Goal: Task Accomplishment & Management: Complete application form

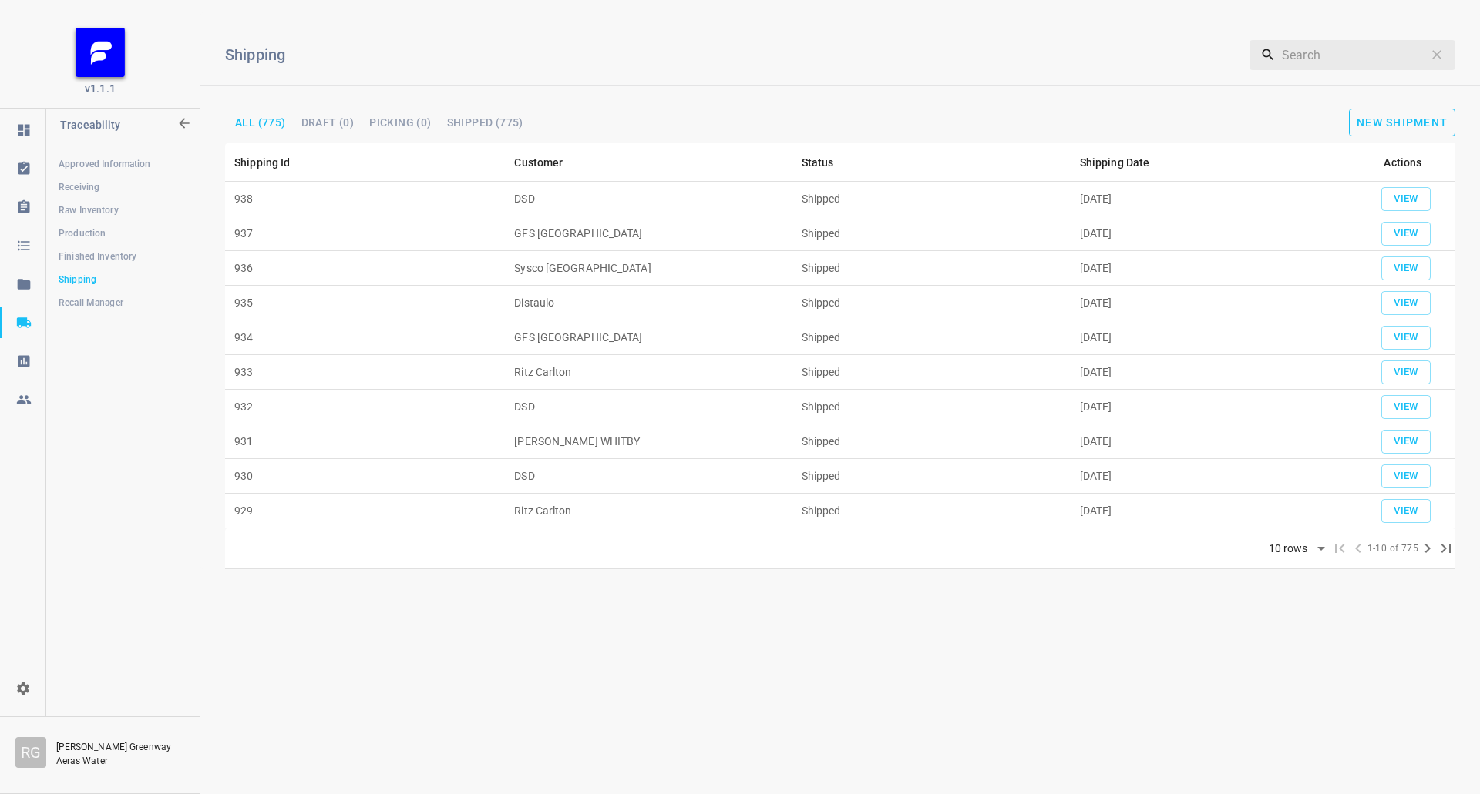
click at [1399, 126] on span "New Shipment" at bounding box center [1401, 122] width 91 height 12
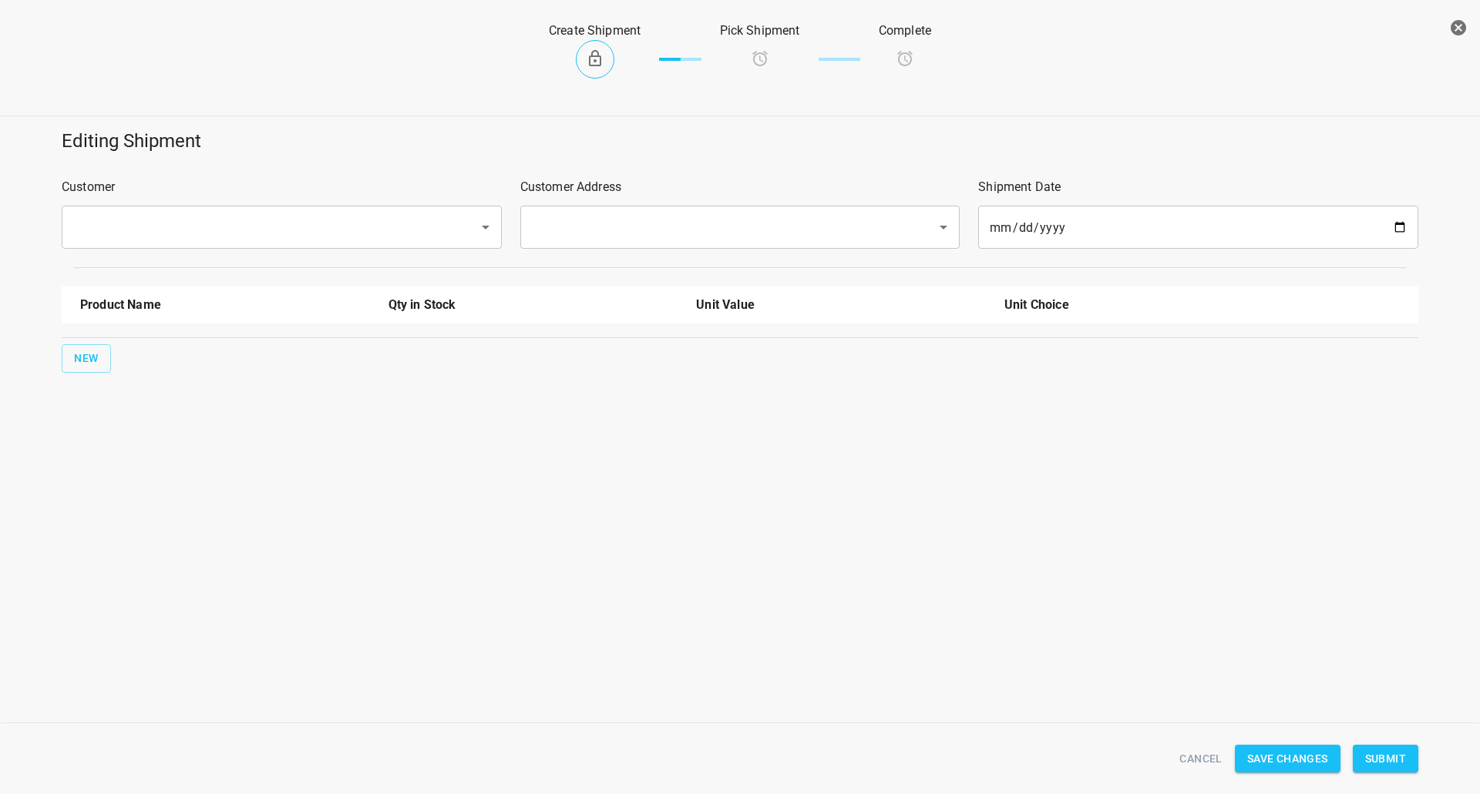
click at [258, 207] on div "​" at bounding box center [282, 227] width 440 height 43
click at [263, 221] on input "text" at bounding box center [260, 227] width 383 height 29
drag, startPoint x: 207, startPoint y: 277, endPoint x: 491, endPoint y: 234, distance: 286.8
click at [210, 277] on li "DSD" at bounding box center [281, 272] width 440 height 28
type input "DSD"
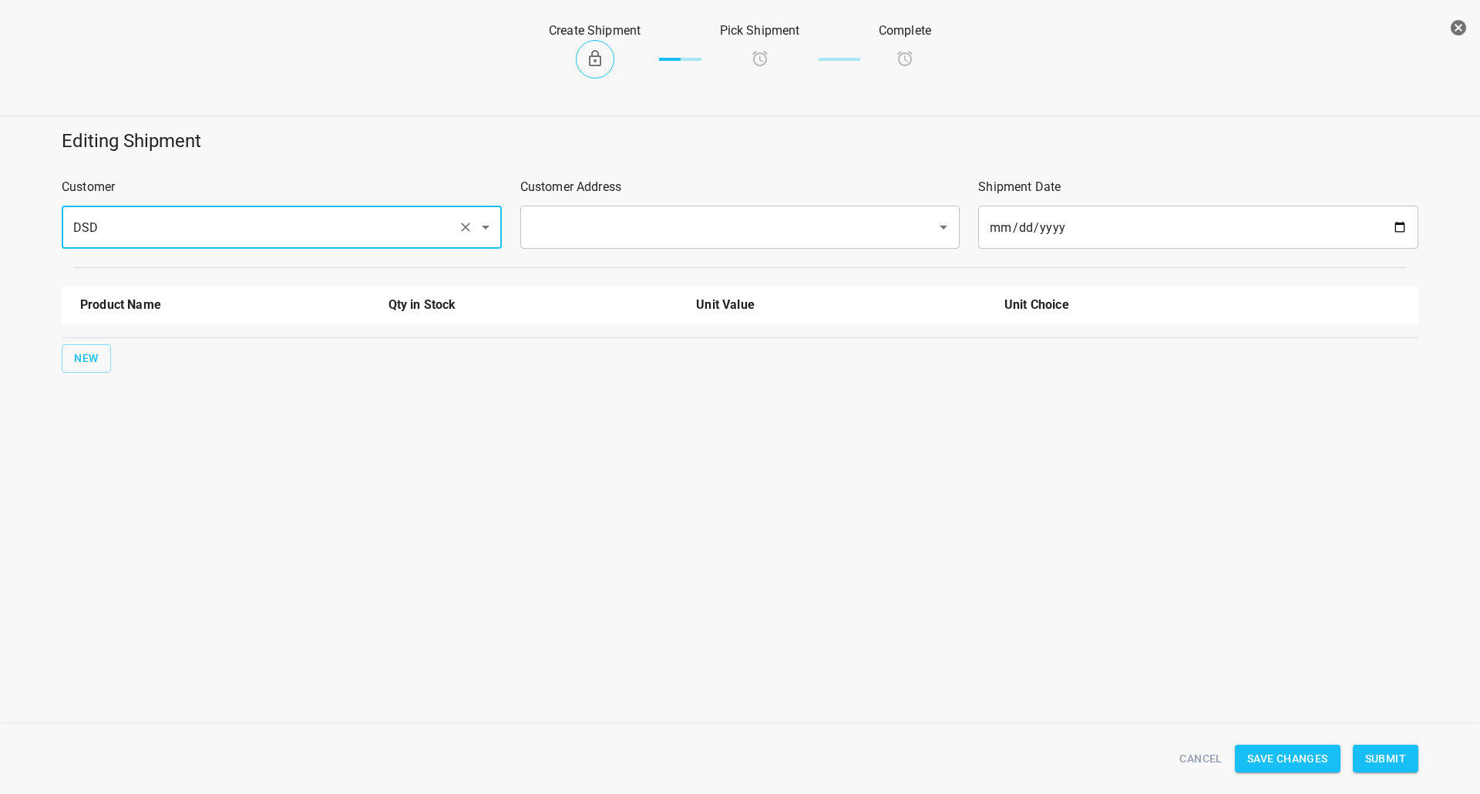
click at [637, 226] on input "text" at bounding box center [718, 227] width 383 height 29
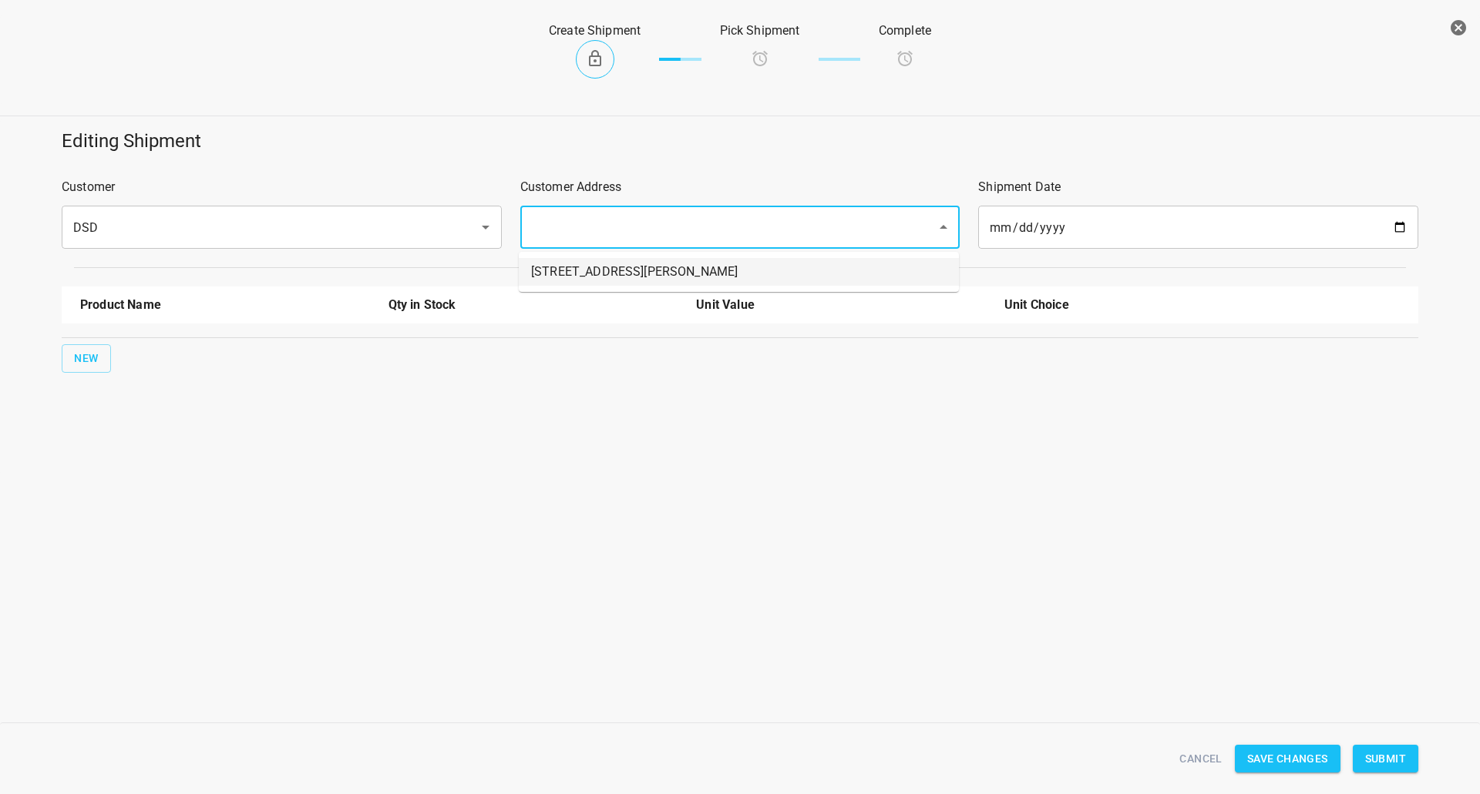
click at [593, 260] on li "[STREET_ADDRESS][PERSON_NAME]" at bounding box center [739, 272] width 440 height 28
type input "[STREET_ADDRESS][PERSON_NAME]"
click at [98, 364] on span "New" at bounding box center [86, 358] width 25 height 19
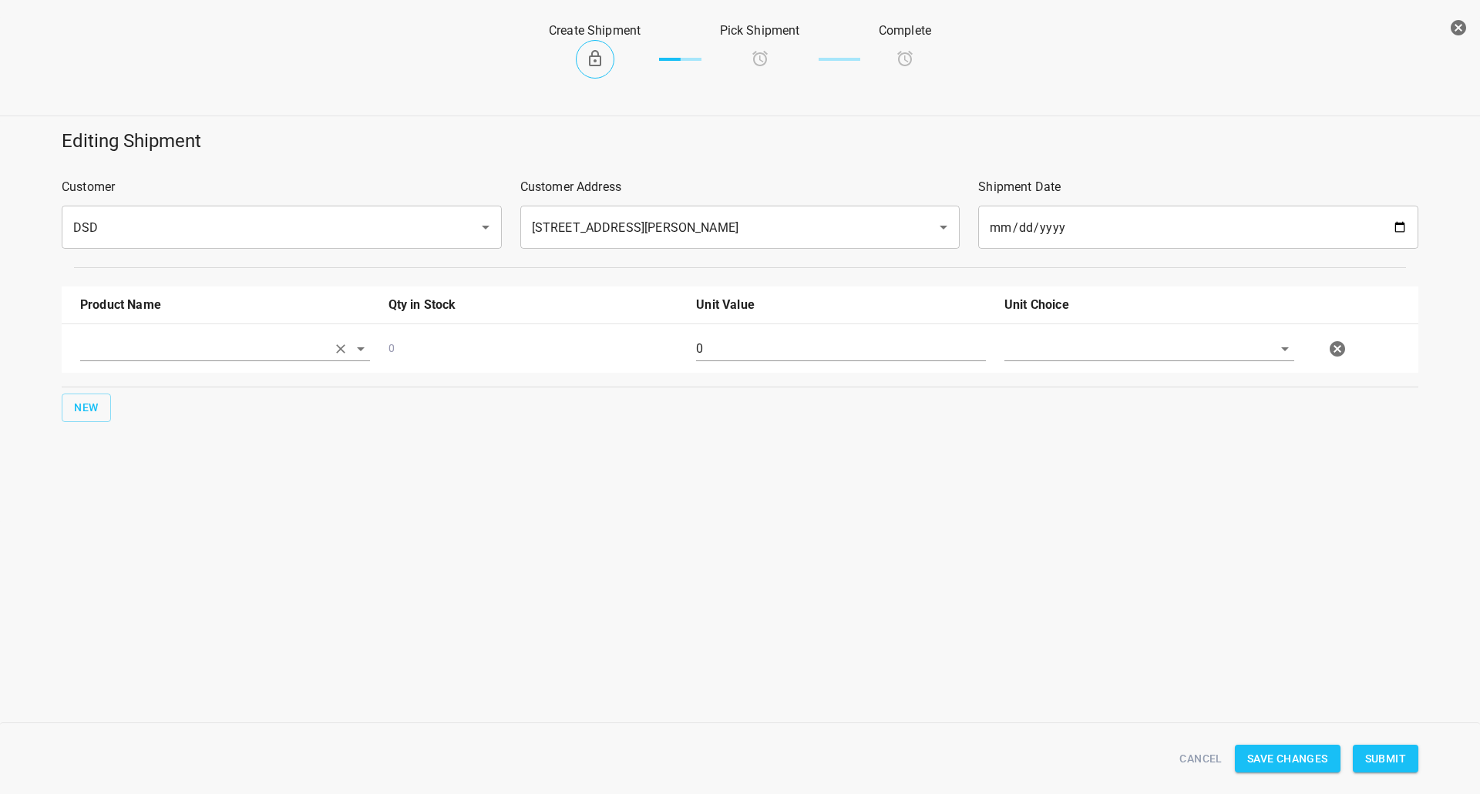
click at [174, 358] on input "text" at bounding box center [203, 349] width 247 height 24
click at [151, 456] on li "330ml Still" at bounding box center [225, 468] width 290 height 28
type input "330ml Still"
click at [96, 403] on span "New" at bounding box center [86, 407] width 25 height 19
click at [156, 381] on div at bounding box center [225, 404] width 308 height 55
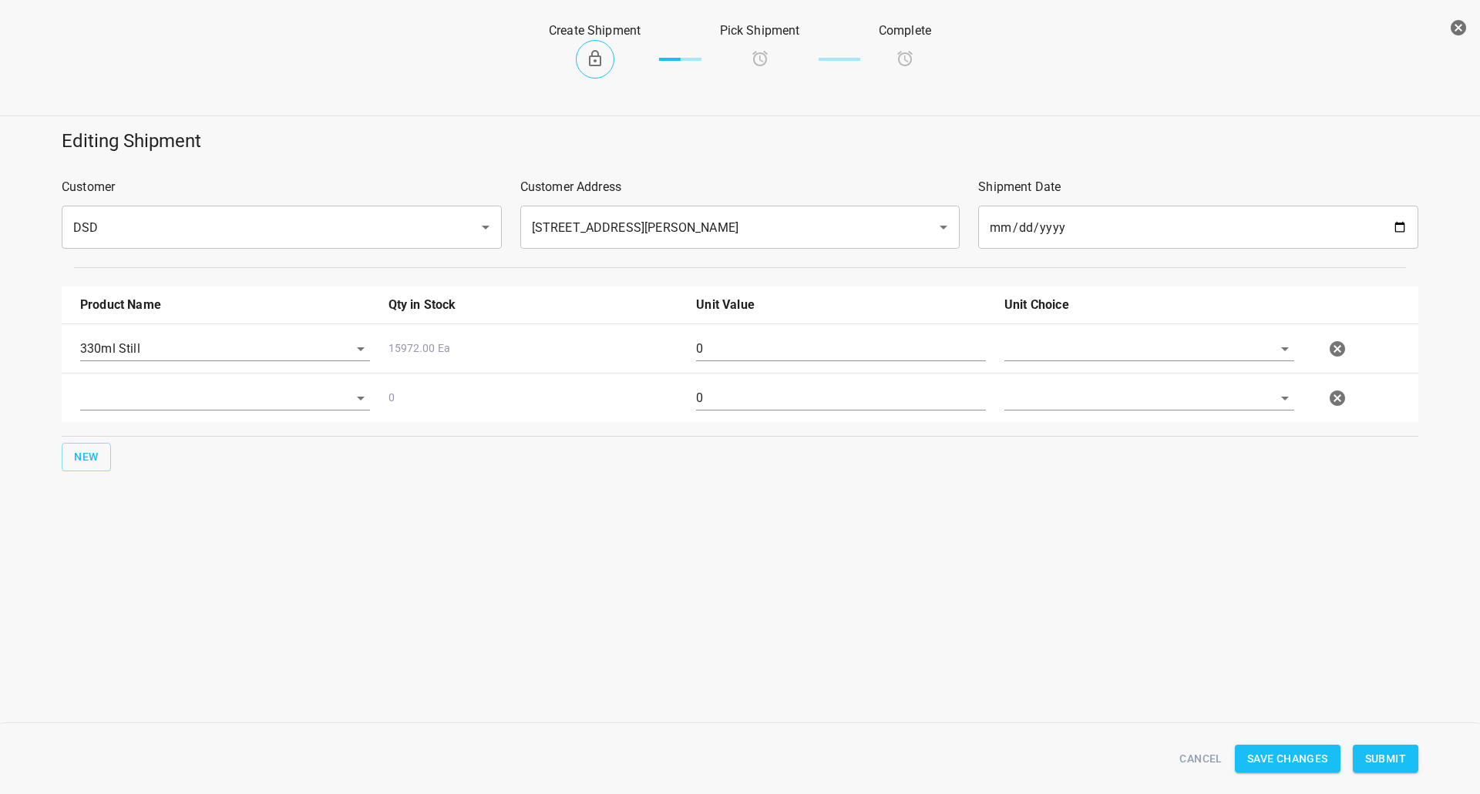
click at [221, 384] on div at bounding box center [225, 404] width 308 height 55
click at [213, 406] on input "text" at bounding box center [203, 398] width 247 height 24
click at [137, 549] on li "330ml Sparkling" at bounding box center [225, 545] width 290 height 28
type input "330ml Sparkling"
click at [92, 440] on div "New" at bounding box center [740, 457] width 1362 height 35
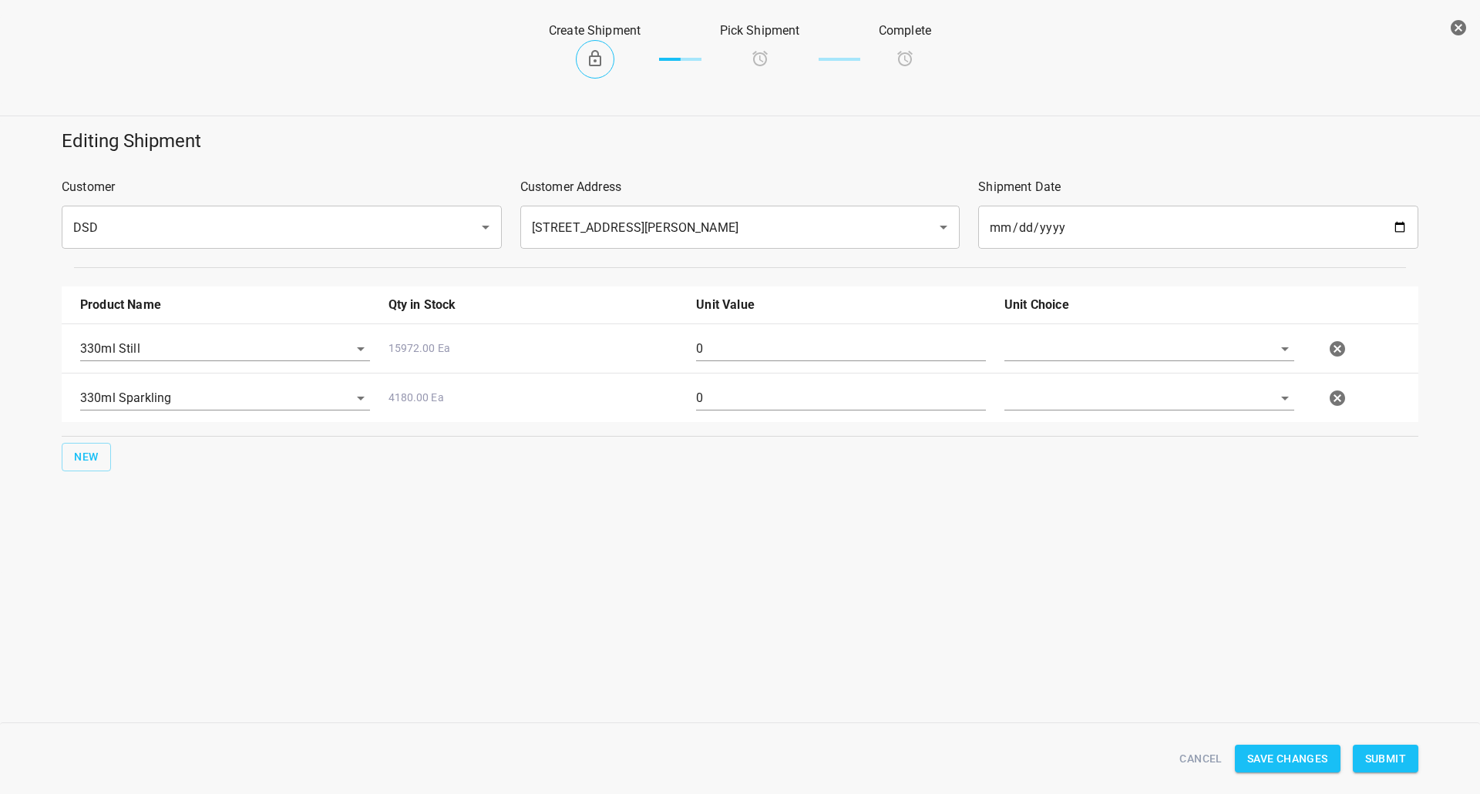
click at [133, 439] on div "Product Name Qty in Stock Unit Value Unit Choice 330ml Still 15972.00 Ea 0 330m…" at bounding box center [739, 378] width 1375 height 203
click at [87, 462] on span "New" at bounding box center [86, 457] width 25 height 19
click at [166, 423] on div "0 0" at bounding box center [743, 448] width 1344 height 68
click at [163, 451] on input "text" at bounding box center [203, 447] width 247 height 24
click at [136, 506] on li "750ml Still" at bounding box center [225, 511] width 290 height 28
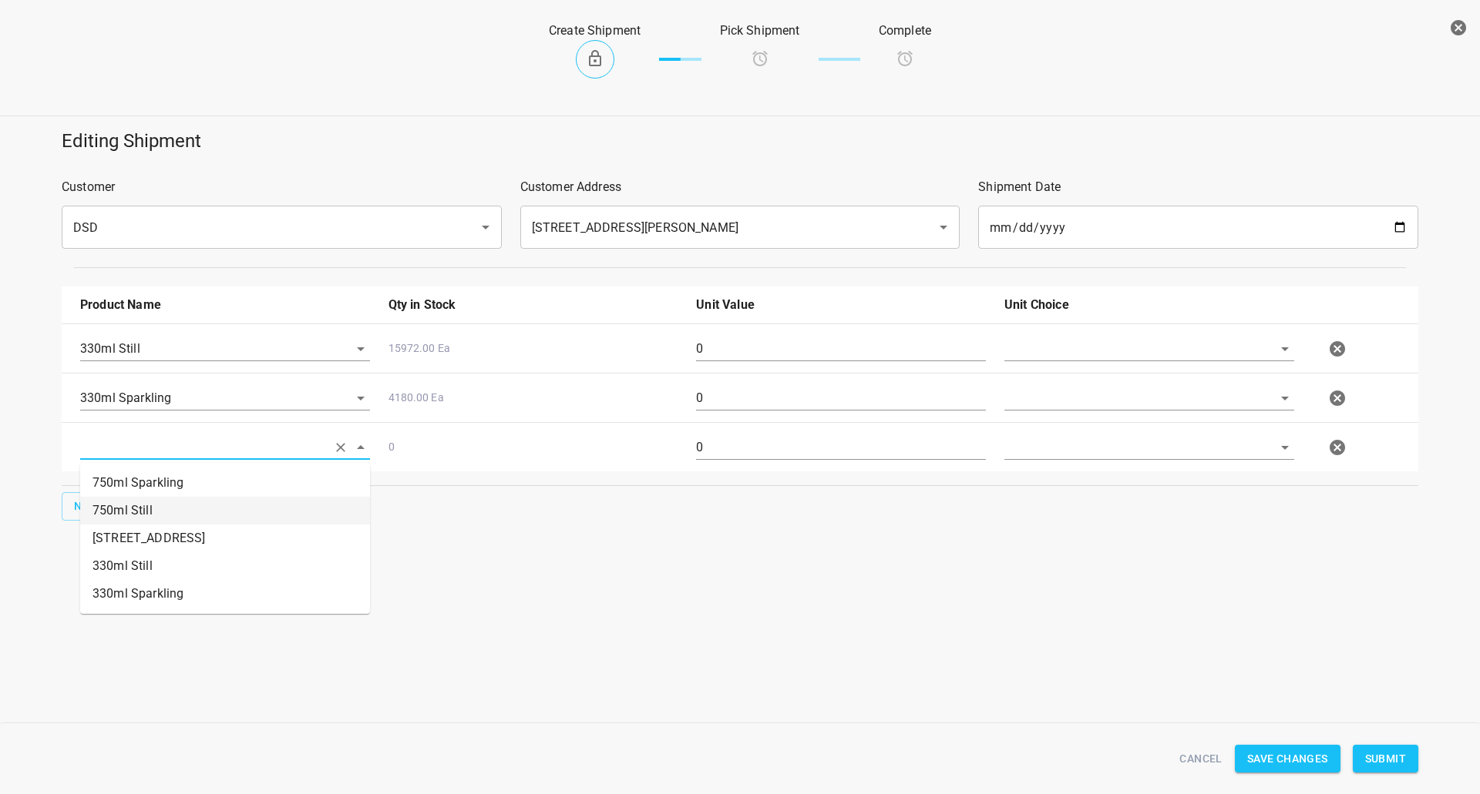
type input "750ml Still"
click at [105, 501] on button "New" at bounding box center [86, 506] width 49 height 29
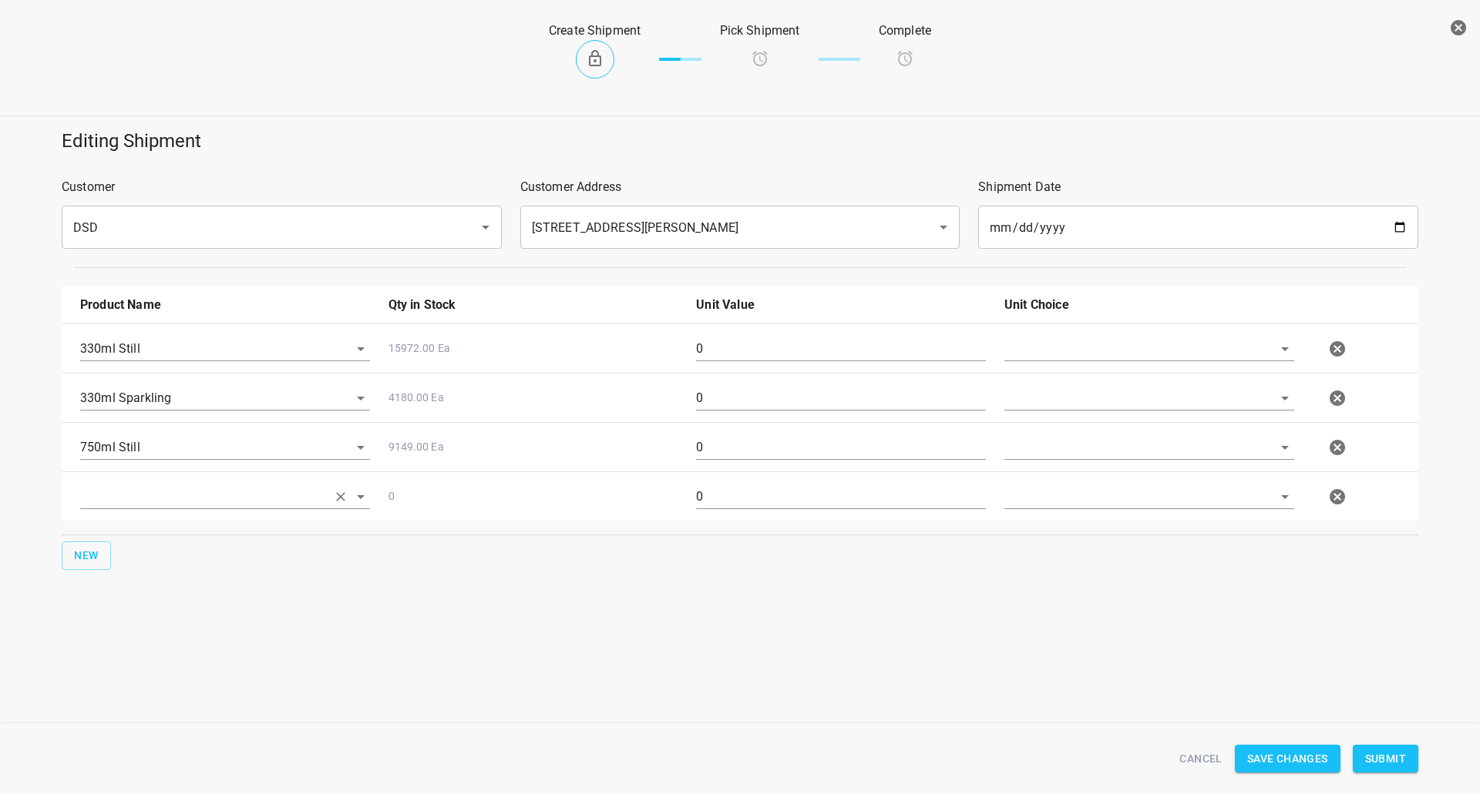
click at [130, 361] on input "text" at bounding box center [203, 349] width 247 height 24
click at [137, 520] on li "750ml Sparkling" at bounding box center [225, 533] width 290 height 28
type input "750ml Sparkling"
click at [1105, 335] on div at bounding box center [1149, 354] width 308 height 55
click at [1092, 364] on div "330ml Still 15972.00 Ea 0 330ml Sparkling 4180.00 Ea 0 750ml Still 9149.00 Ea 0…" at bounding box center [740, 422] width 1356 height 197
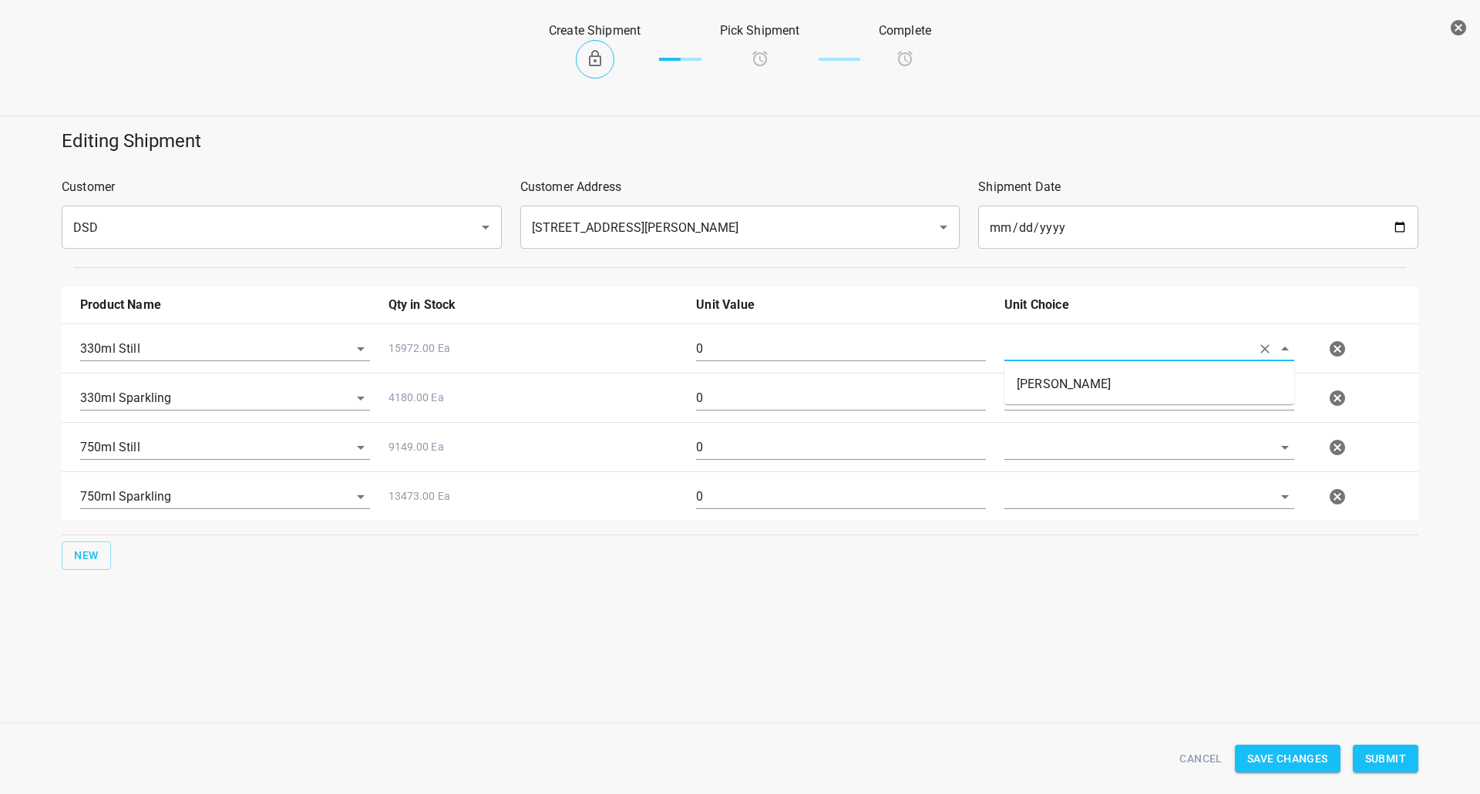
click at [1093, 353] on input "text" at bounding box center [1127, 349] width 247 height 24
click at [1051, 391] on li "[PERSON_NAME]" at bounding box center [1149, 385] width 290 height 28
type input "[PERSON_NAME]"
click at [1050, 361] on input "text" at bounding box center [1127, 349] width 247 height 24
click at [1050, 428] on li "[PERSON_NAME]" at bounding box center [1149, 434] width 290 height 28
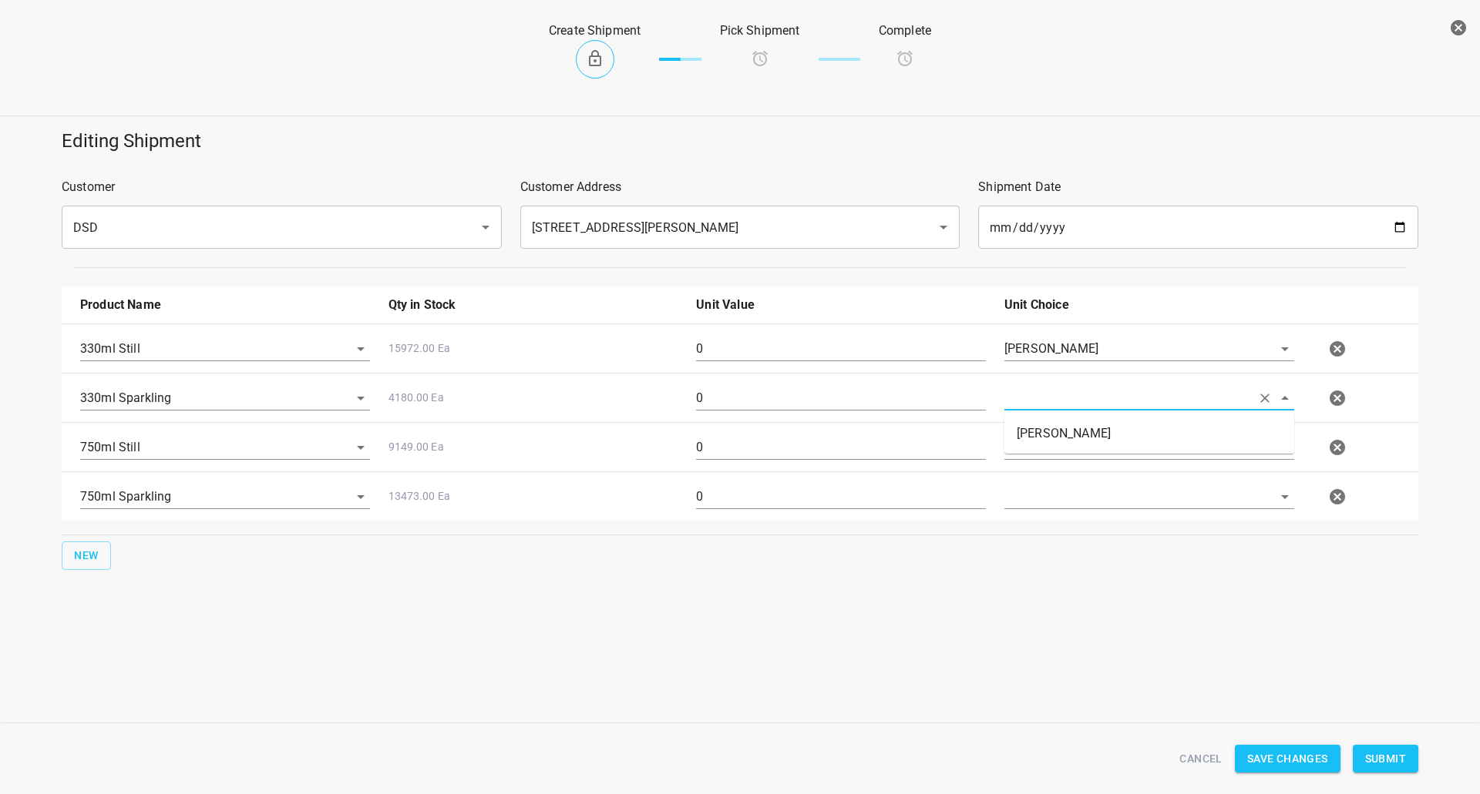
type input "[PERSON_NAME]"
click at [1051, 429] on div at bounding box center [1149, 453] width 308 height 55
click at [1054, 460] on div at bounding box center [1149, 447] width 290 height 25
click at [1057, 445] on input "text" at bounding box center [1127, 447] width 247 height 24
click at [1050, 486] on input "text" at bounding box center [1127, 497] width 247 height 24
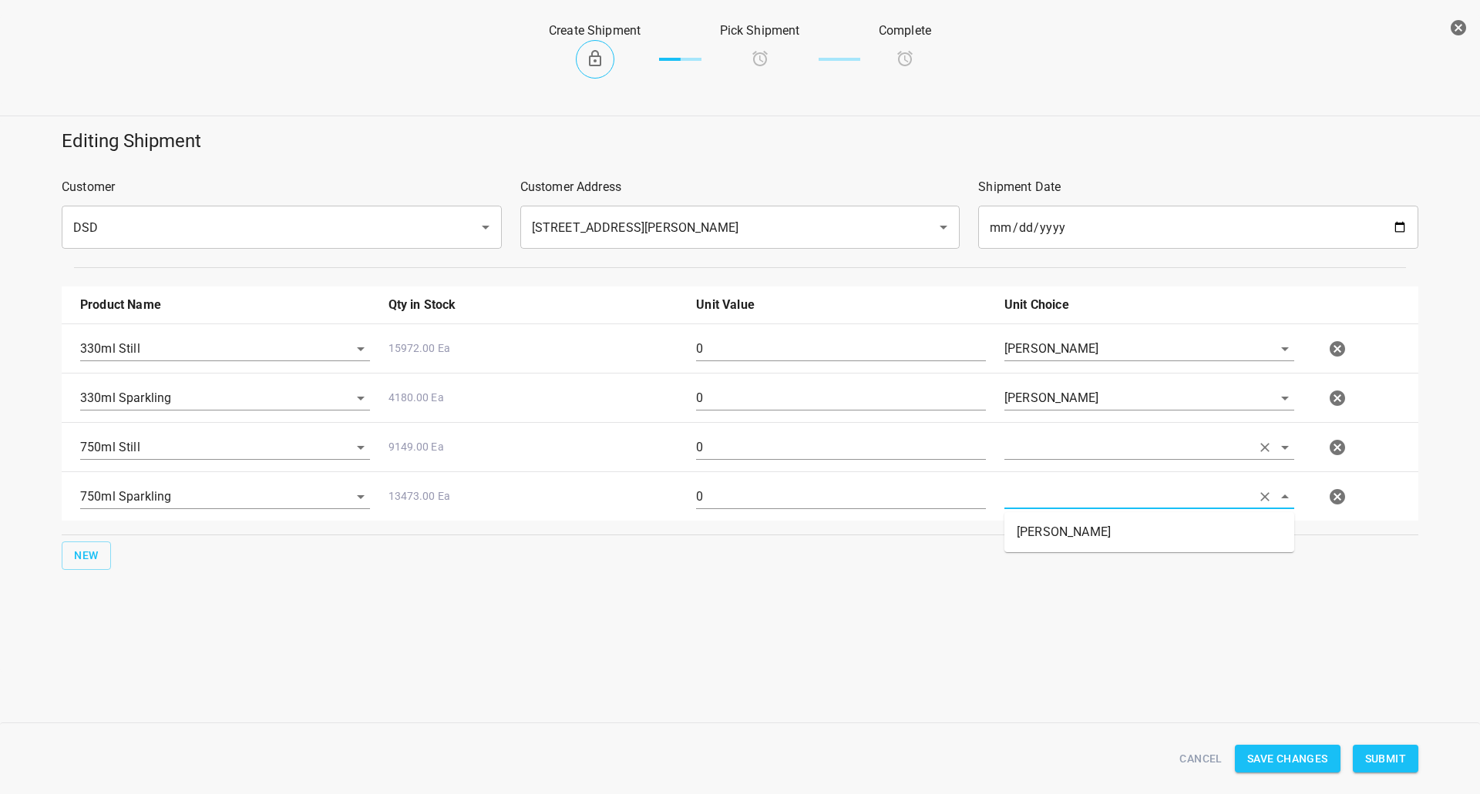
click at [1050, 361] on input "text" at bounding box center [1127, 349] width 247 height 24
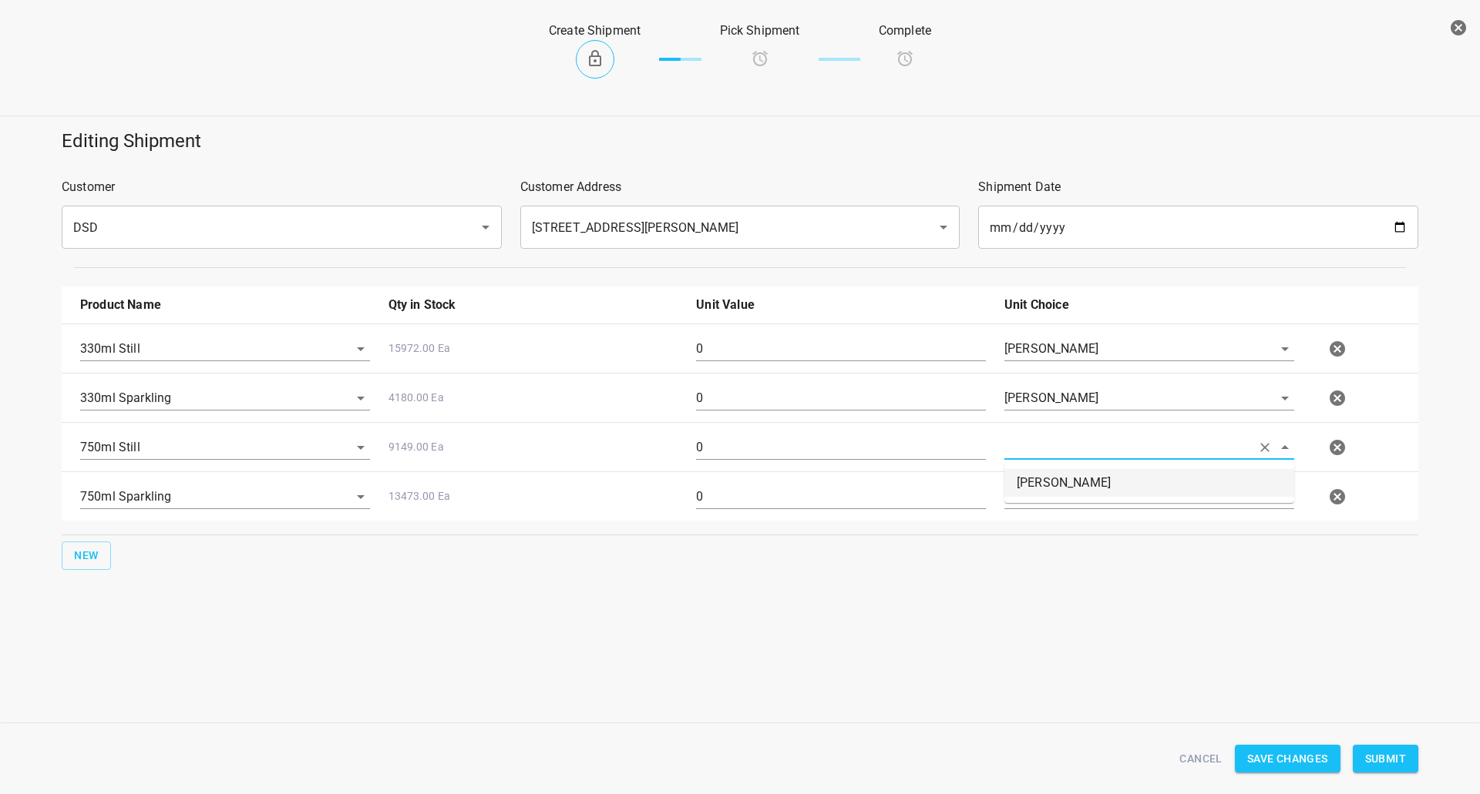
click at [1047, 495] on li "[PERSON_NAME]" at bounding box center [1149, 483] width 290 height 28
type input "[PERSON_NAME]"
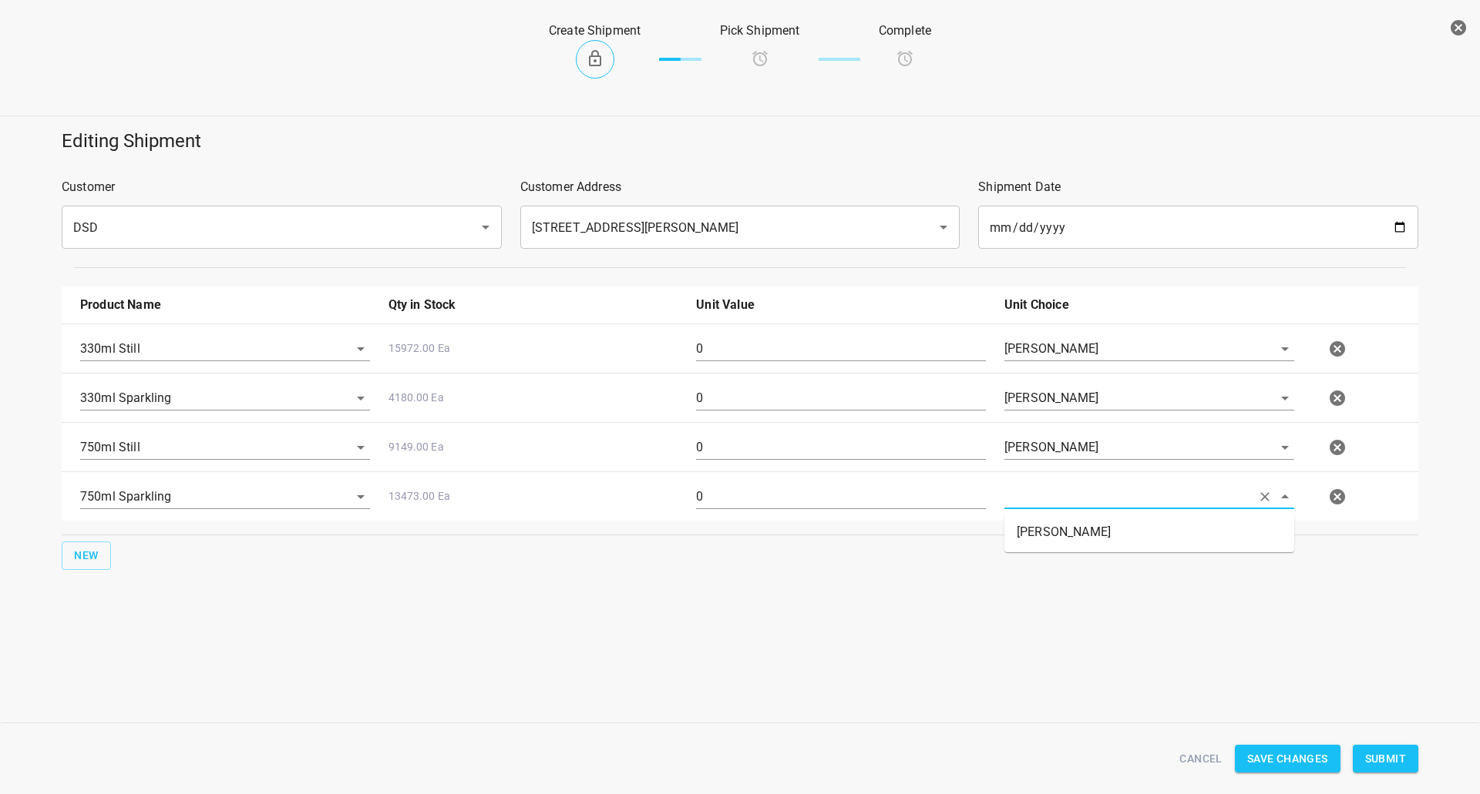
click at [1044, 498] on input "text" at bounding box center [1127, 497] width 247 height 24
click at [1039, 529] on li "[PERSON_NAME]" at bounding box center [1149, 533] width 290 height 28
type input "[PERSON_NAME]"
click at [853, 361] on input "0" at bounding box center [841, 349] width 290 height 25
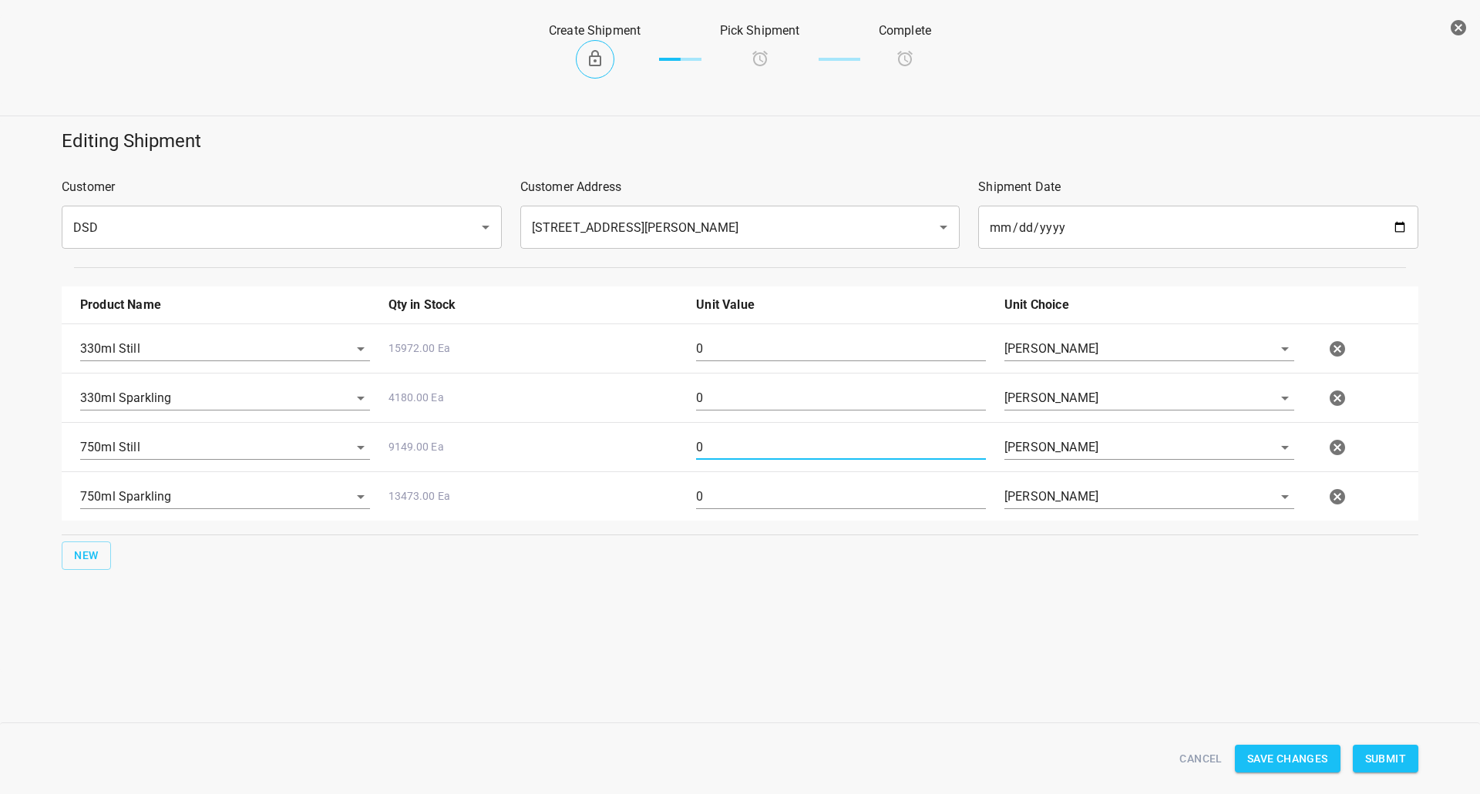
click at [854, 443] on input "0" at bounding box center [841, 447] width 290 height 25
type input "8"
click at [746, 499] on input "0" at bounding box center [841, 497] width 290 height 25
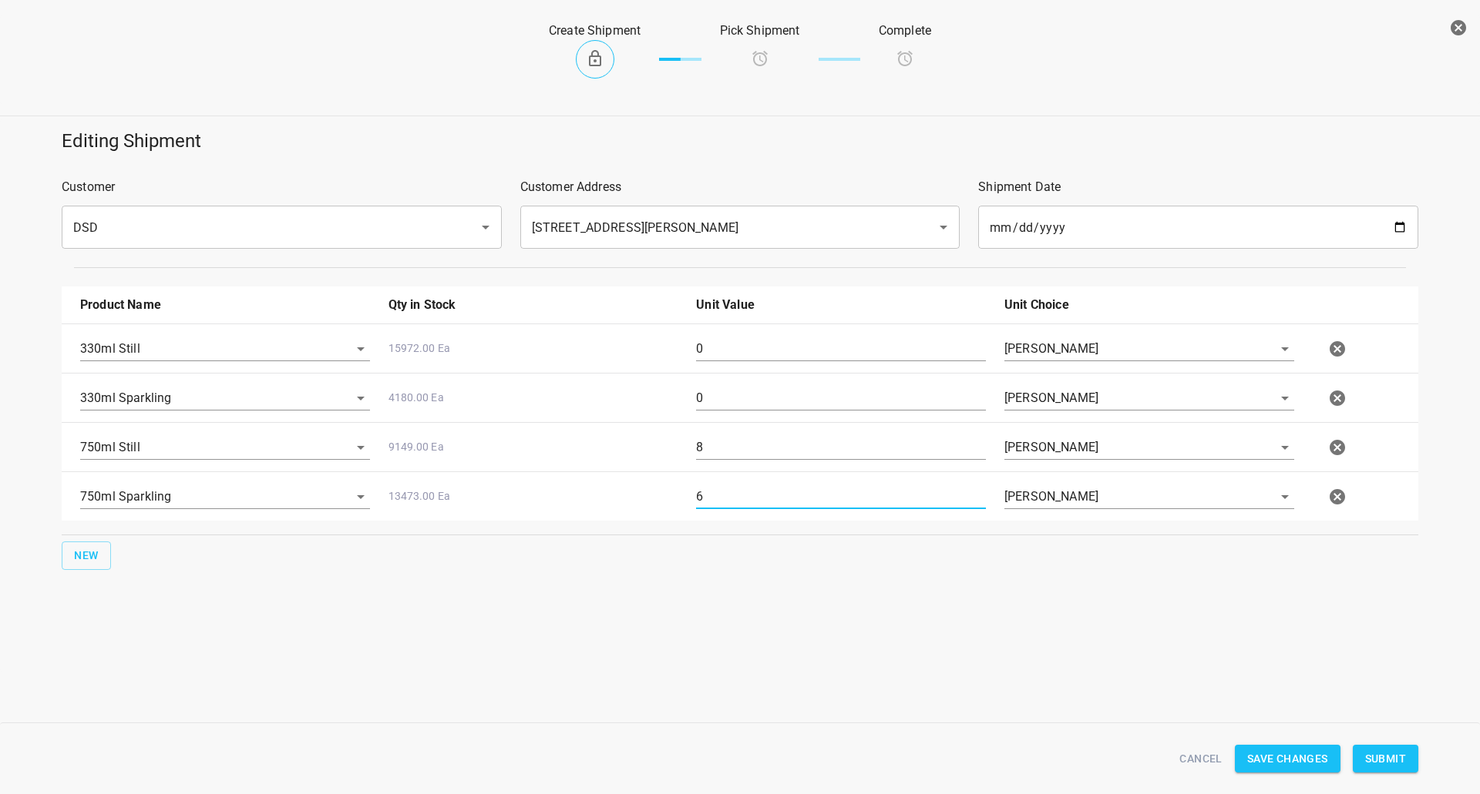
type input "6"
click at [802, 356] on input "0" at bounding box center [841, 349] width 290 height 25
drag, startPoint x: 802, startPoint y: 356, endPoint x: 804, endPoint y: 364, distance: 8.8
click at [802, 356] on input "0" at bounding box center [841, 349] width 290 height 25
type input "30"
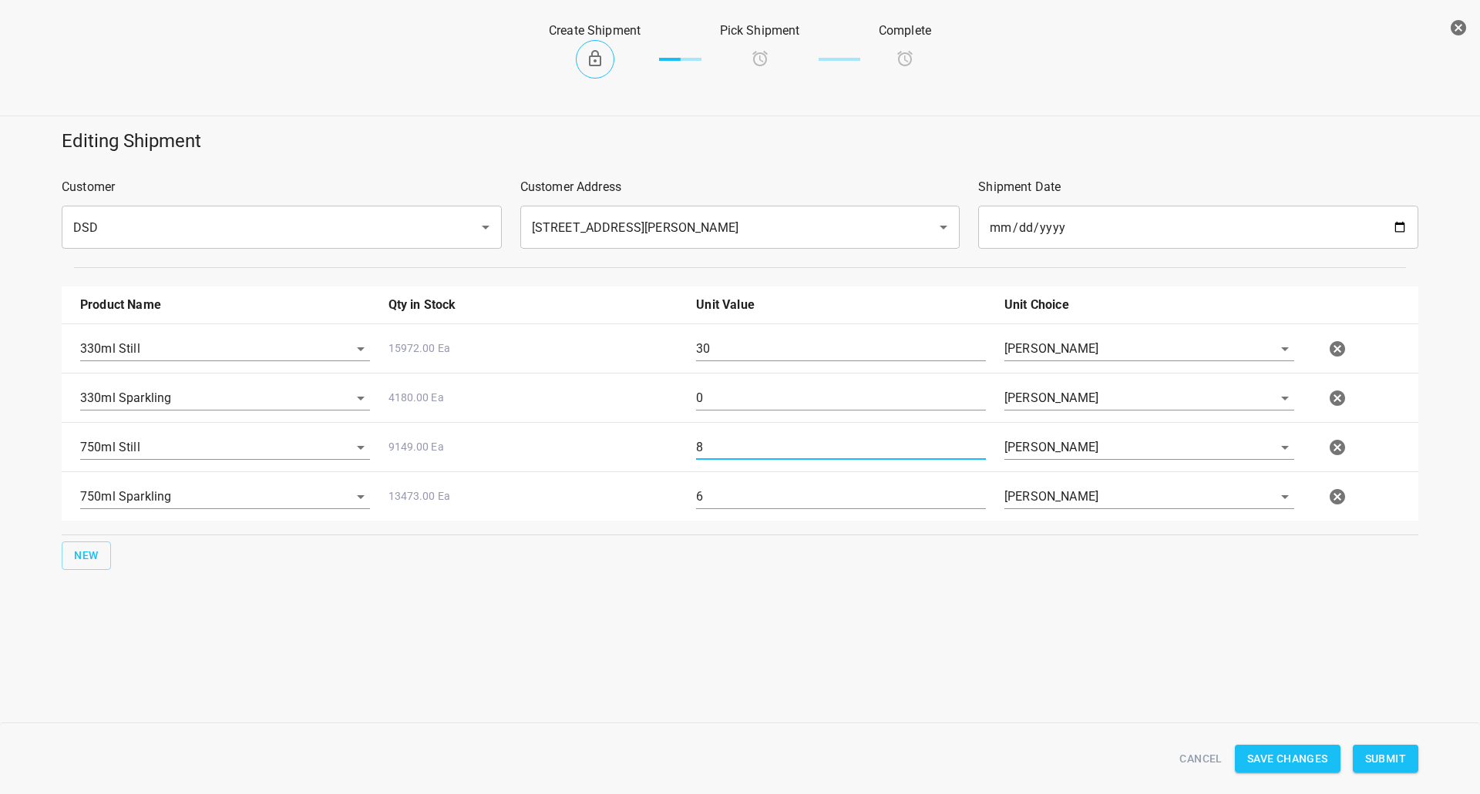
drag, startPoint x: 706, startPoint y: 442, endPoint x: 549, endPoint y: 491, distance: 164.5
click at [653, 445] on div "750ml Still 9149.00 Ea 8 [PERSON_NAME]" at bounding box center [743, 448] width 1344 height 68
type input "38"
drag, startPoint x: 737, startPoint y: 496, endPoint x: 492, endPoint y: 485, distance: 245.3
click at [485, 495] on div "750ml Sparkling 13473.00 Ea 6 [PERSON_NAME]" at bounding box center [743, 497] width 1344 height 68
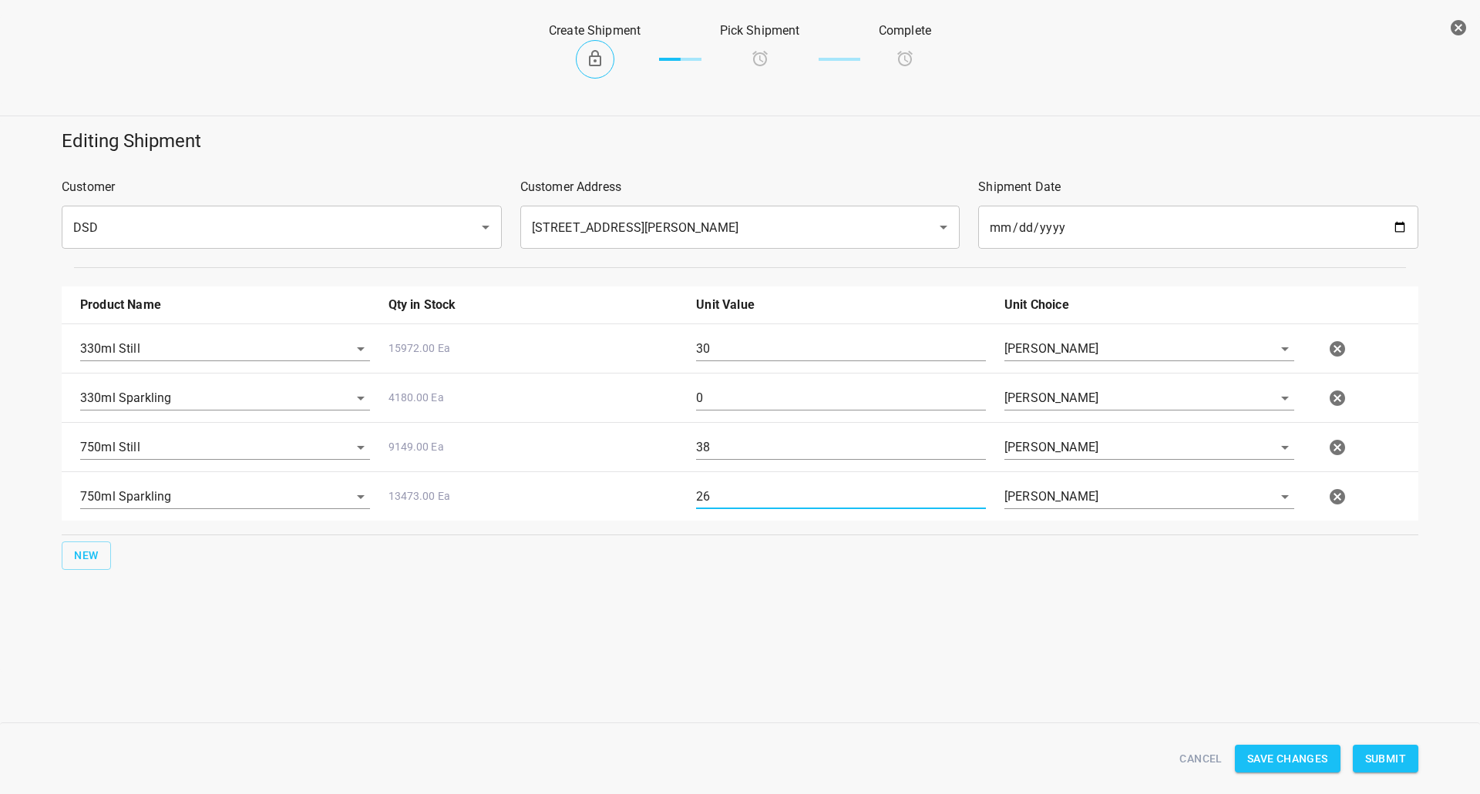
type input "26"
drag, startPoint x: 734, startPoint y: 338, endPoint x: 398, endPoint y: 390, distance: 339.3
click at [492, 378] on div "330ml Still 15972.00 Ea 30 [PERSON_NAME] 330ml Sparkling 4180.00 Ea 0 [PERSON_N…" at bounding box center [740, 422] width 1356 height 197
type input "34"
drag, startPoint x: 722, startPoint y: 405, endPoint x: 469, endPoint y: 408, distance: 253.5
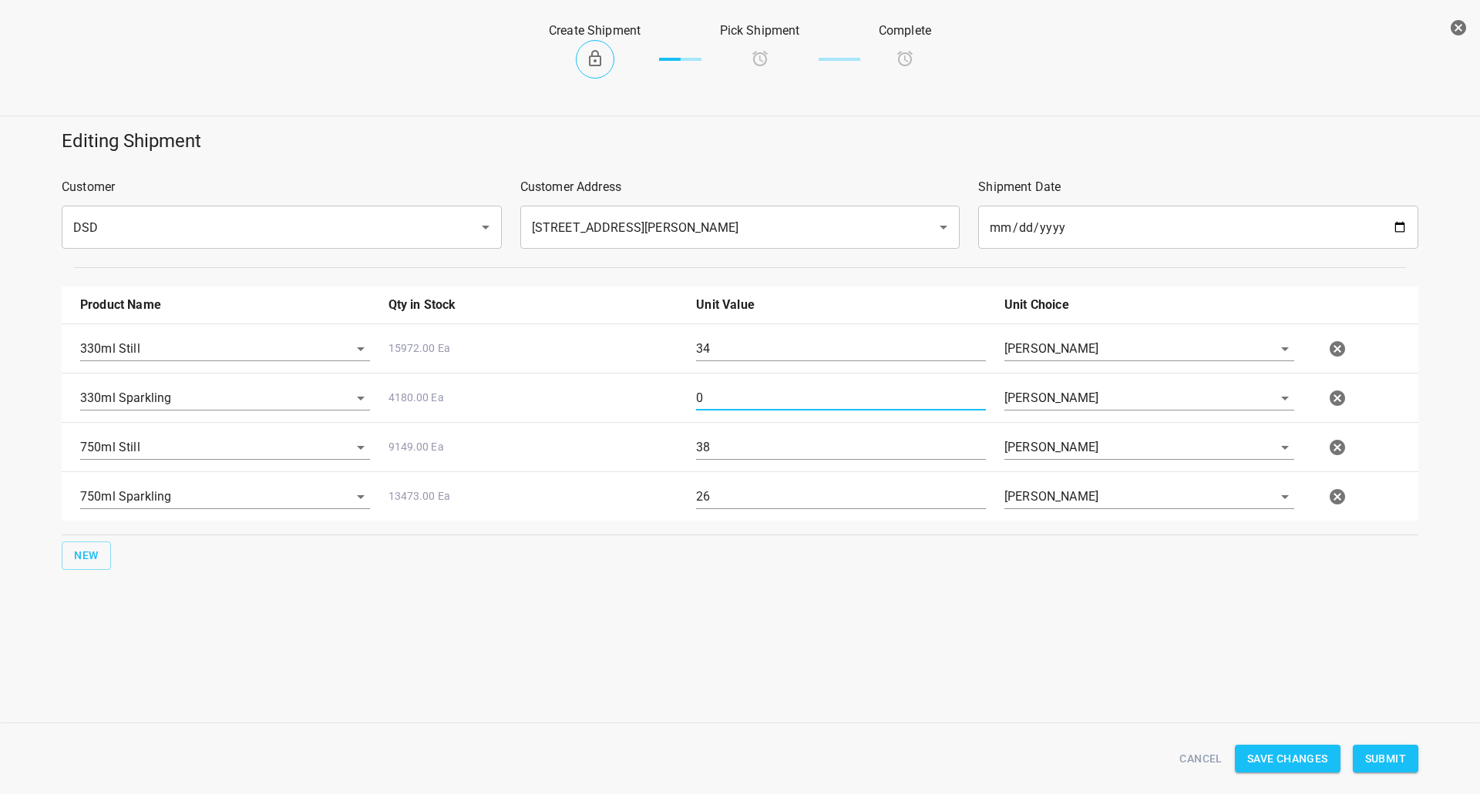
click at [477, 408] on div "330ml Sparkling 4180.00 Ea 0 [PERSON_NAME]" at bounding box center [743, 398] width 1344 height 68
type input "9"
drag, startPoint x: 746, startPoint y: 326, endPoint x: 123, endPoint y: 365, distance: 624.6
click at [293, 331] on div "330ml Still 15972.00 Ea 34 [PERSON_NAME]" at bounding box center [743, 349] width 1344 height 68
click at [738, 344] on input "34" at bounding box center [841, 349] width 290 height 25
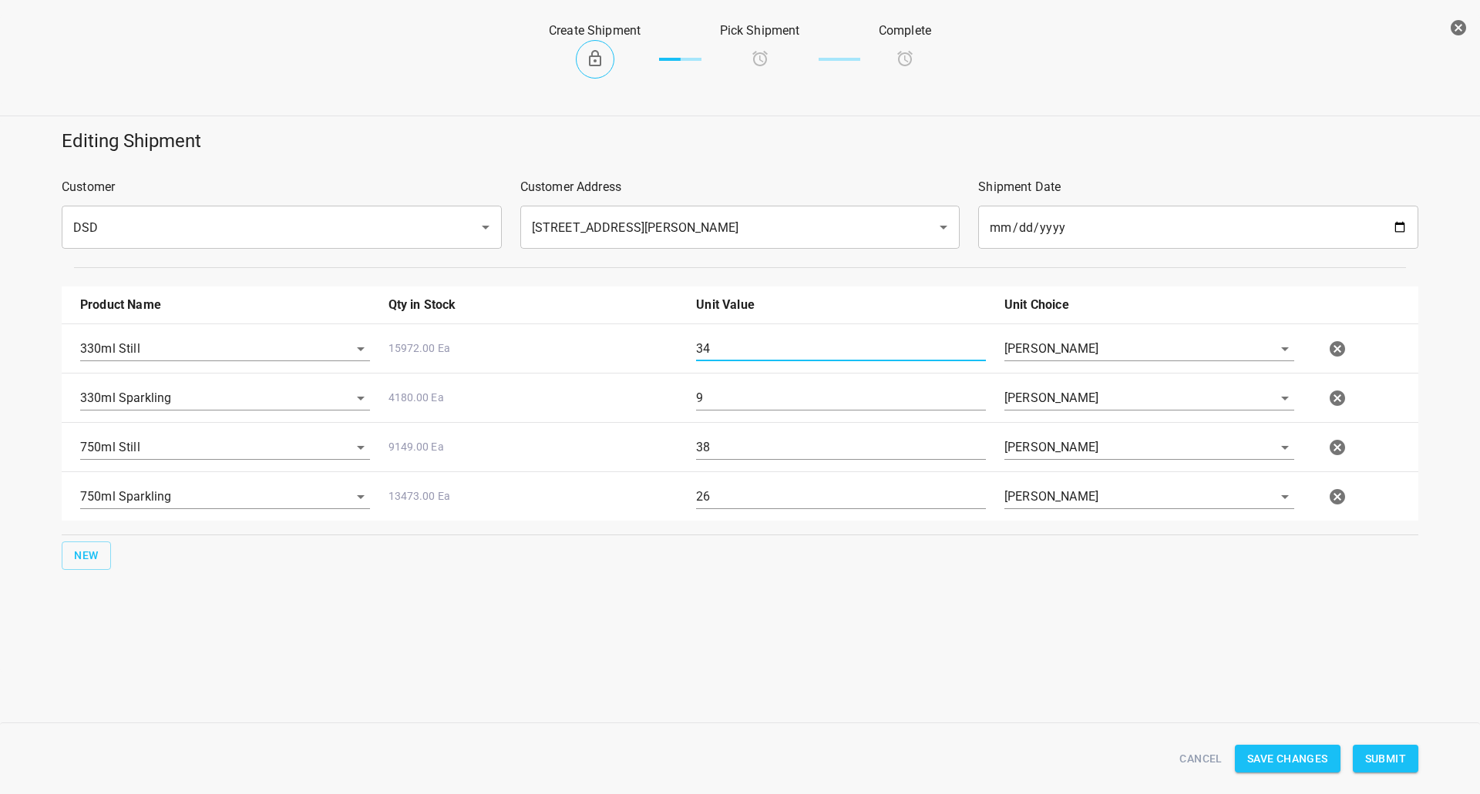
click at [738, 344] on input "34" at bounding box center [841, 349] width 290 height 25
type input "39"
drag, startPoint x: 737, startPoint y: 397, endPoint x: 458, endPoint y: 398, distance: 279.0
click at [489, 388] on div "330ml Sparkling 4180.00 Ea 9 [PERSON_NAME]" at bounding box center [743, 398] width 1344 height 68
type input "10"
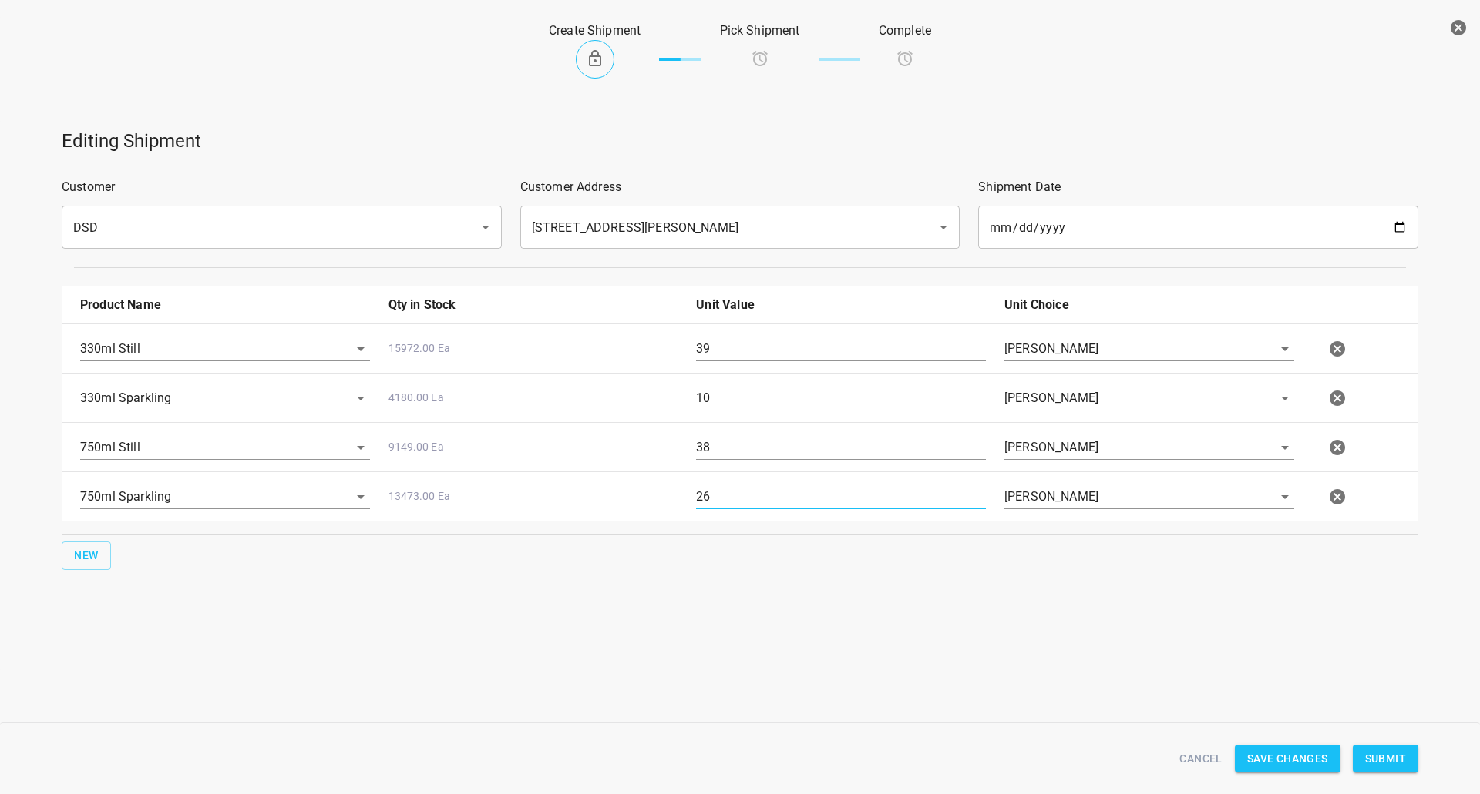
drag, startPoint x: 694, startPoint y: 506, endPoint x: 432, endPoint y: 520, distance: 262.4
click at [469, 512] on div "750ml Sparkling 13473.00 Ea 26 [PERSON_NAME]" at bounding box center [743, 497] width 1344 height 68
type input "27"
drag, startPoint x: 747, startPoint y: 445, endPoint x: 723, endPoint y: 482, distance: 44.5
click at [647, 448] on div "750ml Still 9149.00 Ea 38 [PERSON_NAME]" at bounding box center [743, 448] width 1344 height 68
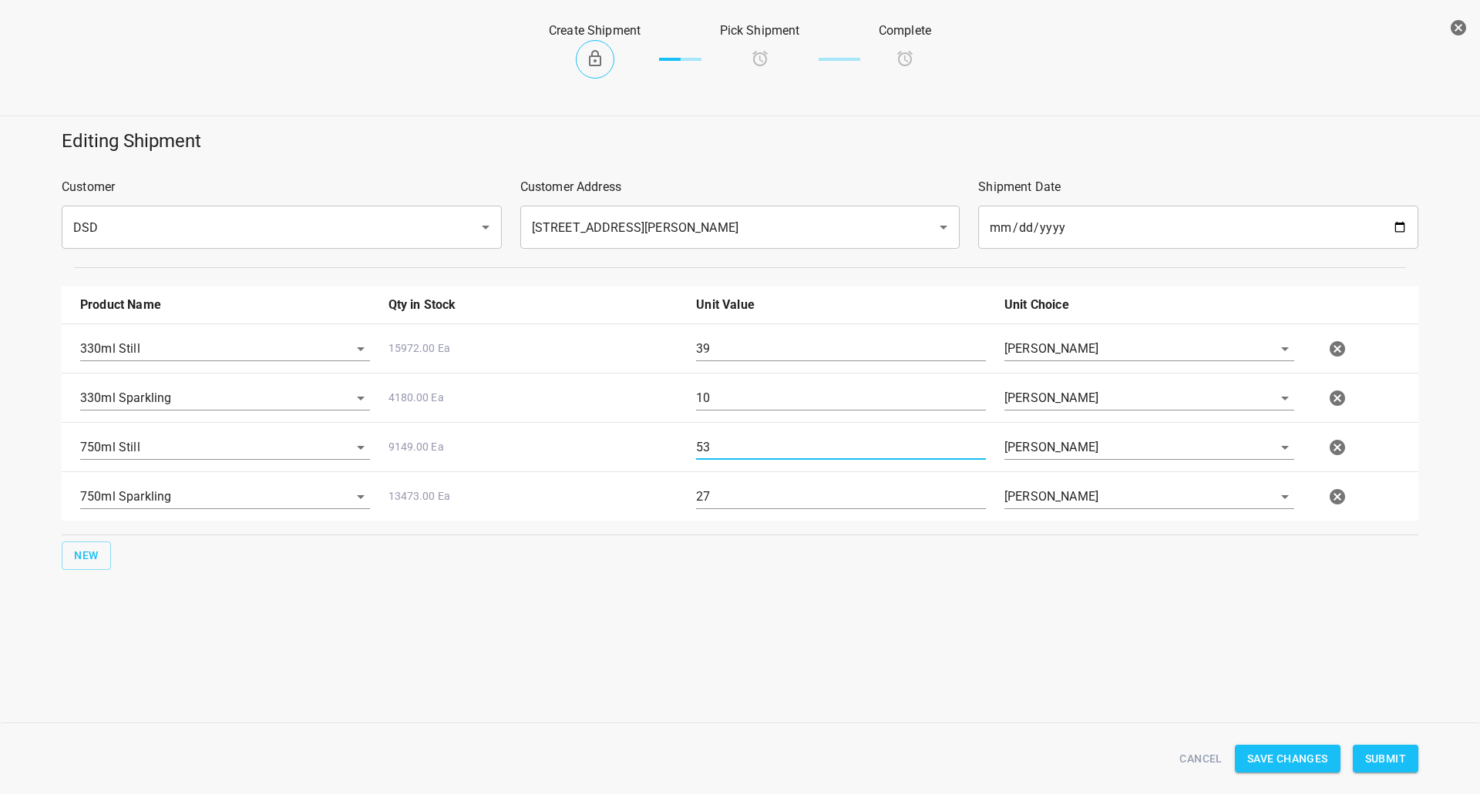
type input "53"
drag, startPoint x: 710, startPoint y: 496, endPoint x: 515, endPoint y: 497, distance: 195.7
click at [537, 496] on div "750ml Sparkling 13473.00 Ea 27 [PERSON_NAME]" at bounding box center [743, 497] width 1344 height 68
type input "42"
drag, startPoint x: 804, startPoint y: 347, endPoint x: 192, endPoint y: 353, distance: 612.6
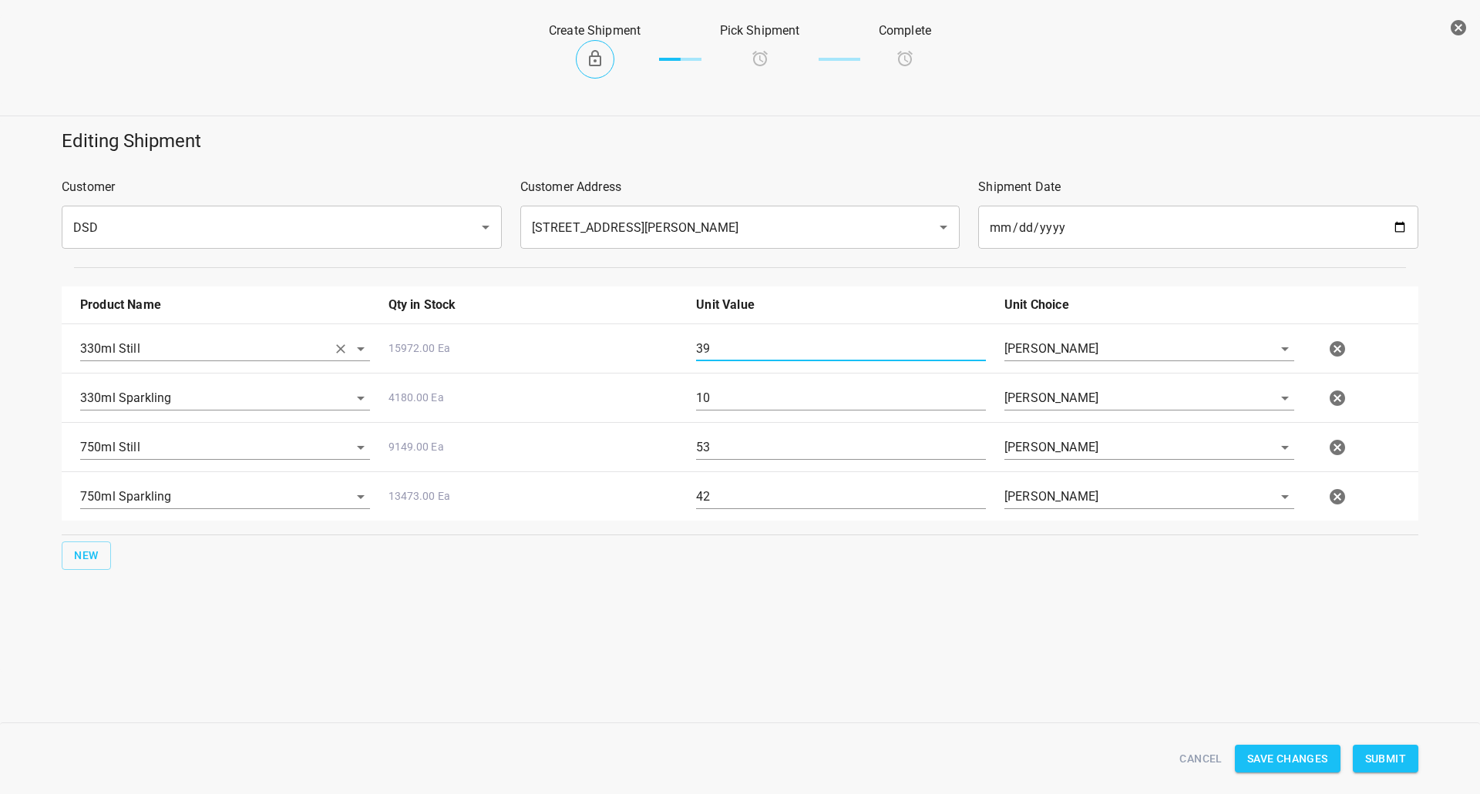
click at [222, 353] on div "330ml Still 15972.00 Ea 39 [PERSON_NAME]" at bounding box center [743, 349] width 1344 height 68
type input "45"
drag, startPoint x: 767, startPoint y: 443, endPoint x: 351, endPoint y: 440, distance: 416.1
click at [351, 440] on div "750ml Still 9149.00 Ea 53 [PERSON_NAME]" at bounding box center [743, 448] width 1344 height 68
type input "60"
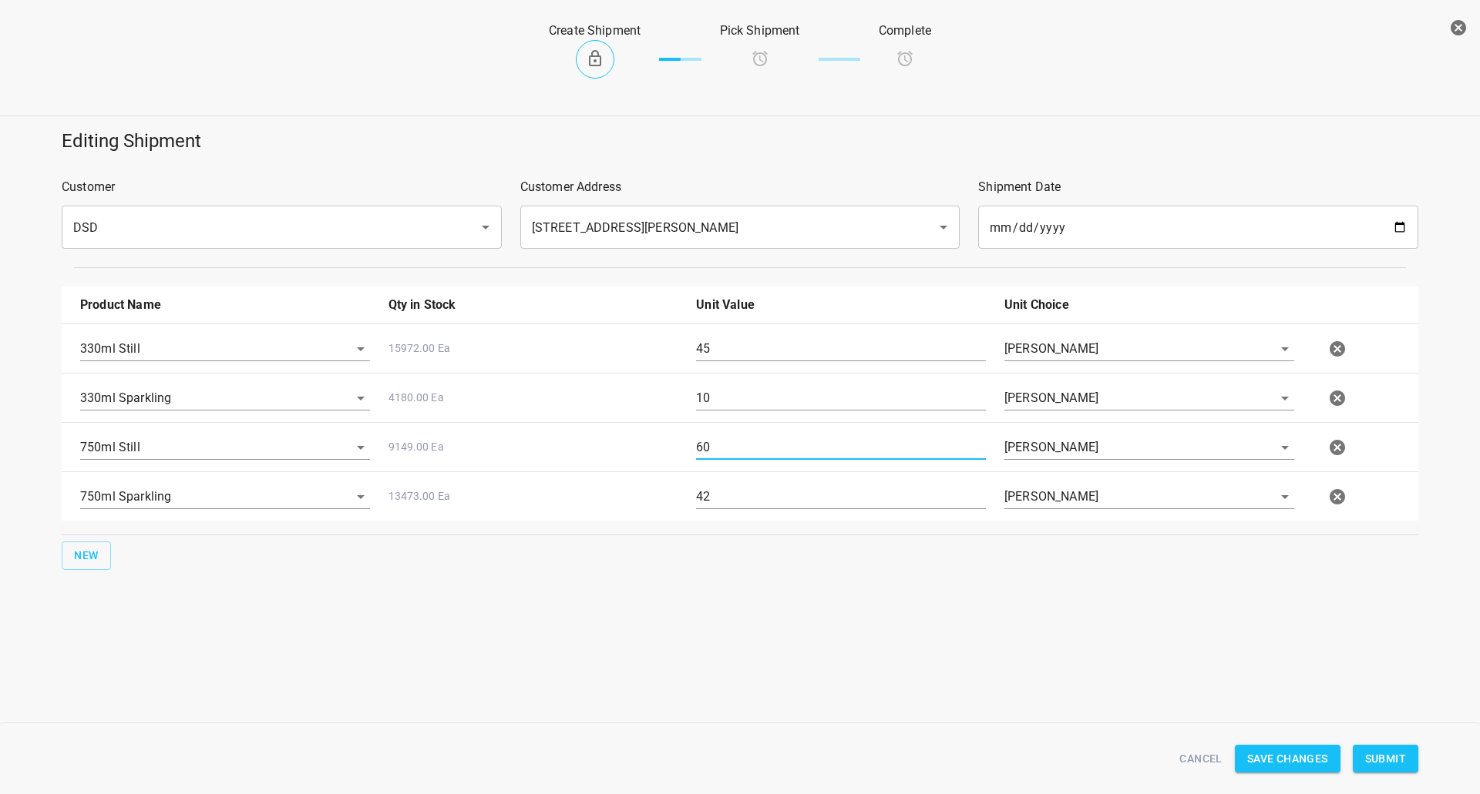
drag, startPoint x: 718, startPoint y: 504, endPoint x: 647, endPoint y: 477, distance: 76.6
click at [650, 502] on div "750ml Sparkling 13473.00 Ea 42 [PERSON_NAME]" at bounding box center [743, 497] width 1344 height 68
type input "49"
click at [1385, 750] on span "Submit" at bounding box center [1385, 759] width 41 height 19
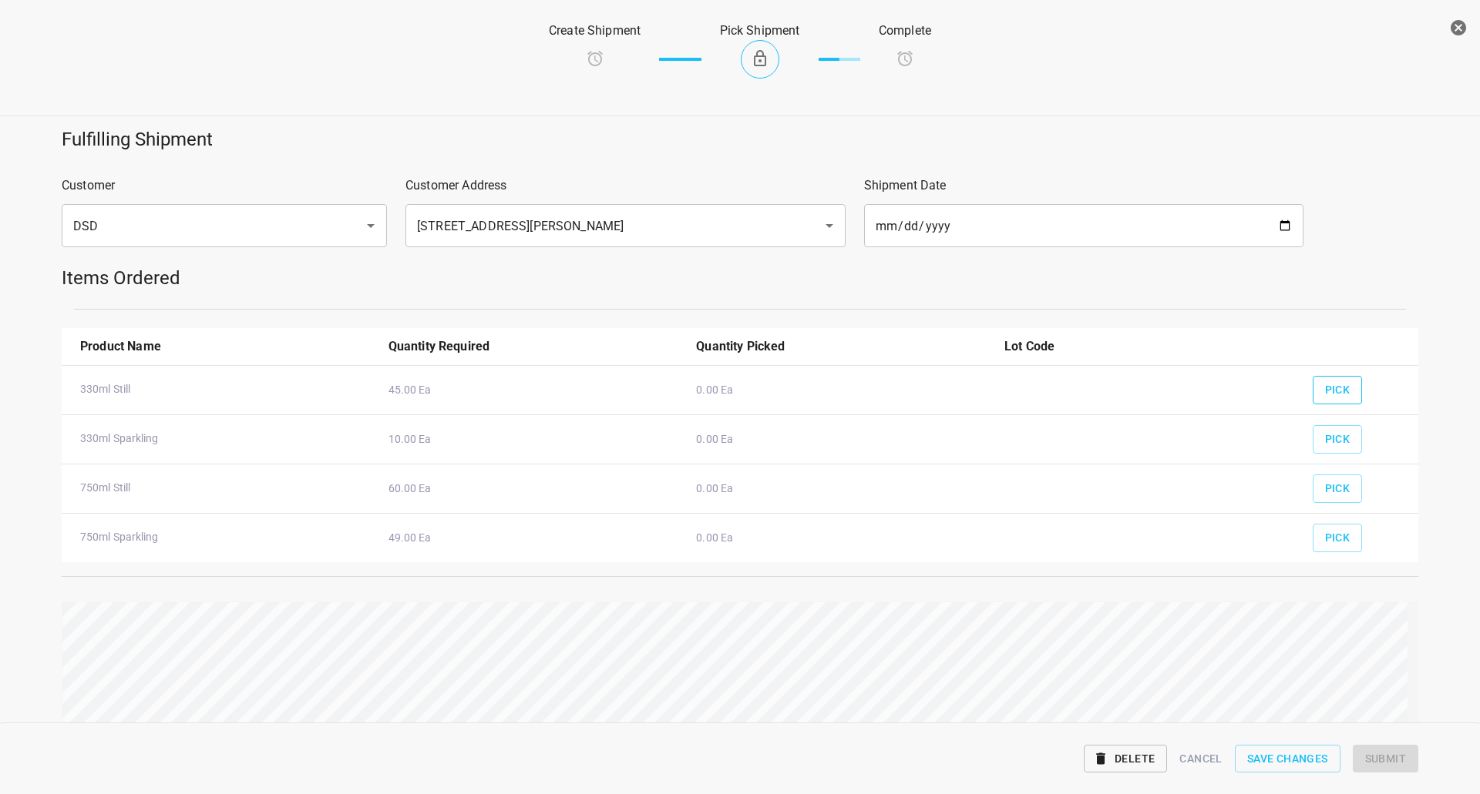
click at [1328, 388] on span "Pick" at bounding box center [1337, 390] width 25 height 19
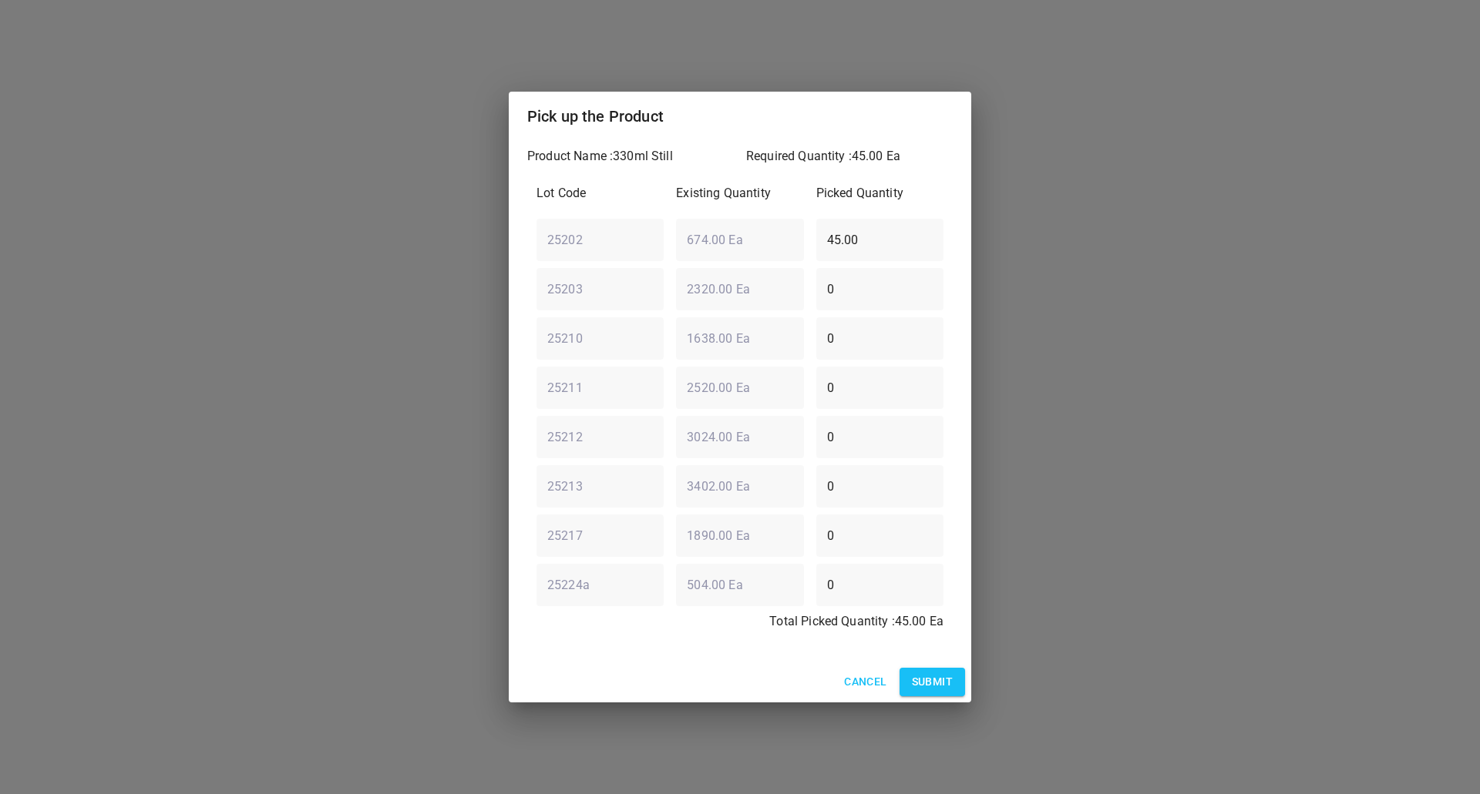
drag, startPoint x: 902, startPoint y: 247, endPoint x: 0, endPoint y: 307, distance: 903.6
click at [32, 298] on div "Pick up the Product Product Name : 330ml Still Required Quantity : 45.00 Ea Lot…" at bounding box center [740, 397] width 1480 height 794
drag, startPoint x: 893, startPoint y: 237, endPoint x: 292, endPoint y: 256, distance: 601.4
click at [401, 274] on div "Pick up the Product Product Name : 330ml Still Required Quantity : 45.00 Ea Lot…" at bounding box center [740, 397] width 1480 height 794
type input "45"
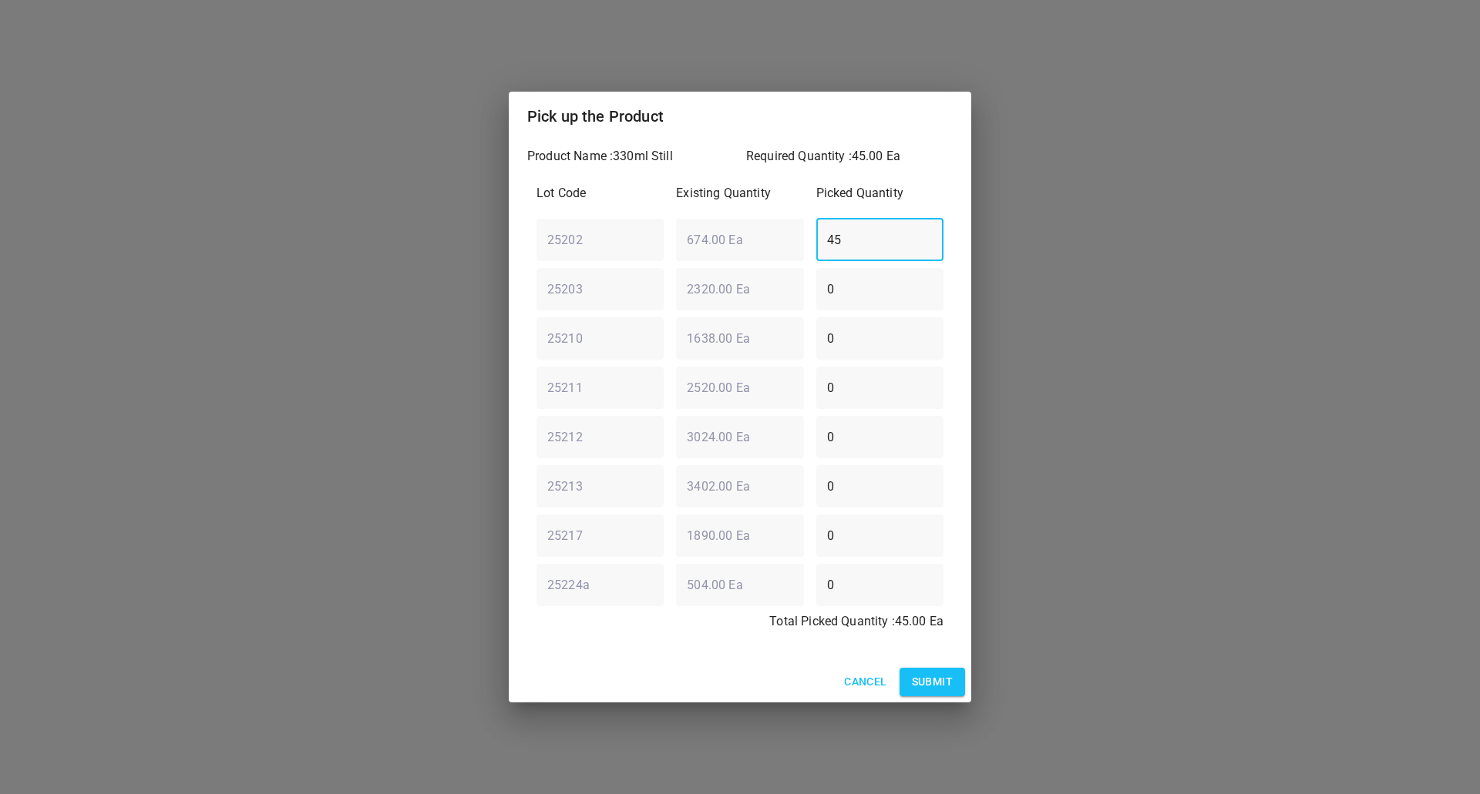
click at [913, 677] on span "Submit" at bounding box center [932, 682] width 41 height 19
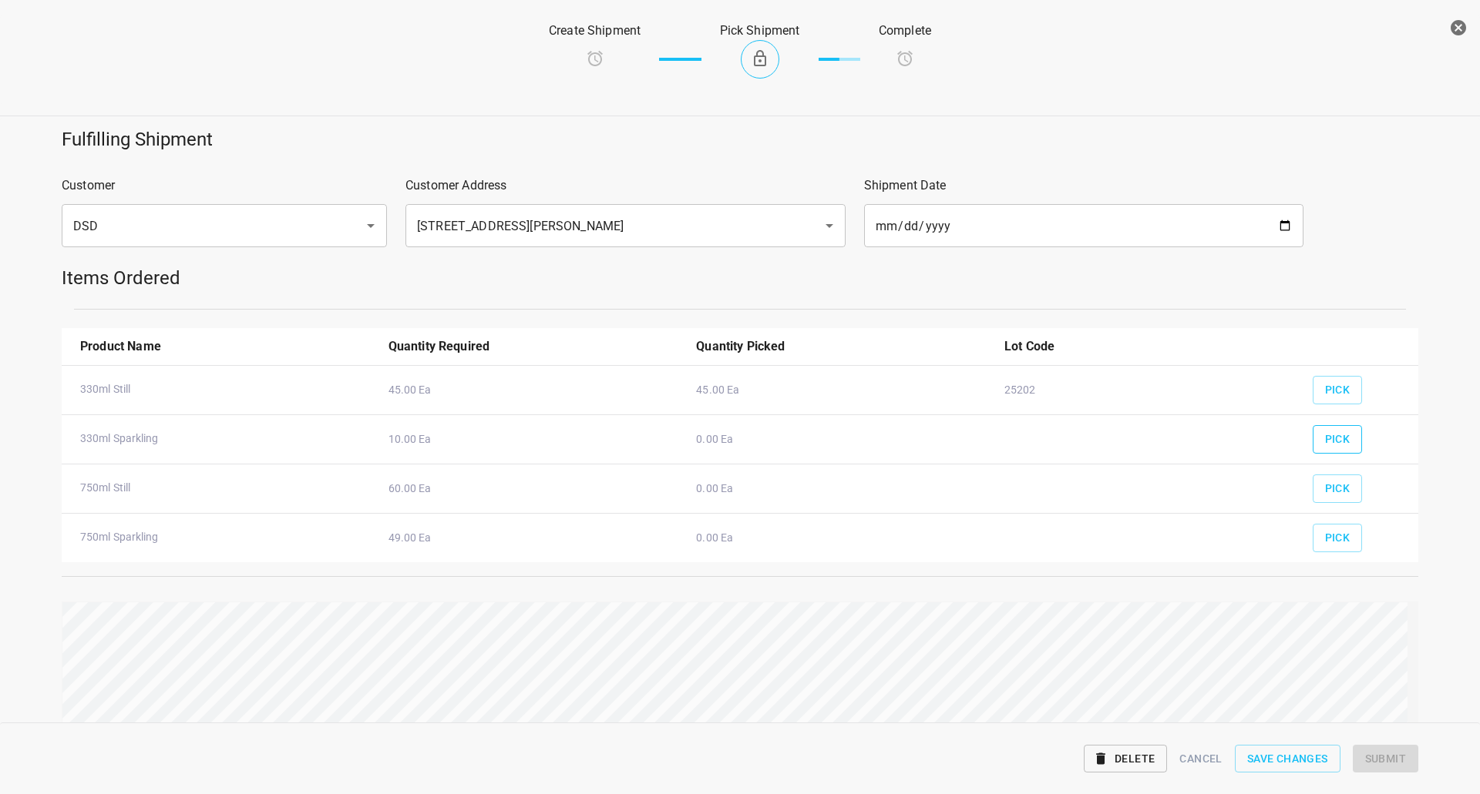
click at [1334, 441] on span "Pick" at bounding box center [1337, 439] width 25 height 19
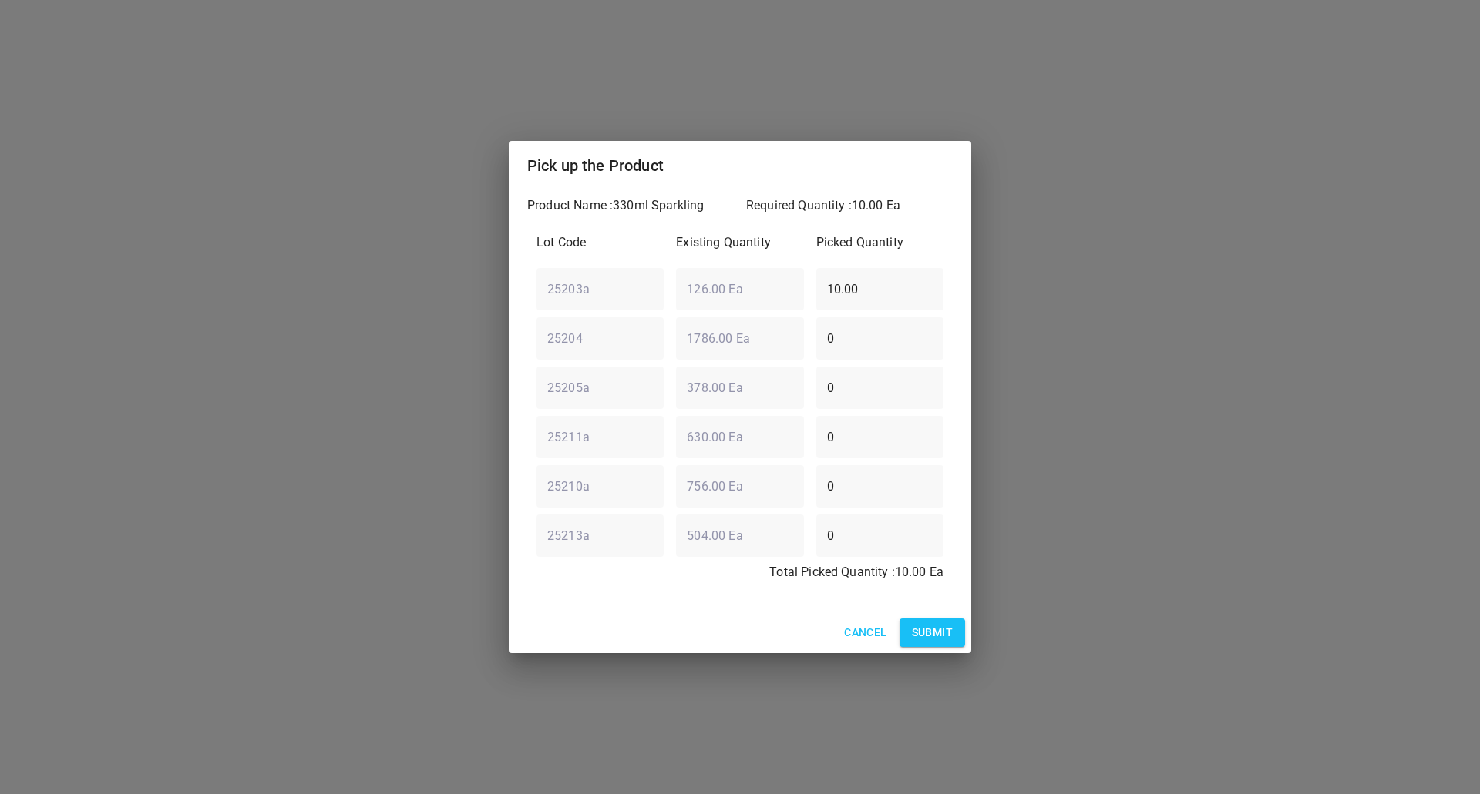
click at [591, 274] on div "25203a ​ 126.00 Ea ​ 10.00 ​" at bounding box center [739, 288] width 419 height 55
type input "0"
drag, startPoint x: 870, startPoint y: 360, endPoint x: 856, endPoint y: 355, distance: 14.6
click at [859, 357] on input "0" at bounding box center [879, 338] width 127 height 43
drag, startPoint x: 859, startPoint y: 343, endPoint x: 193, endPoint y: 339, distance: 665.8
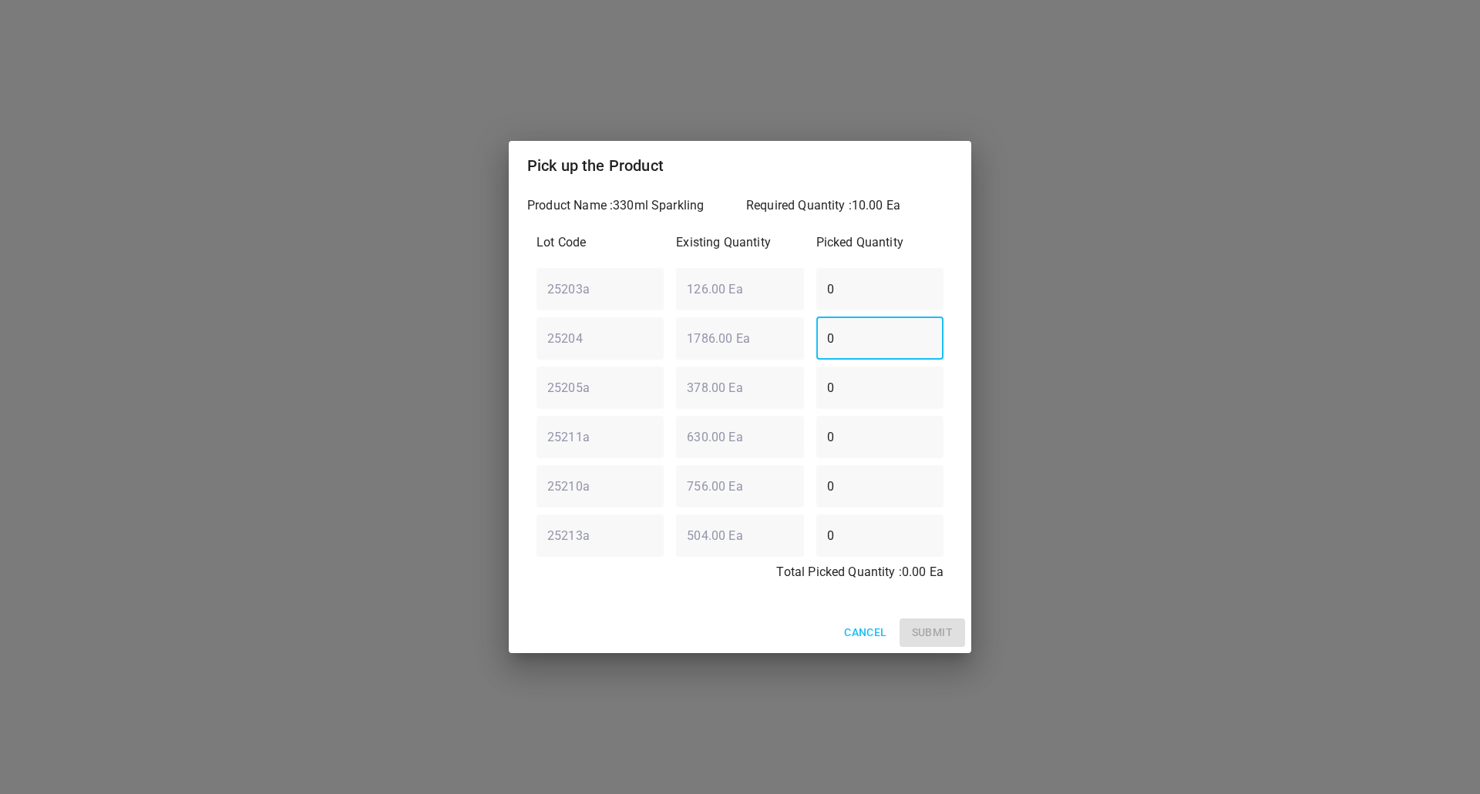
click at [221, 334] on div "Pick up the Product Product Name : 330ml Sparkling Required Quantity : 10.00 Ea…" at bounding box center [740, 397] width 1480 height 794
type input "4"
type input "8"
type input "9"
type input "10"
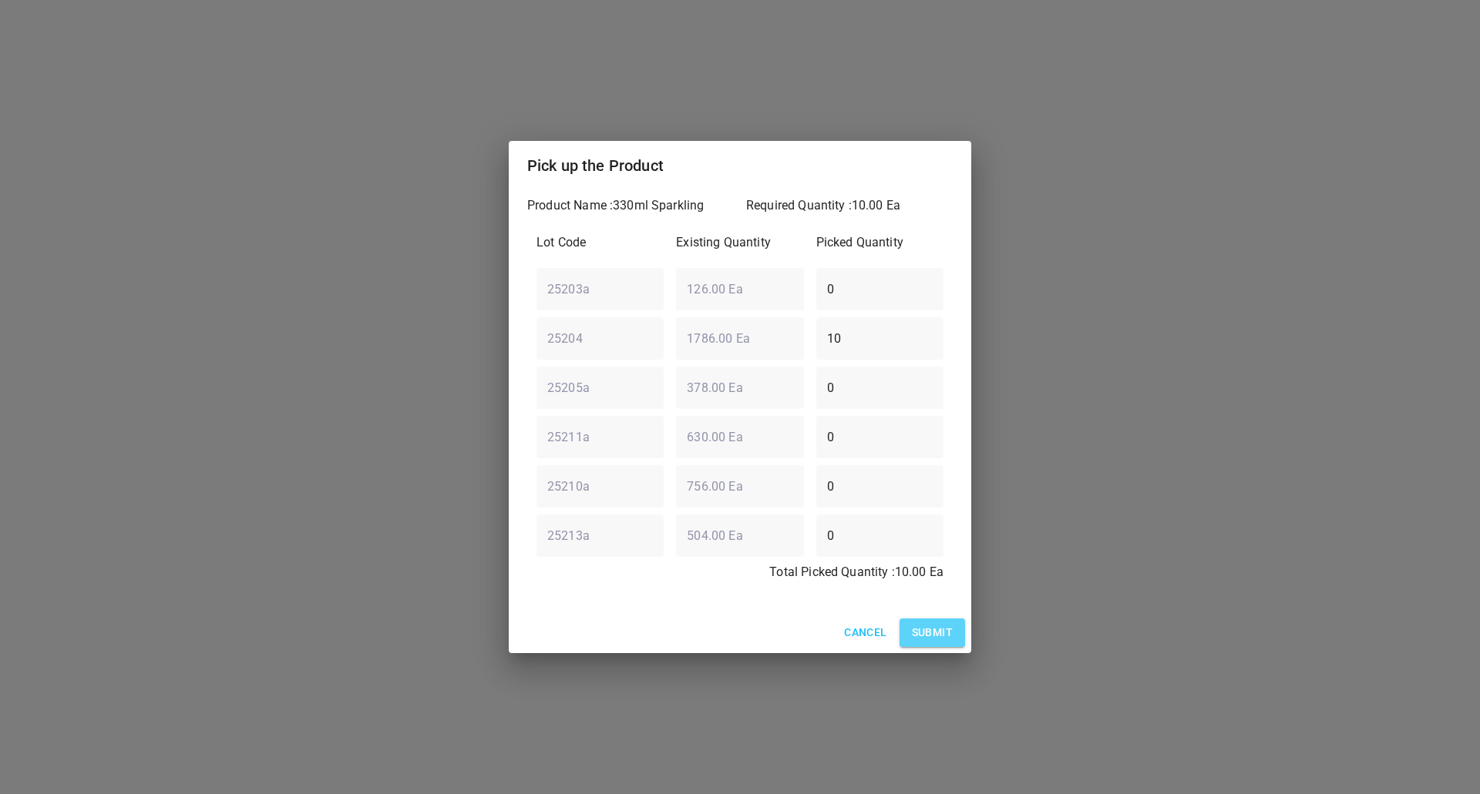
drag, startPoint x: 946, startPoint y: 633, endPoint x: 1029, endPoint y: 587, distance: 94.5
click at [946, 633] on span "Submit" at bounding box center [932, 632] width 41 height 19
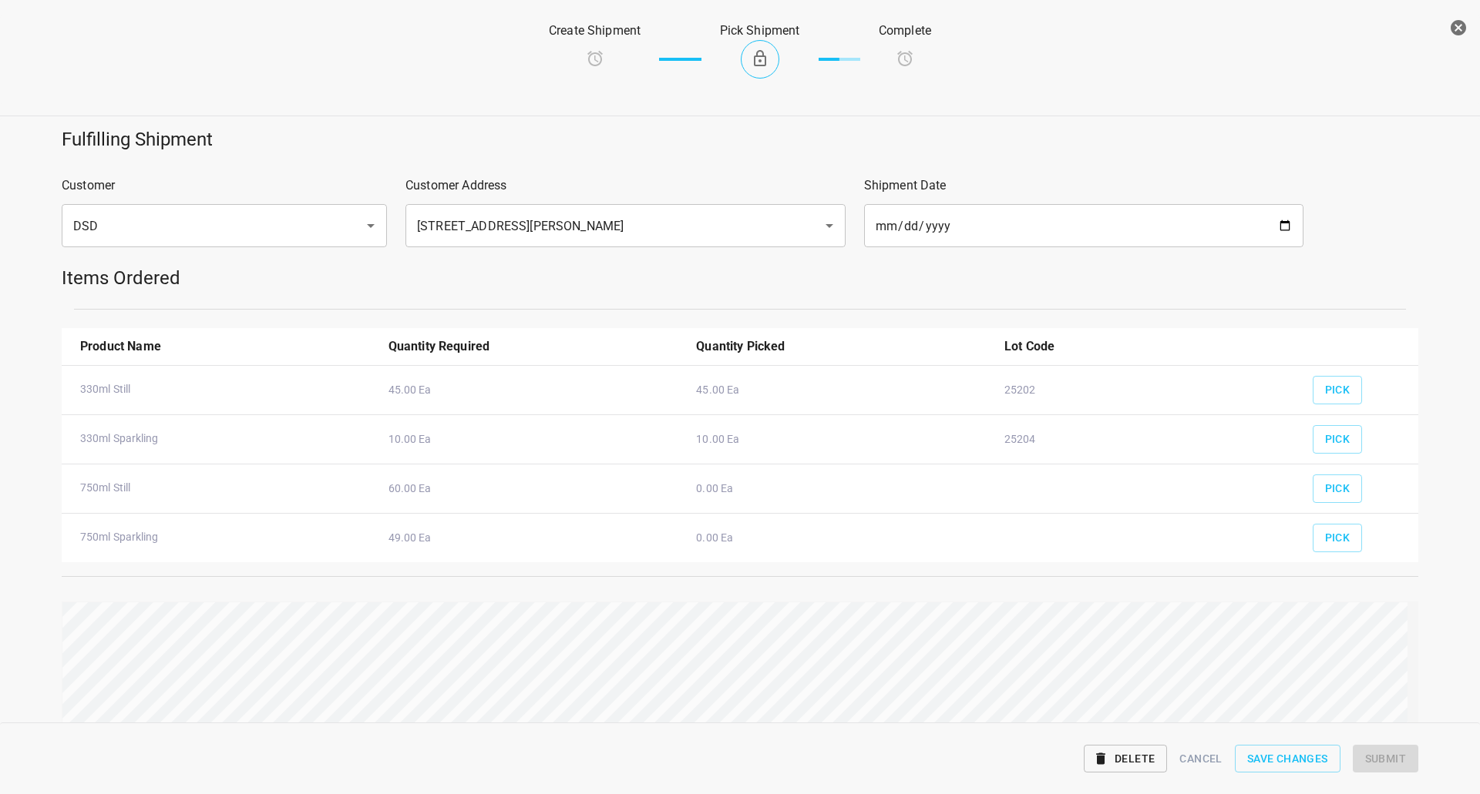
click at [1354, 483] on div "Pick" at bounding box center [1359, 483] width 112 height 57
click at [1350, 483] on button "Pick" at bounding box center [1337, 489] width 50 height 29
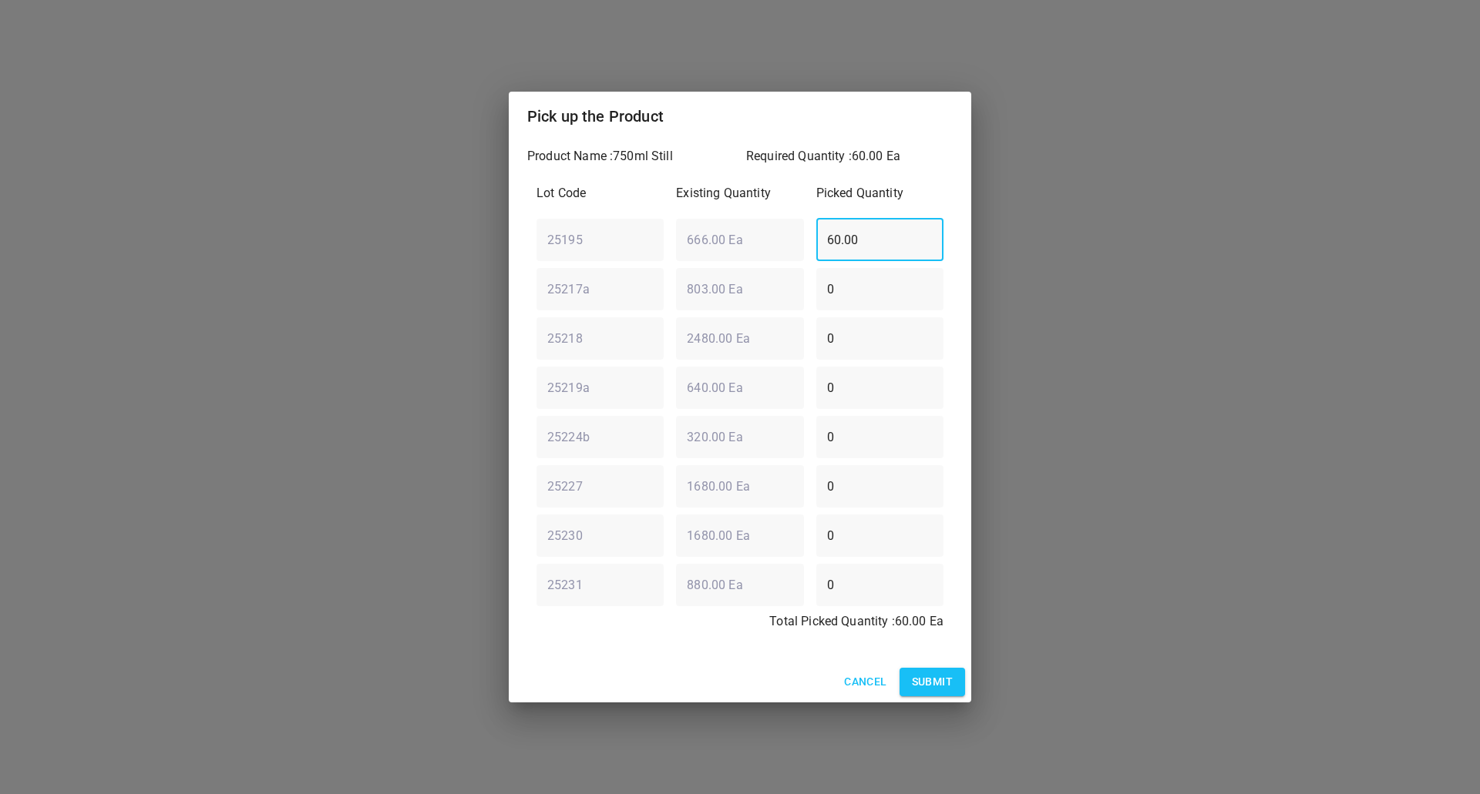
drag, startPoint x: 881, startPoint y: 236, endPoint x: 202, endPoint y: 282, distance: 680.5
click at [202, 282] on div "Pick up the Product Product Name : 750ml Still Required Quantity : 60.00 Ea Lot…" at bounding box center [740, 397] width 1480 height 794
type input "8"
type input "60"
drag, startPoint x: 933, startPoint y: 669, endPoint x: 1167, endPoint y: 621, distance: 238.3
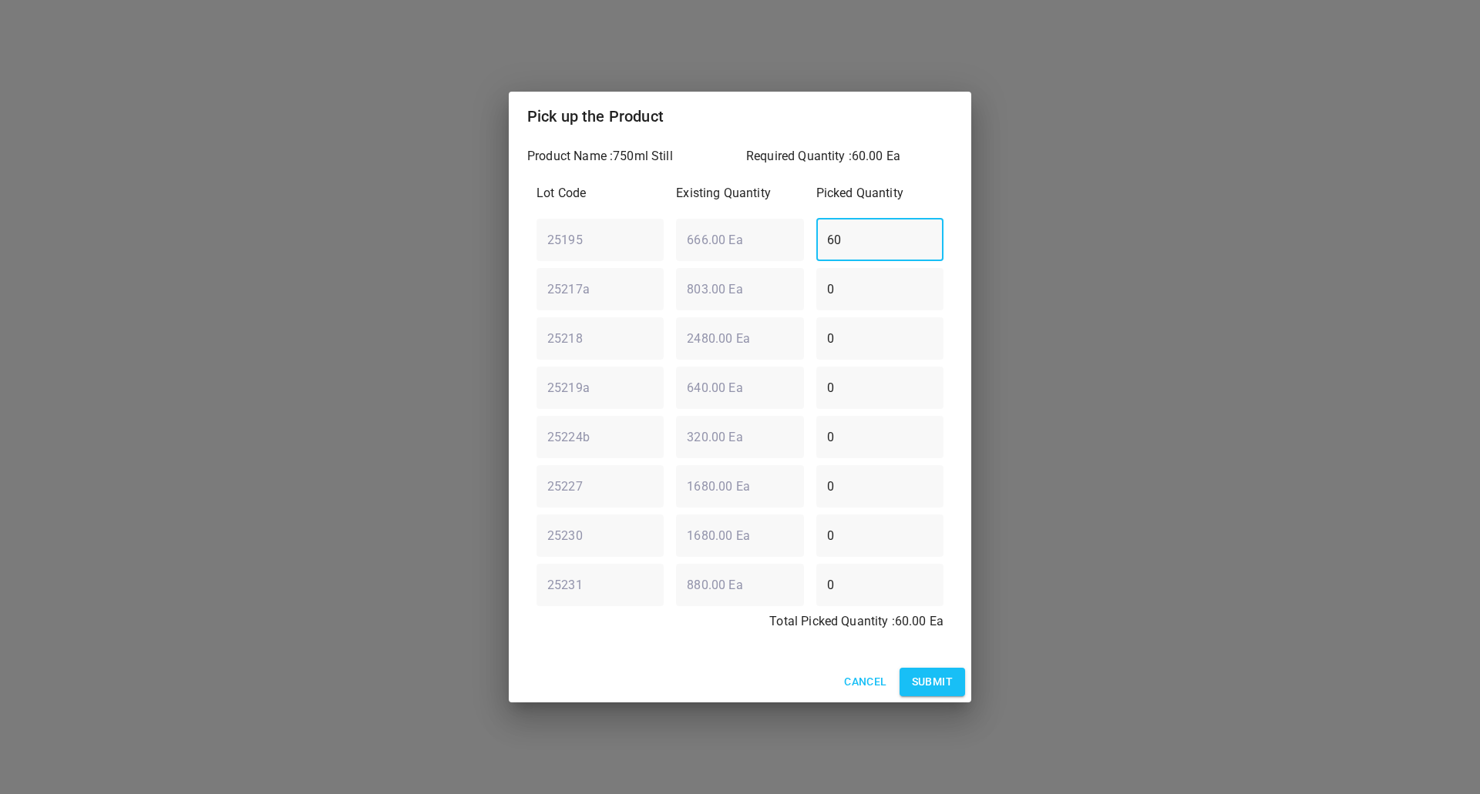
click at [933, 670] on button "Submit" at bounding box center [931, 682] width 65 height 29
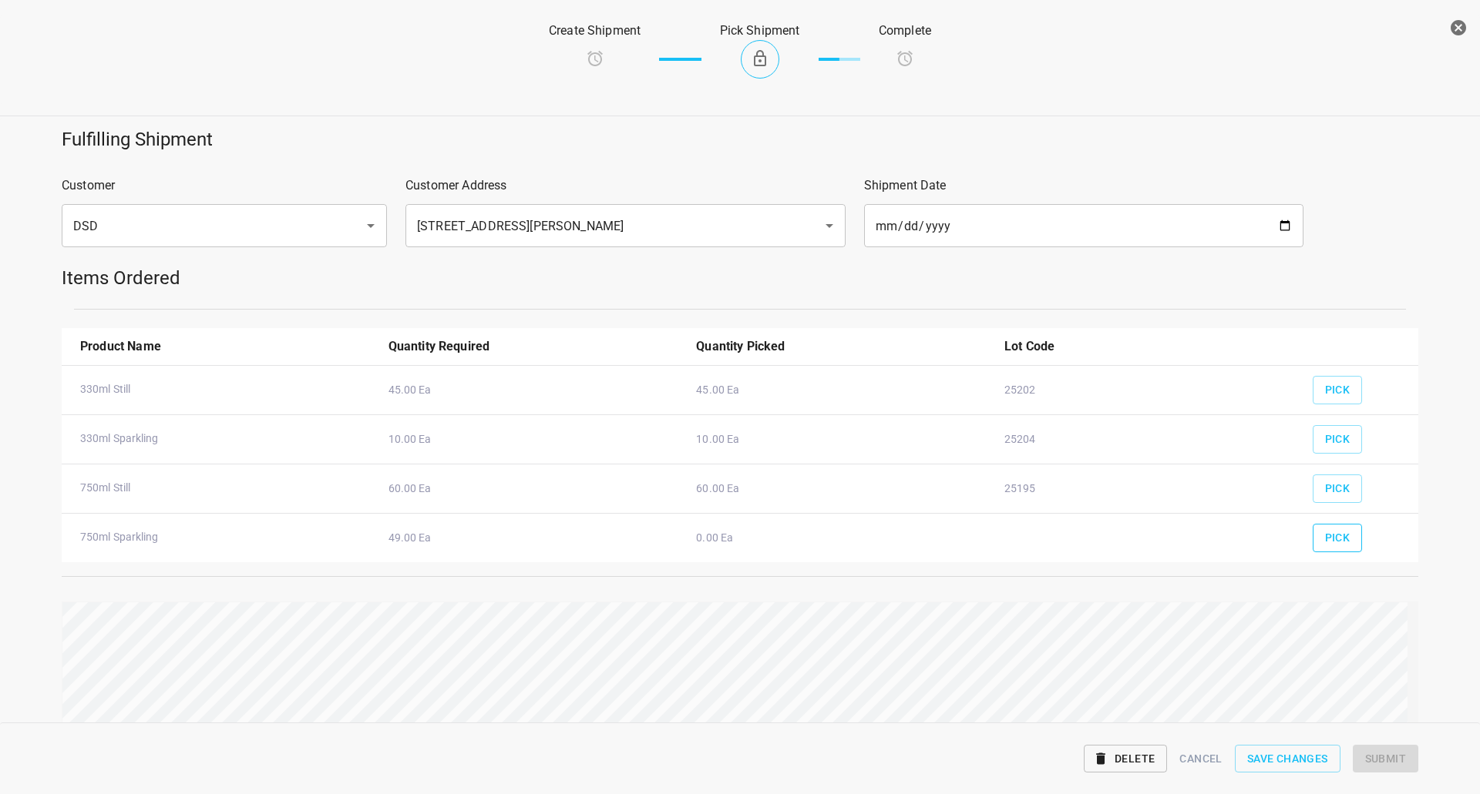
click at [1332, 549] on button "Pick" at bounding box center [1337, 538] width 50 height 29
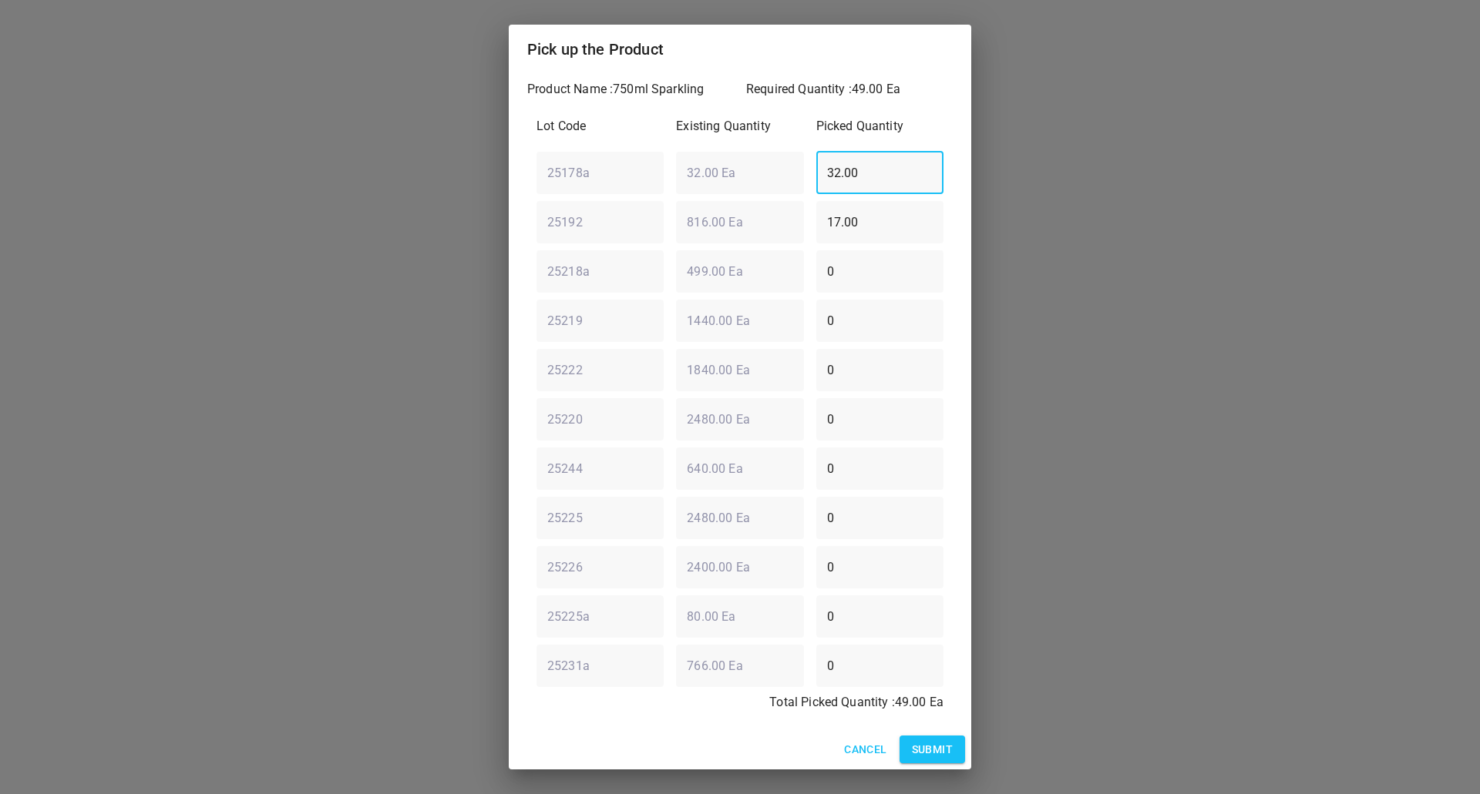
click at [544, 153] on div "25178a ​ 32.00 Ea ​ 32.00 ​" at bounding box center [739, 172] width 419 height 55
type input "0"
click at [546, 220] on div "25192 ​ 816.00 Ea ​ 17.00 ​" at bounding box center [739, 221] width 419 height 55
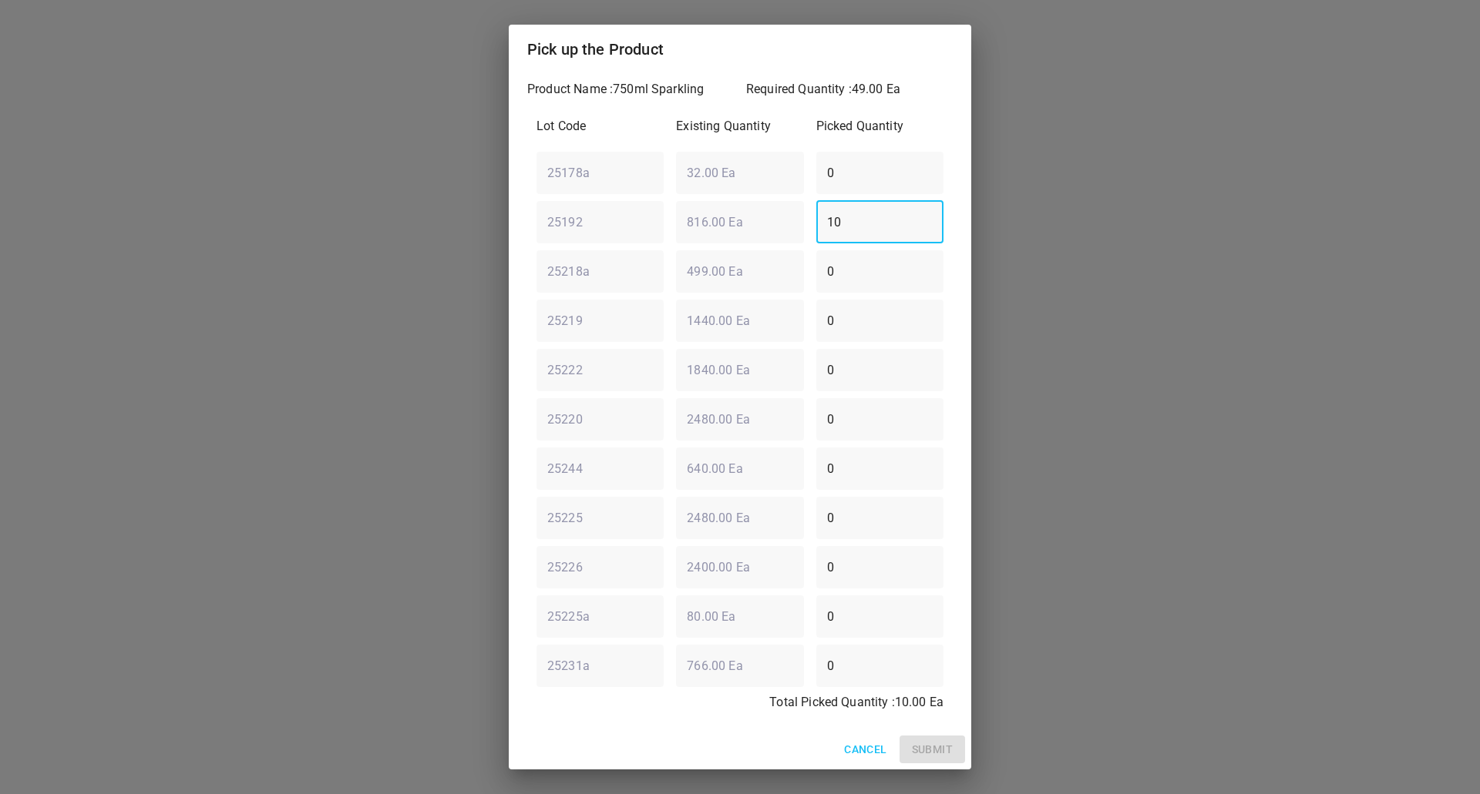
type input "1"
type input "0"
click at [705, 284] on div "25218a ​ 499.00 Ea ​ 0 ​" at bounding box center [739, 271] width 419 height 55
type input "26"
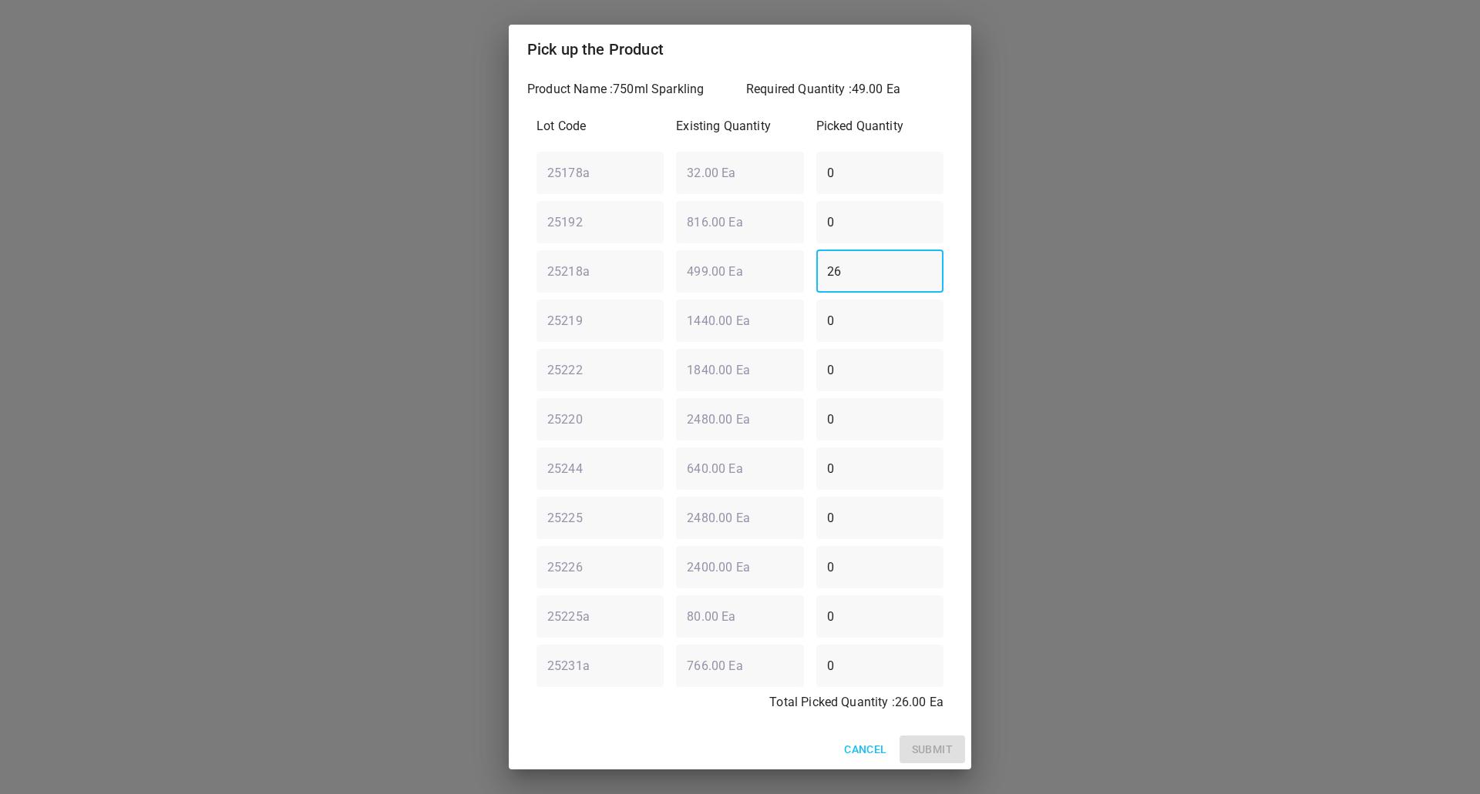
click at [794, 321] on div "25219 ​ 1440.00 Ea ​ 0 ​" at bounding box center [739, 320] width 419 height 55
type input "1"
type input "2"
type input "5"
click at [634, 300] on div "Lot Code Existing Quantity Picked Quantity 25178a ​ 32.00 Ea ​ 0 ​ 25192 ​ 816.…" at bounding box center [739, 419] width 425 height 623
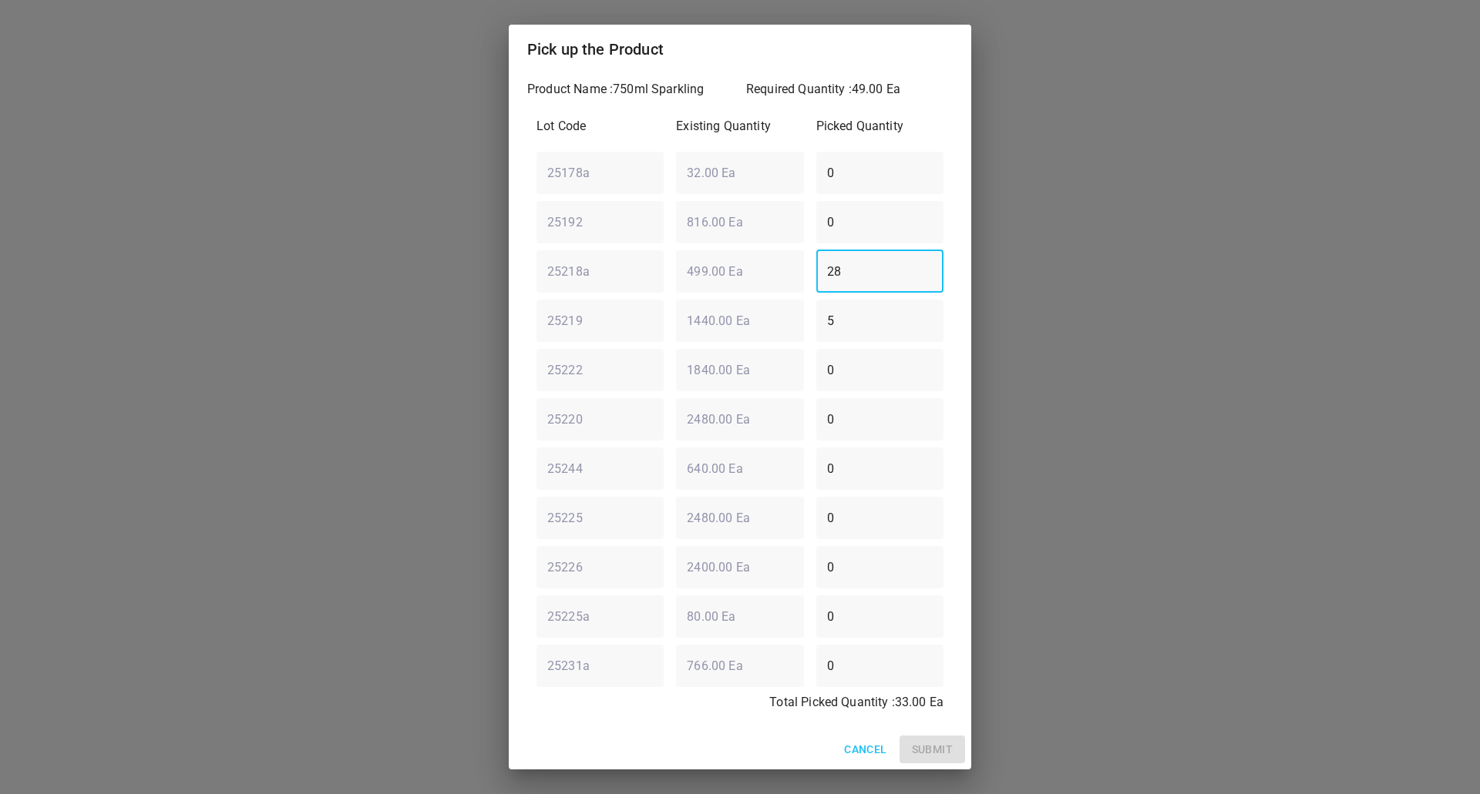
type input "28"
click at [702, 223] on div "25192 ​ 816.00 Ea ​ 0 ​" at bounding box center [739, 221] width 419 height 55
type input "16"
drag, startPoint x: 937, startPoint y: 751, endPoint x: 909, endPoint y: 754, distance: 28.7
click at [939, 750] on span "Submit" at bounding box center [932, 750] width 41 height 19
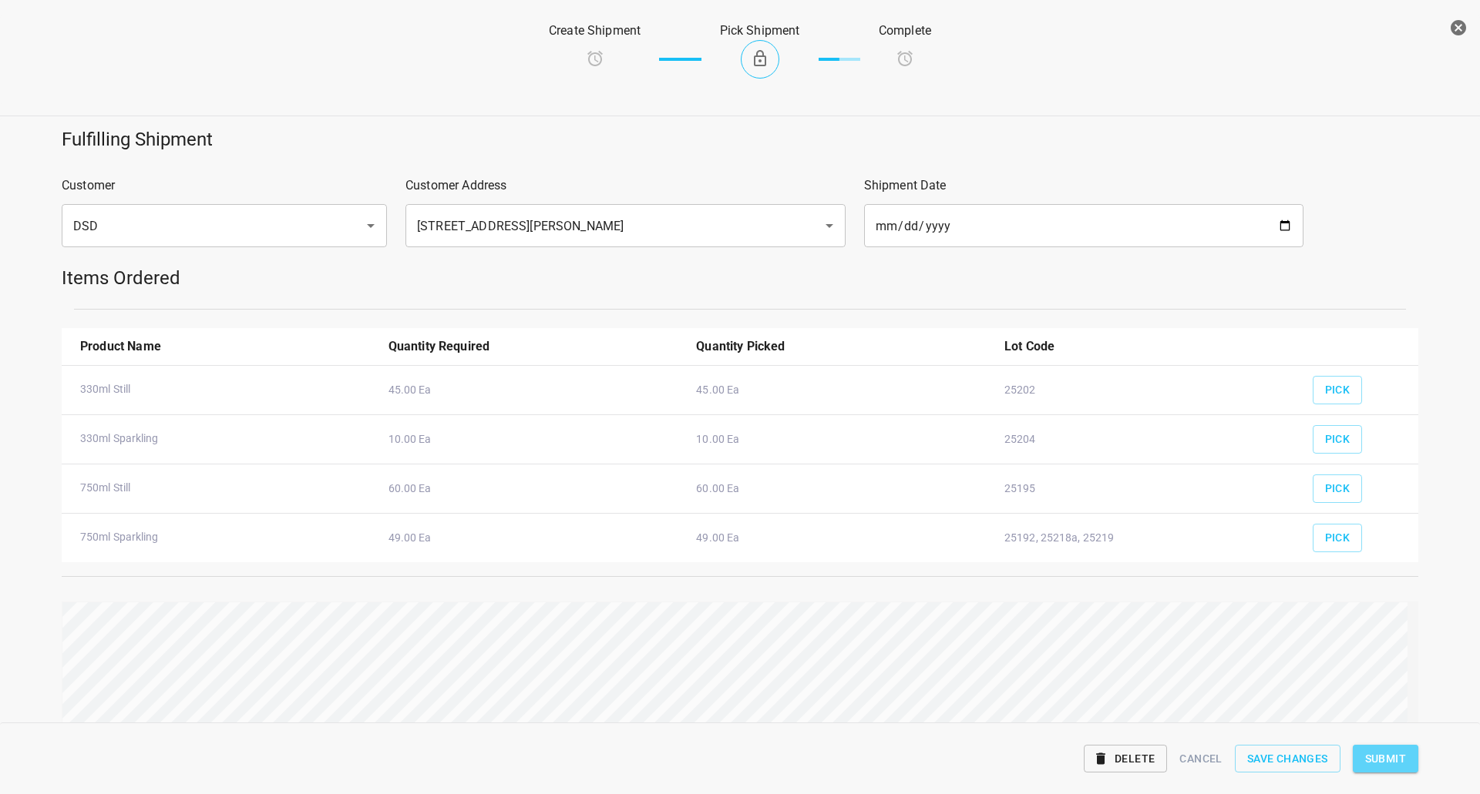
click at [1392, 751] on span "Submit" at bounding box center [1385, 759] width 41 height 19
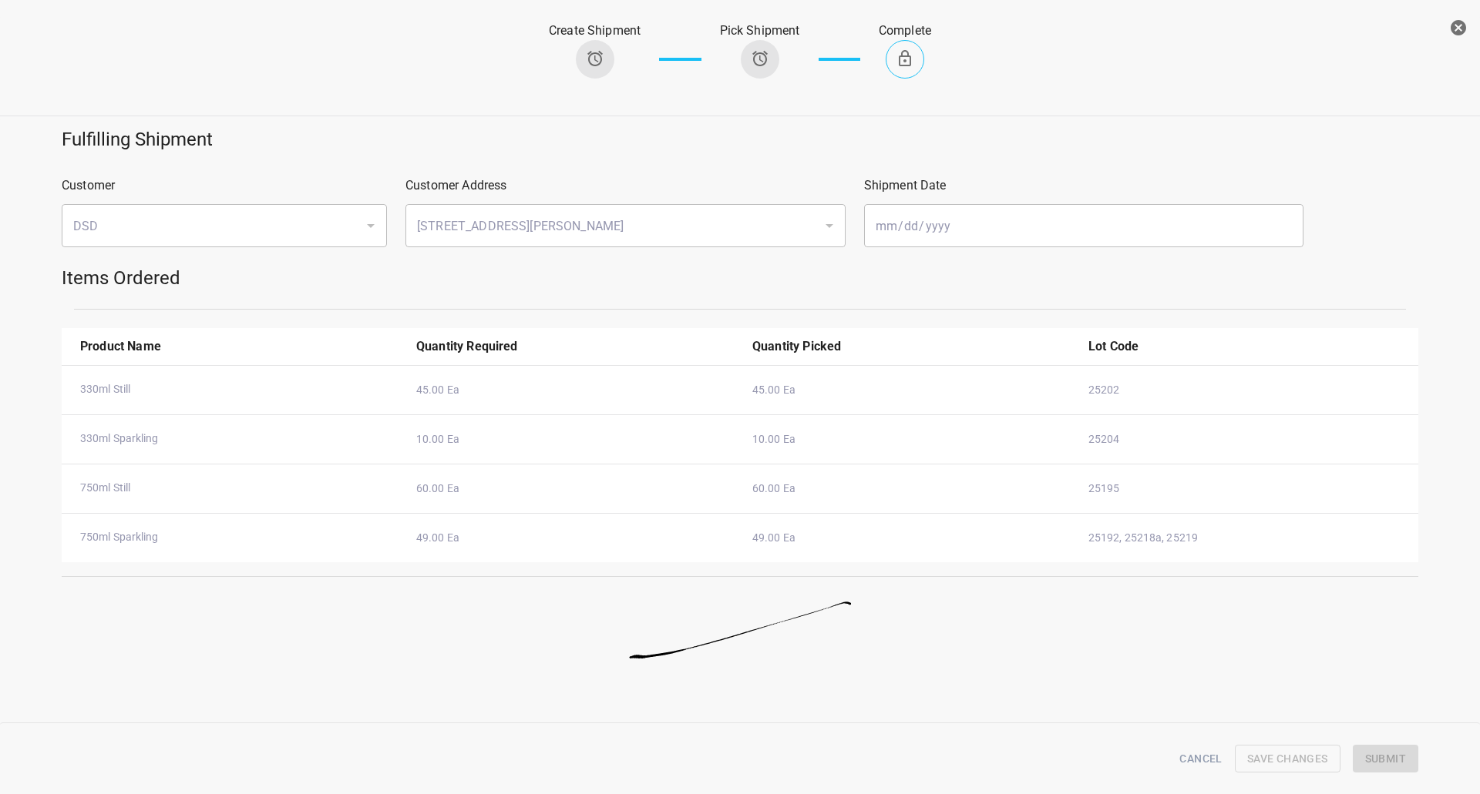
click at [1468, 28] on button "button" at bounding box center [1458, 27] width 31 height 31
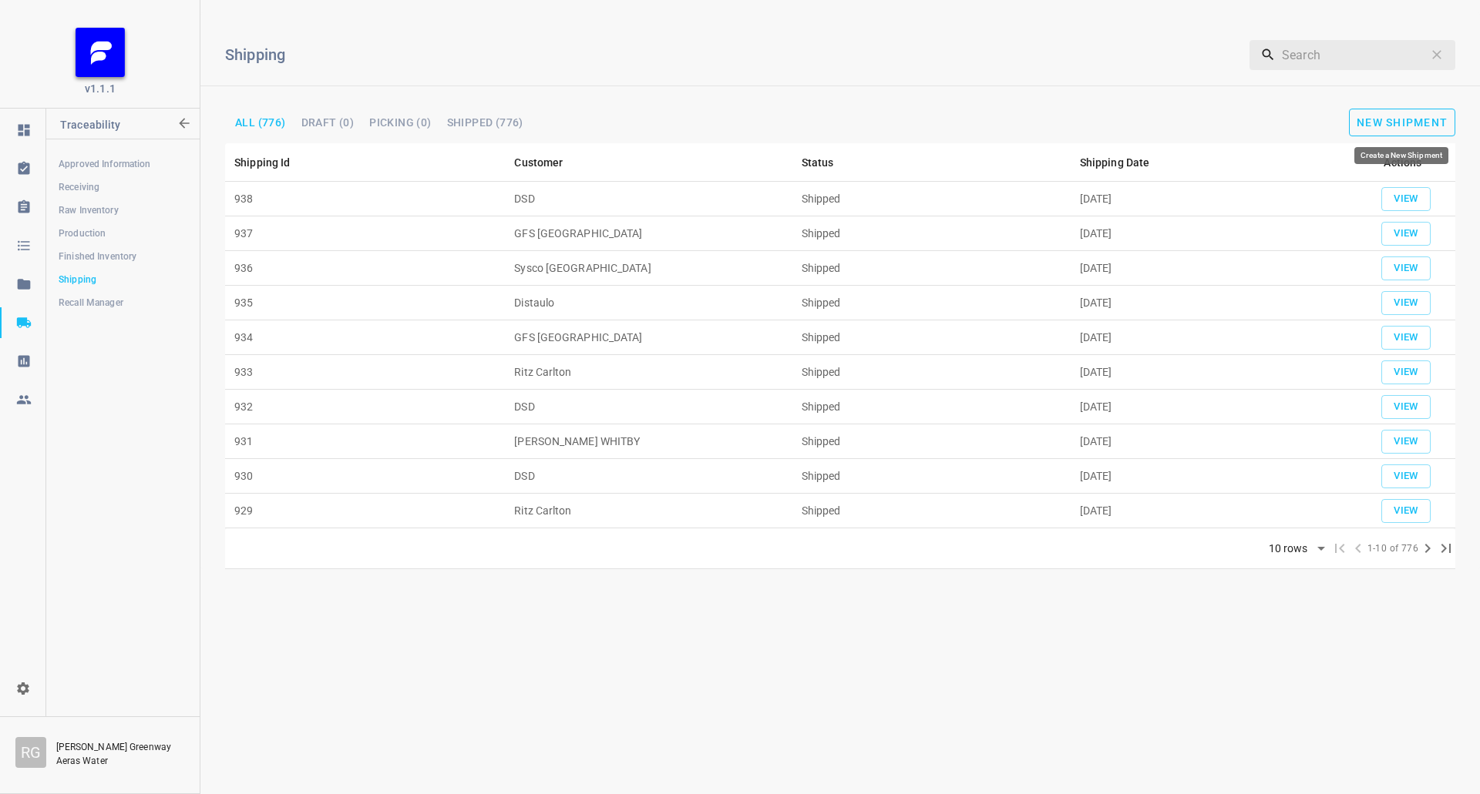
click at [1413, 110] on button "New Shipment" at bounding box center [1402, 123] width 106 height 28
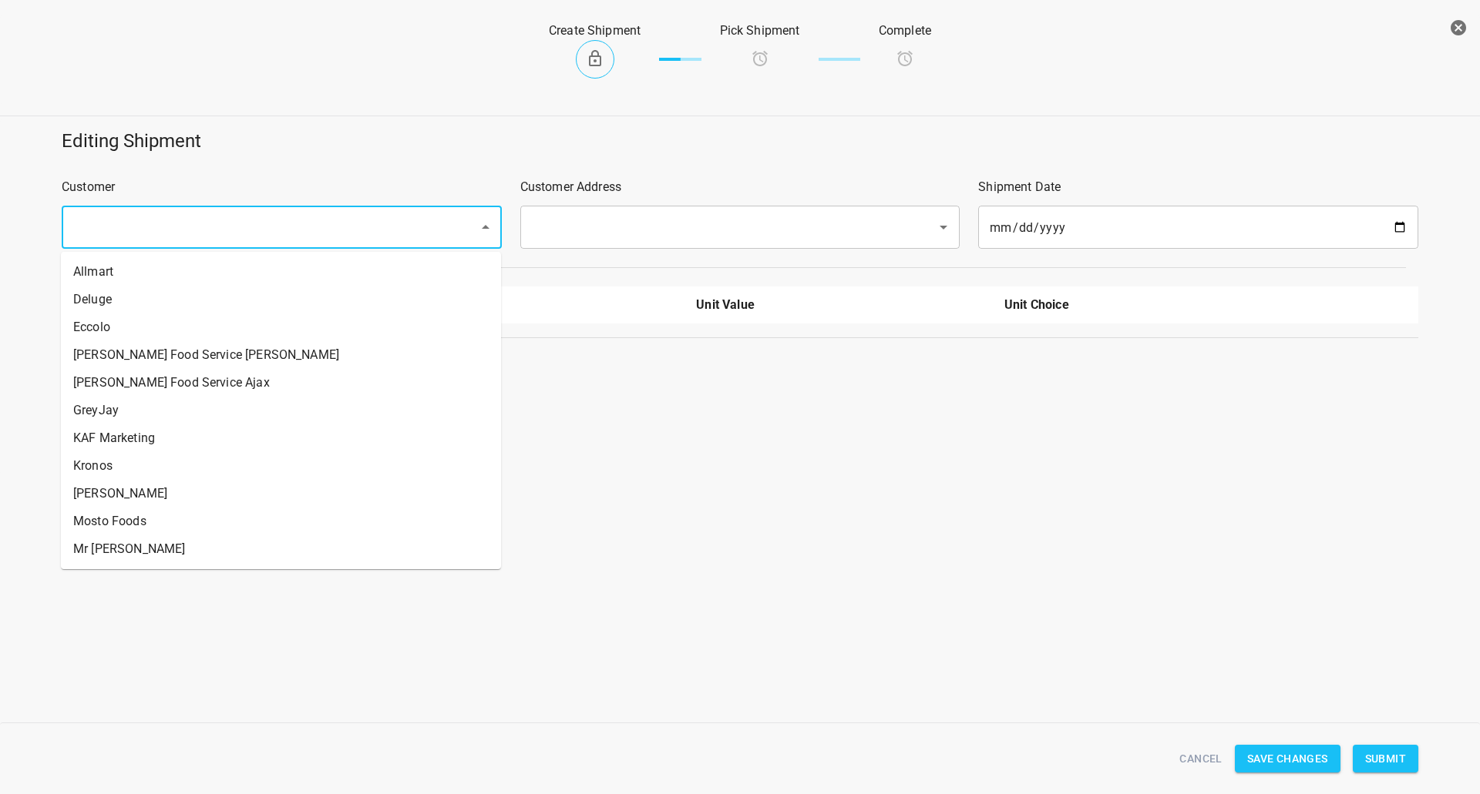
click at [294, 218] on input "text" at bounding box center [260, 227] width 383 height 29
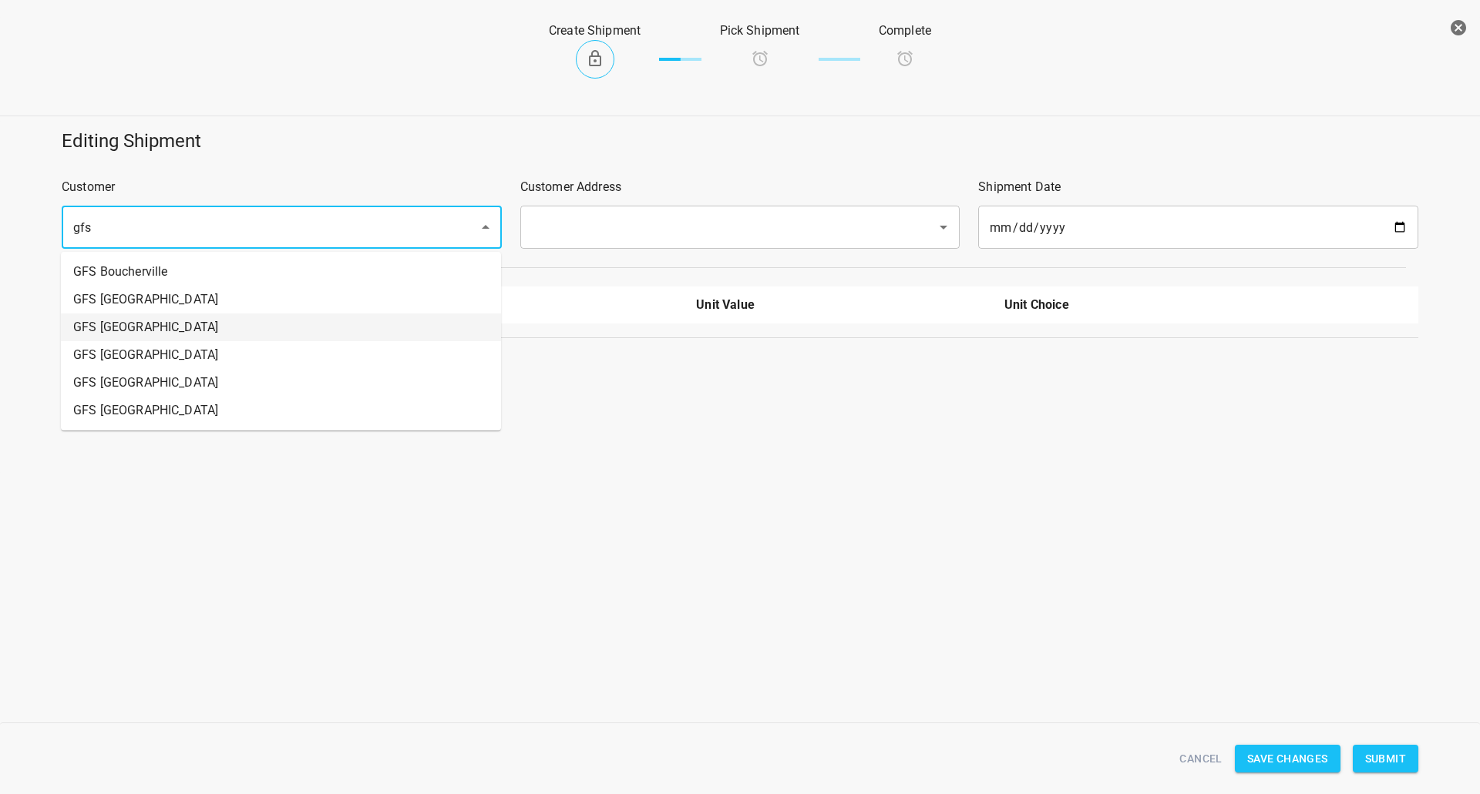
click at [186, 324] on li "GFS [GEOGRAPHIC_DATA]" at bounding box center [281, 328] width 440 height 28
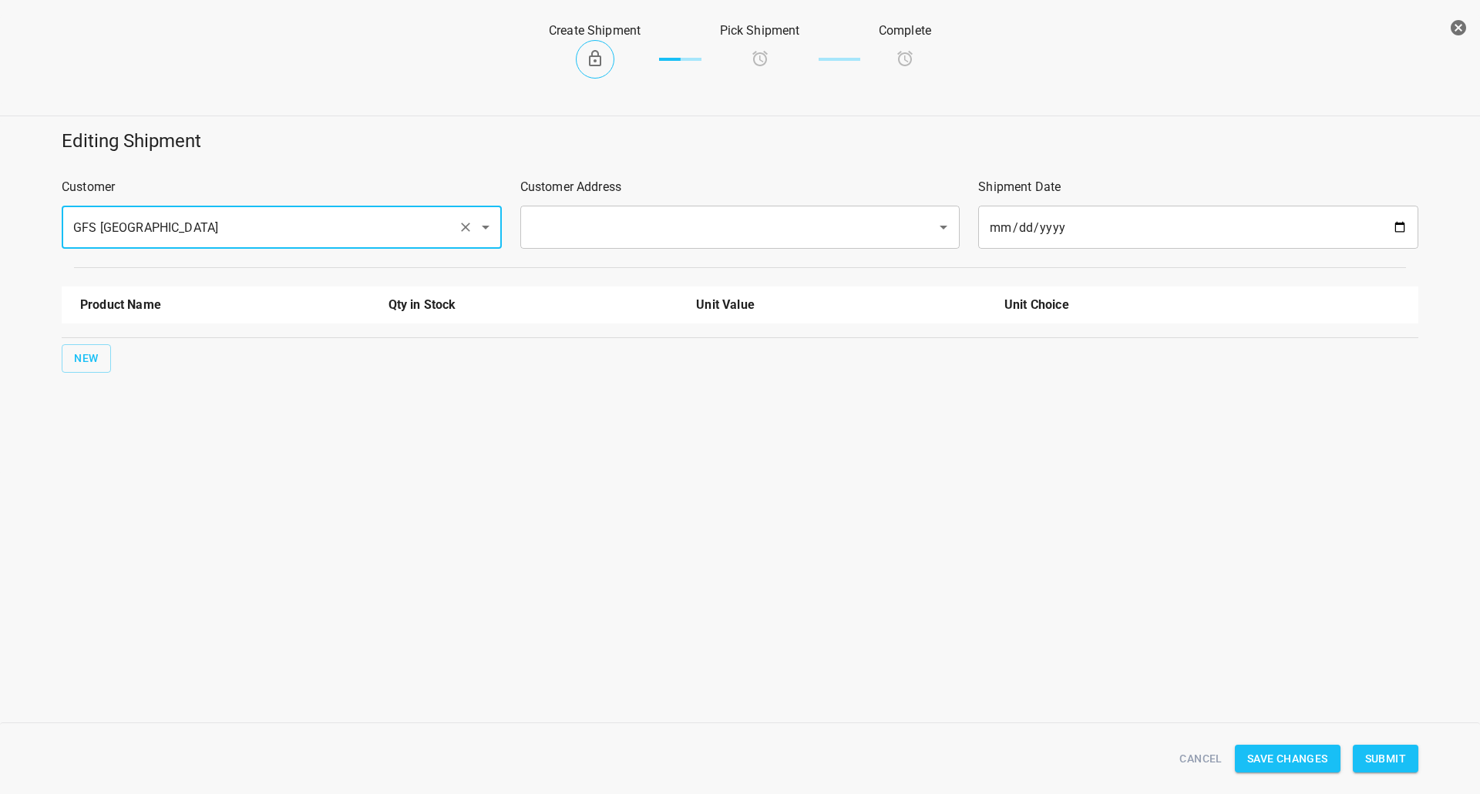
type input "GFS [GEOGRAPHIC_DATA]"
click at [599, 226] on input "text" at bounding box center [718, 227] width 383 height 29
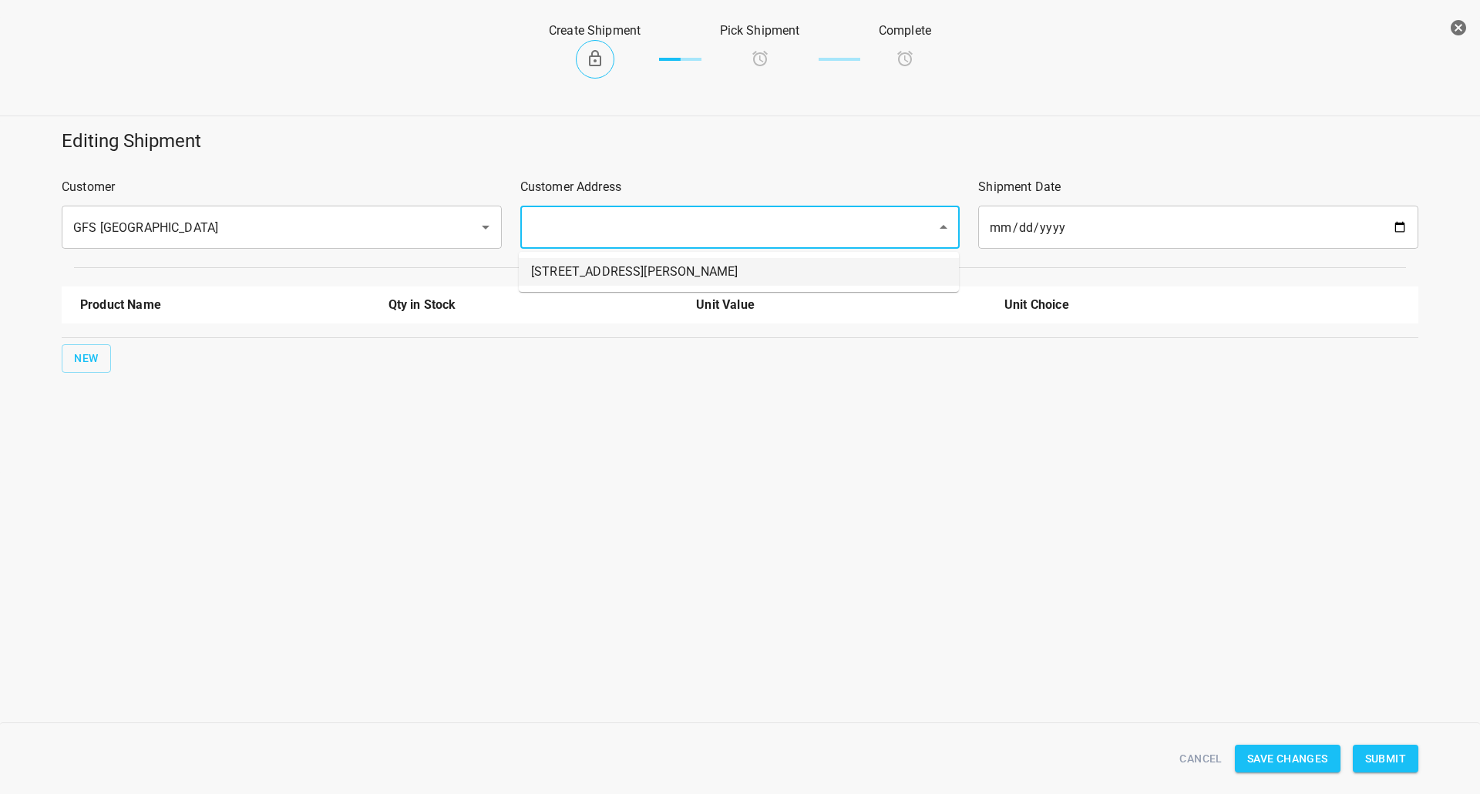
click at [586, 260] on li "[STREET_ADDRESS][PERSON_NAME]" at bounding box center [739, 272] width 440 height 28
type input "[STREET_ADDRESS][PERSON_NAME]"
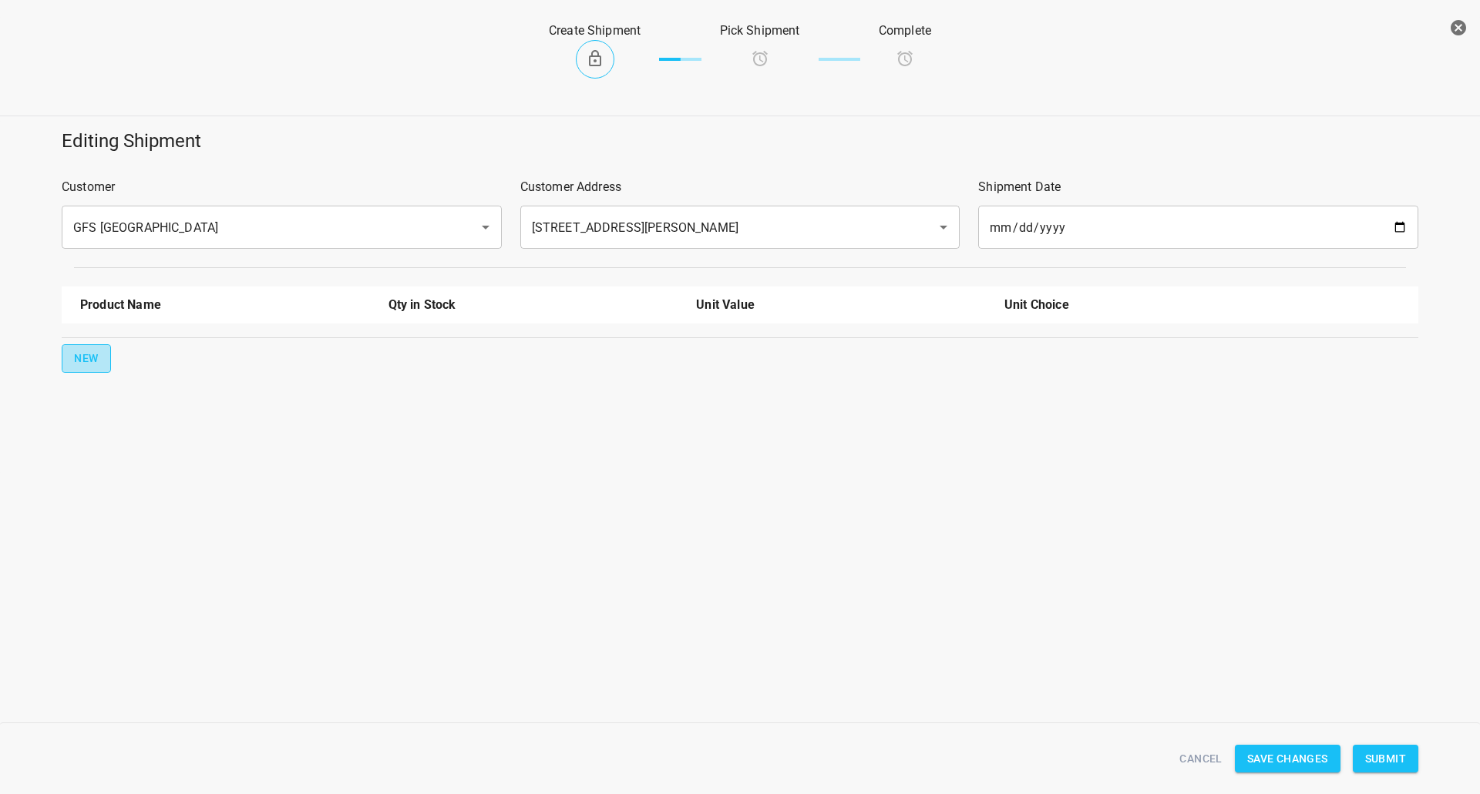
click at [95, 361] on span "New" at bounding box center [86, 358] width 25 height 19
click at [126, 340] on input "text" at bounding box center [203, 349] width 247 height 24
click at [146, 424] on li "330ml Still" at bounding box center [225, 412] width 290 height 28
type input "330ml Still"
click at [90, 400] on span "New" at bounding box center [86, 407] width 25 height 19
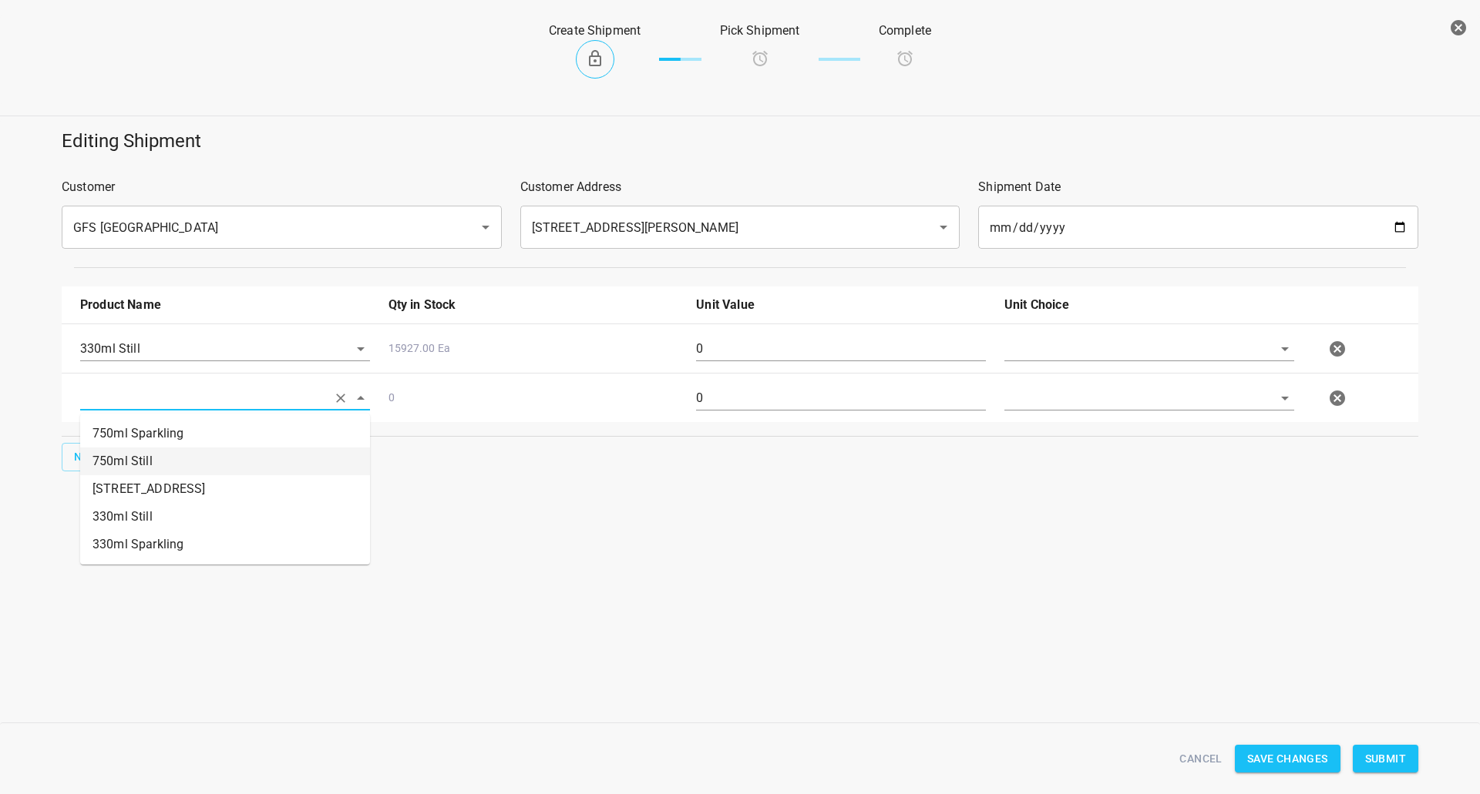
click at [178, 466] on li "750ml Still" at bounding box center [225, 462] width 290 height 28
type input "750ml Still"
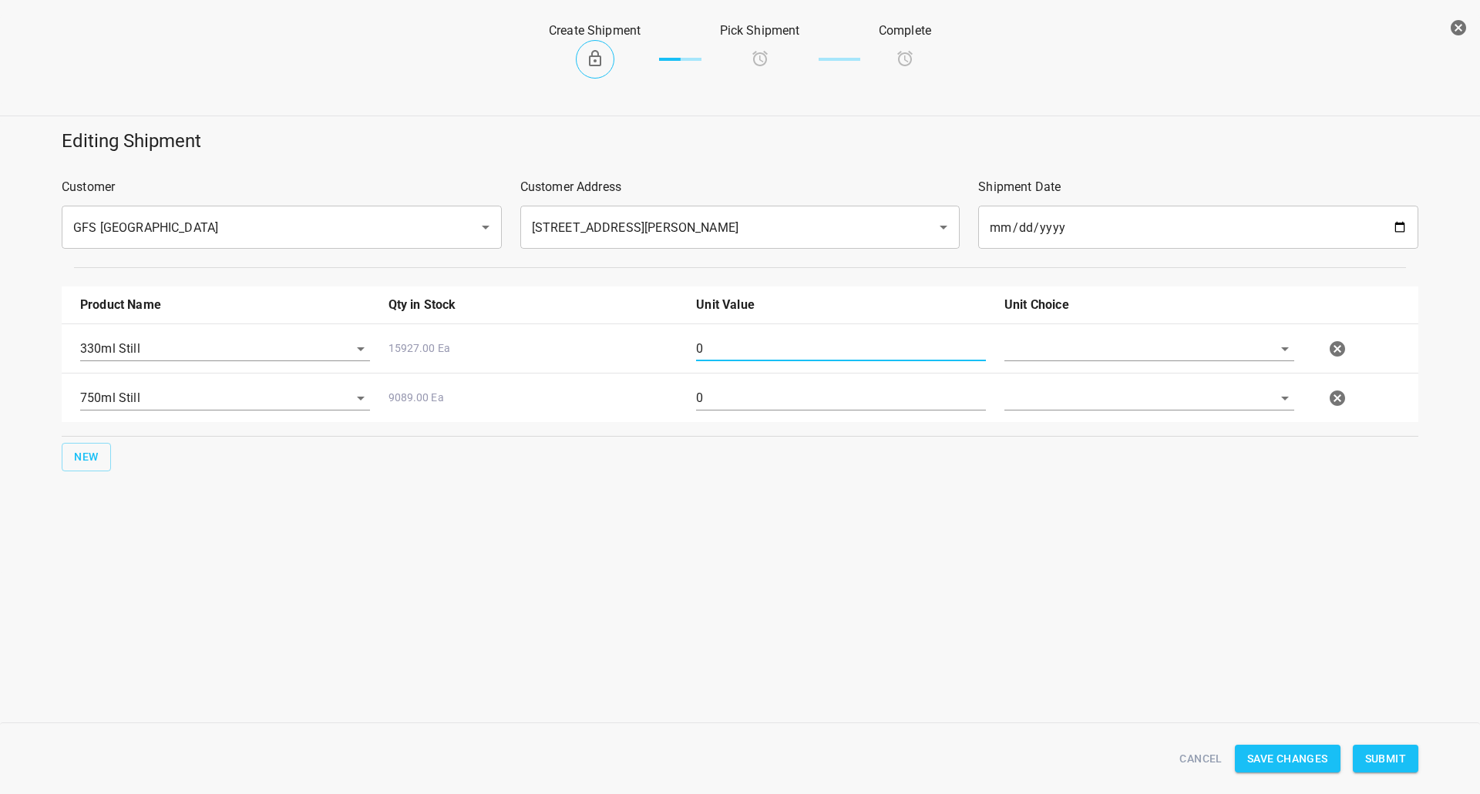
click at [821, 338] on input "0" at bounding box center [841, 349] width 290 height 25
type input "252"
click at [764, 397] on input "0" at bounding box center [841, 398] width 290 height 25
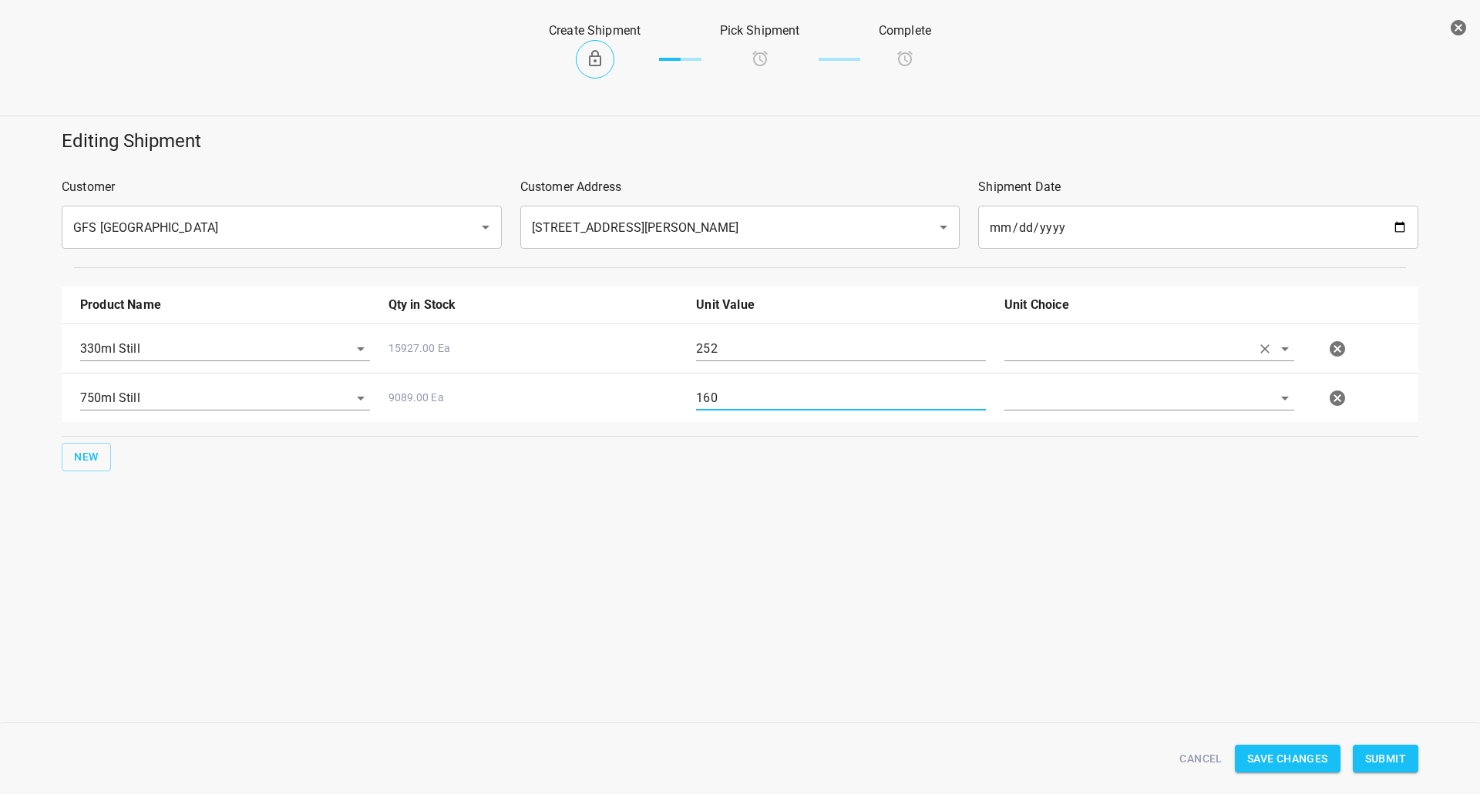
type input "160"
click at [1198, 352] on input "text" at bounding box center [1127, 349] width 247 height 24
click at [1177, 382] on li "[PERSON_NAME]" at bounding box center [1149, 385] width 290 height 28
type input "[PERSON_NAME]"
click at [1166, 411] on div at bounding box center [1149, 398] width 290 height 25
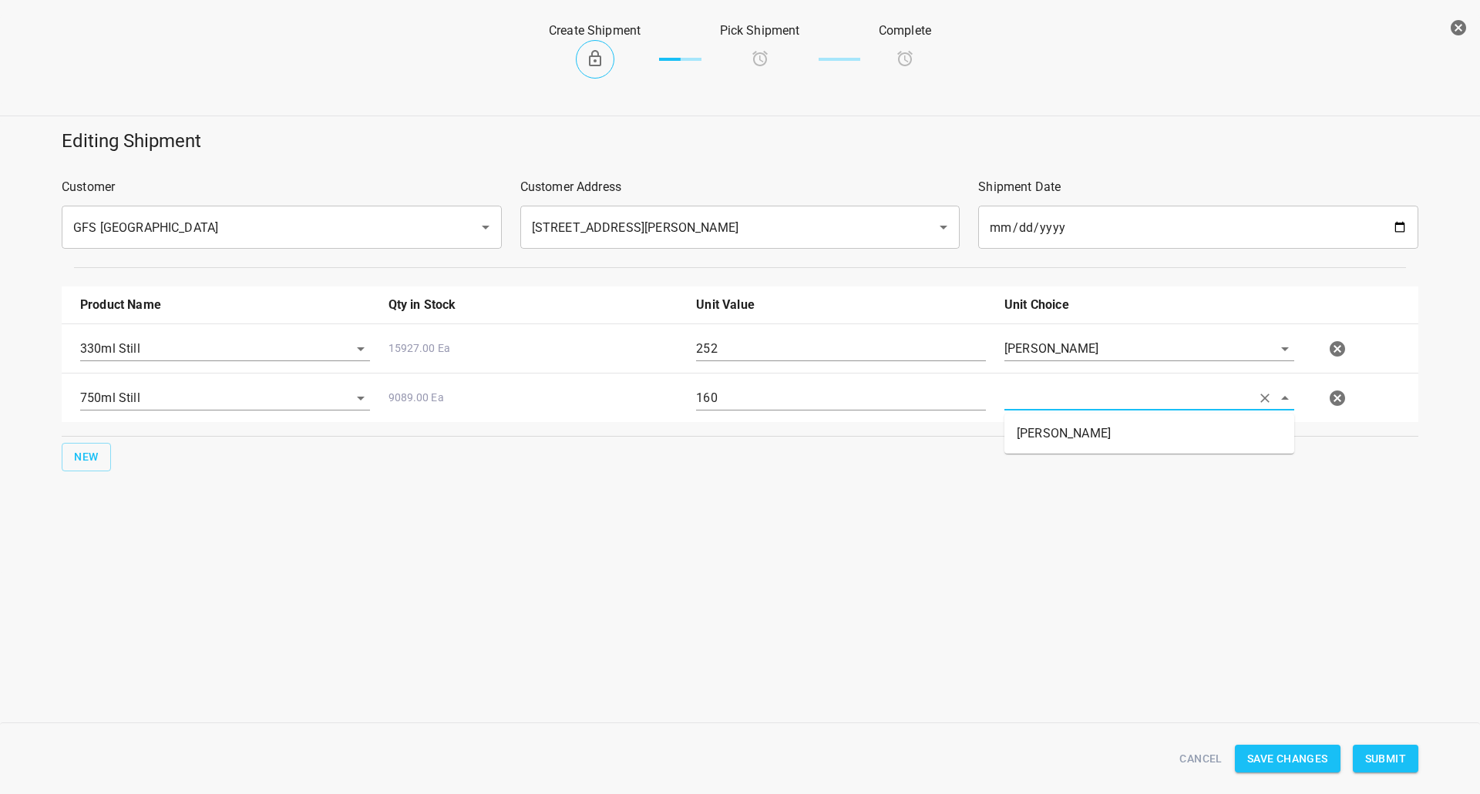
click at [1177, 394] on input "text" at bounding box center [1127, 398] width 247 height 24
click at [1174, 444] on li "[PERSON_NAME]" at bounding box center [1149, 434] width 290 height 28
type input "[PERSON_NAME]"
drag, startPoint x: 1127, startPoint y: 566, endPoint x: 1260, endPoint y: 636, distance: 150.6
click at [1127, 567] on div "Editing Shipment Customer GFS Vancouver ​ Customer Address [STREET_ADDRESS][PER…" at bounding box center [740, 346] width 1480 height 454
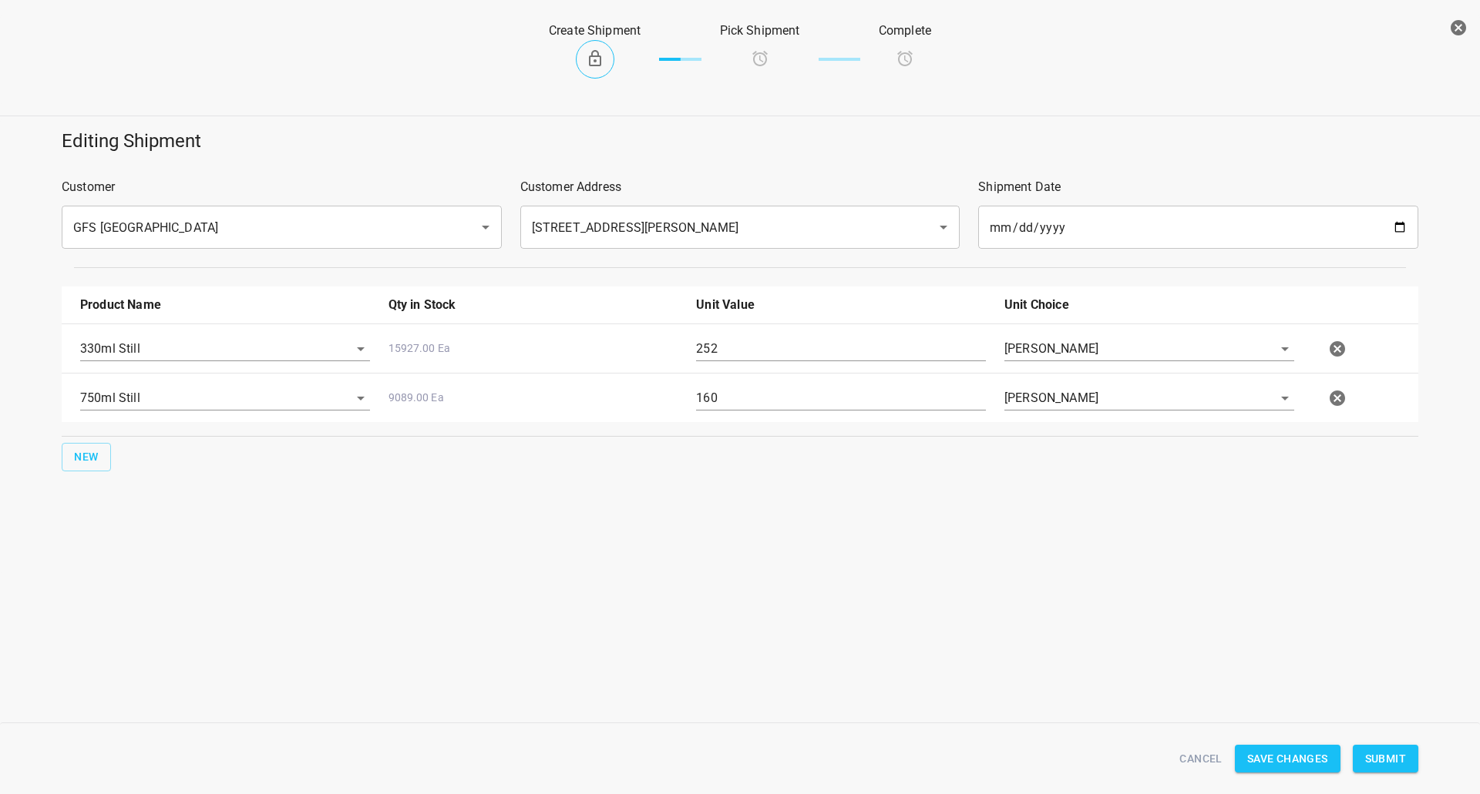
click at [1399, 755] on span "Submit" at bounding box center [1385, 759] width 41 height 19
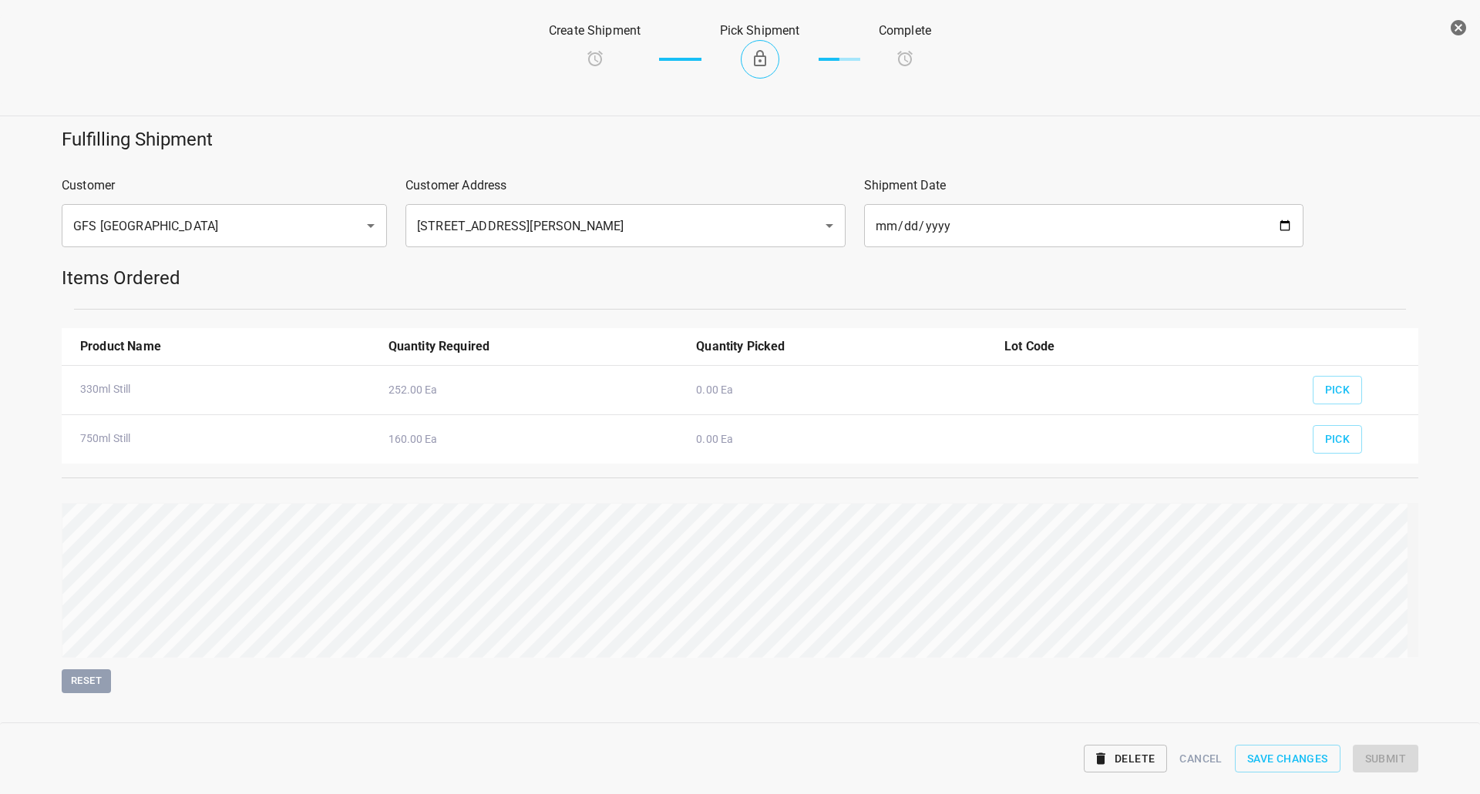
click at [1347, 375] on div "Pick" at bounding box center [1359, 357] width 112 height 59
click at [1338, 391] on span "Pick" at bounding box center [1337, 390] width 25 height 19
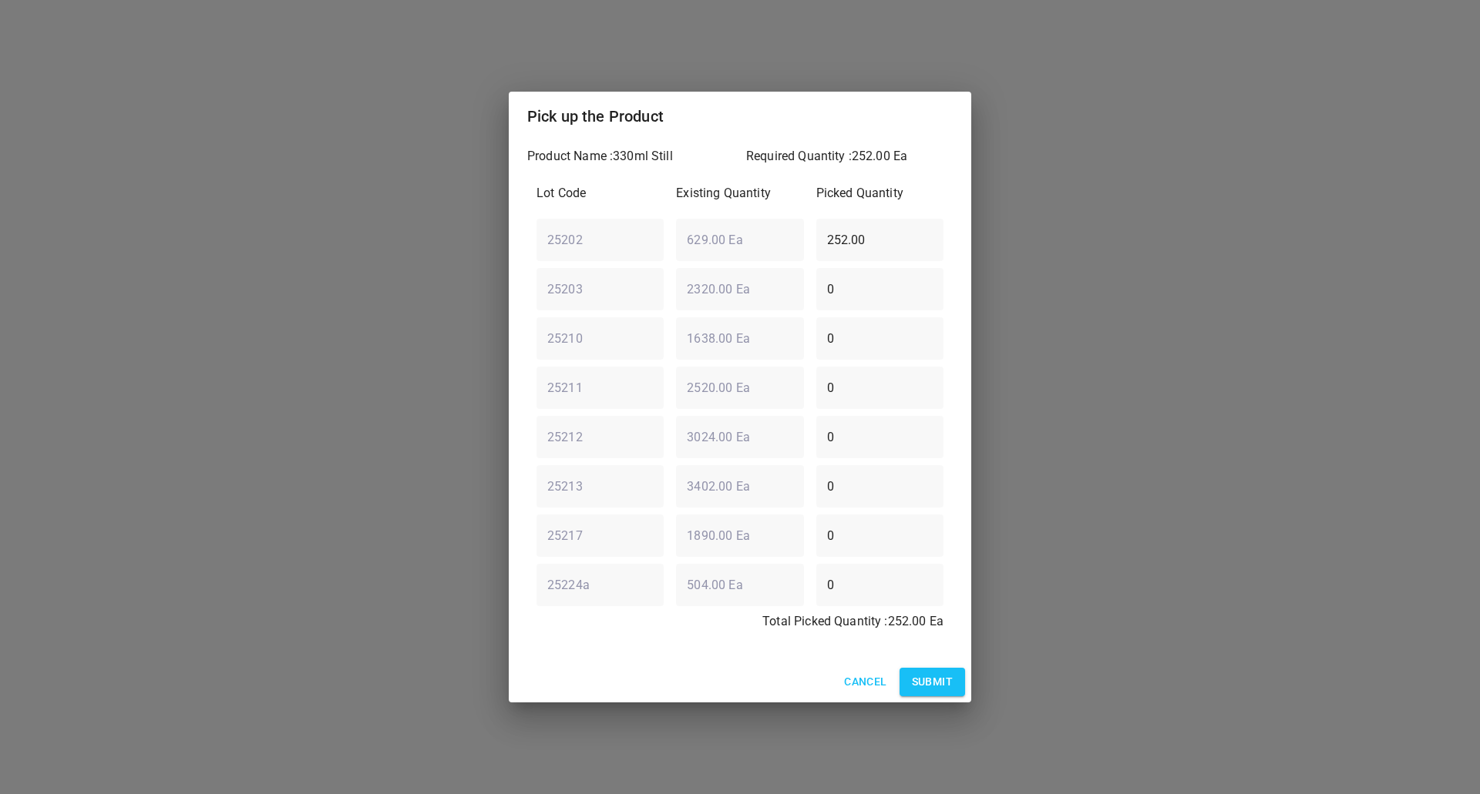
click at [567, 244] on div "25202 ​ 629.00 Ea ​ 252.00 ​" at bounding box center [739, 239] width 419 height 55
type input "0"
drag, startPoint x: 874, startPoint y: 339, endPoint x: 463, endPoint y: 374, distance: 412.2
click at [531, 382] on div "Lot Code Existing Quantity Picked Quantity 25202 ​ 629.00 Ea ​ 0 ​ 25203 ​ 2320…" at bounding box center [739, 412] width 425 height 475
type input "252"
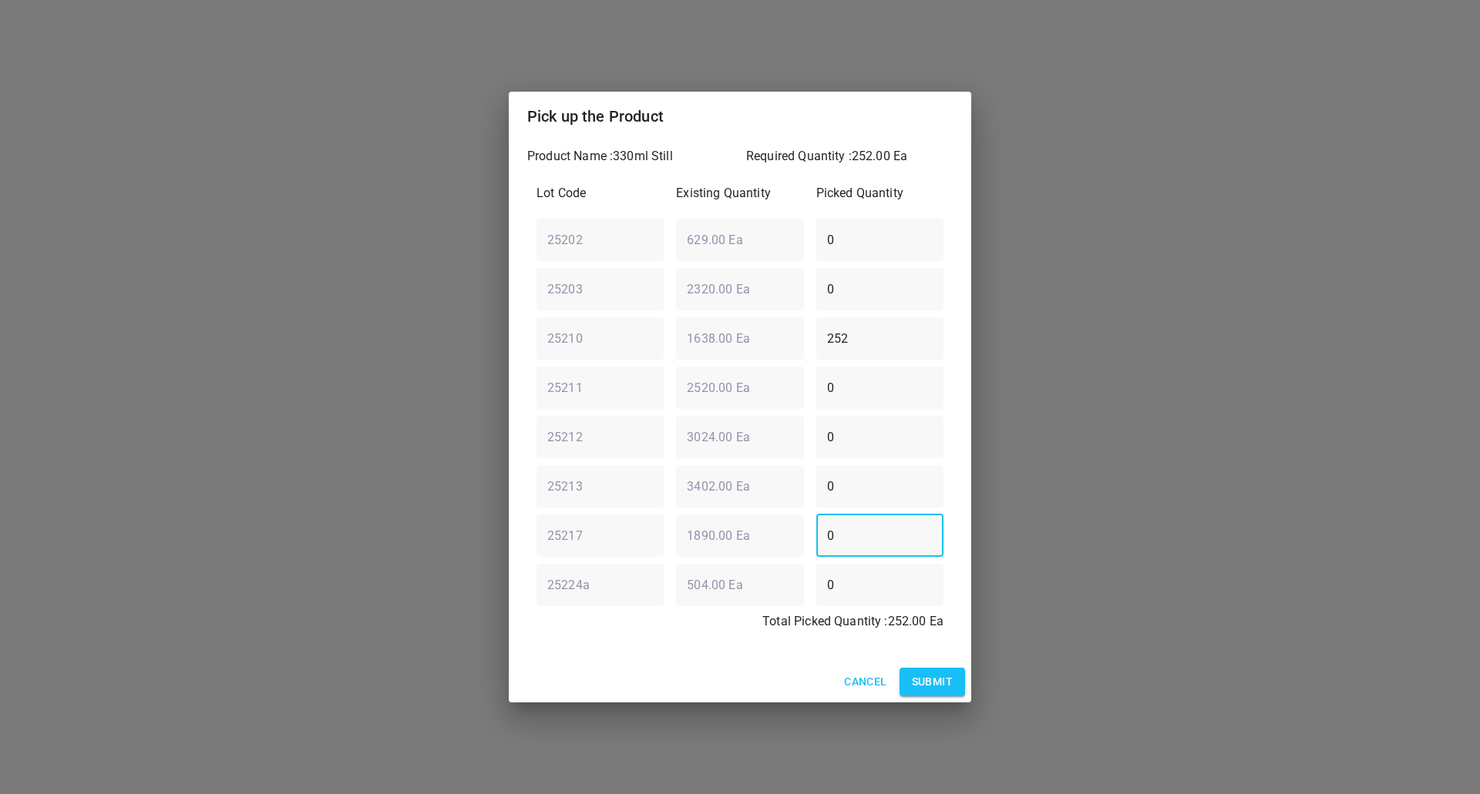
click at [768, 541] on div "25217 ​ 1890.00 Ea ​ 0 ​" at bounding box center [739, 535] width 419 height 55
click at [949, 685] on span "Submit" at bounding box center [932, 682] width 41 height 19
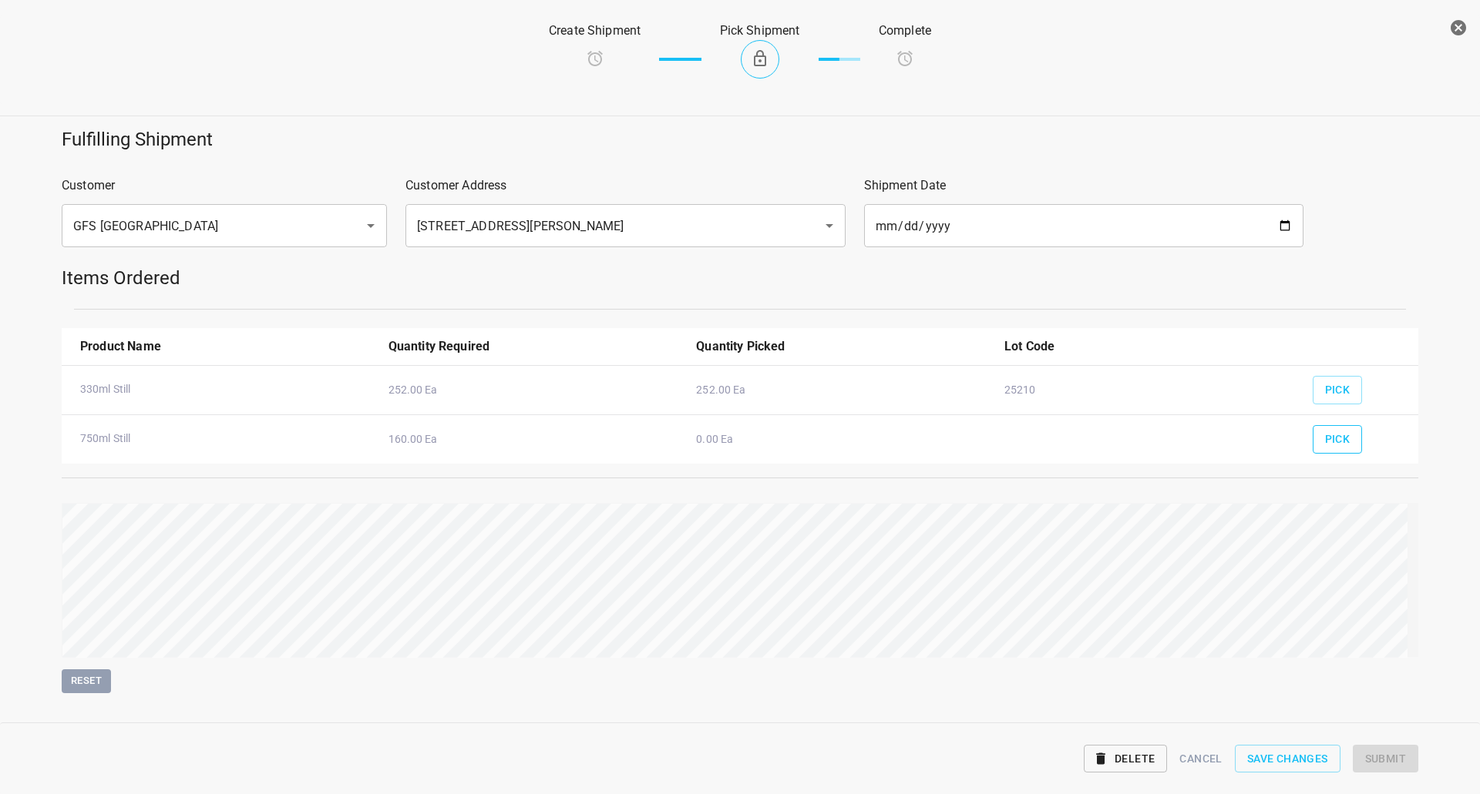
click at [1337, 433] on span "Pick" at bounding box center [1337, 439] width 25 height 19
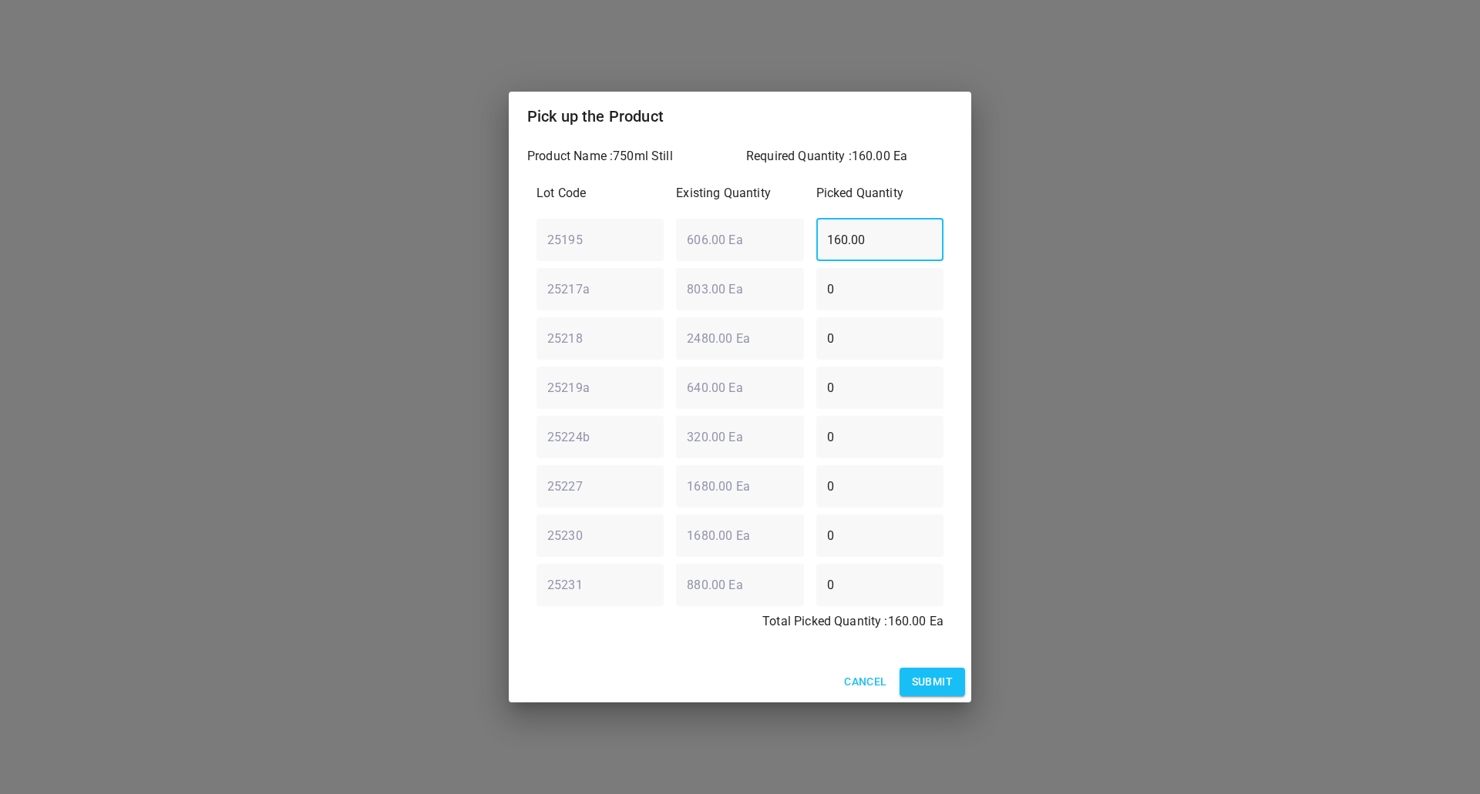
drag, startPoint x: 890, startPoint y: 248, endPoint x: 833, endPoint y: 252, distance: 57.2
click at [835, 252] on input "160.00" at bounding box center [879, 239] width 127 height 43
type input "1"
type input "0"
click at [650, 299] on div "25217a ​ 803.00 Ea ​ 0 ​" at bounding box center [739, 288] width 419 height 55
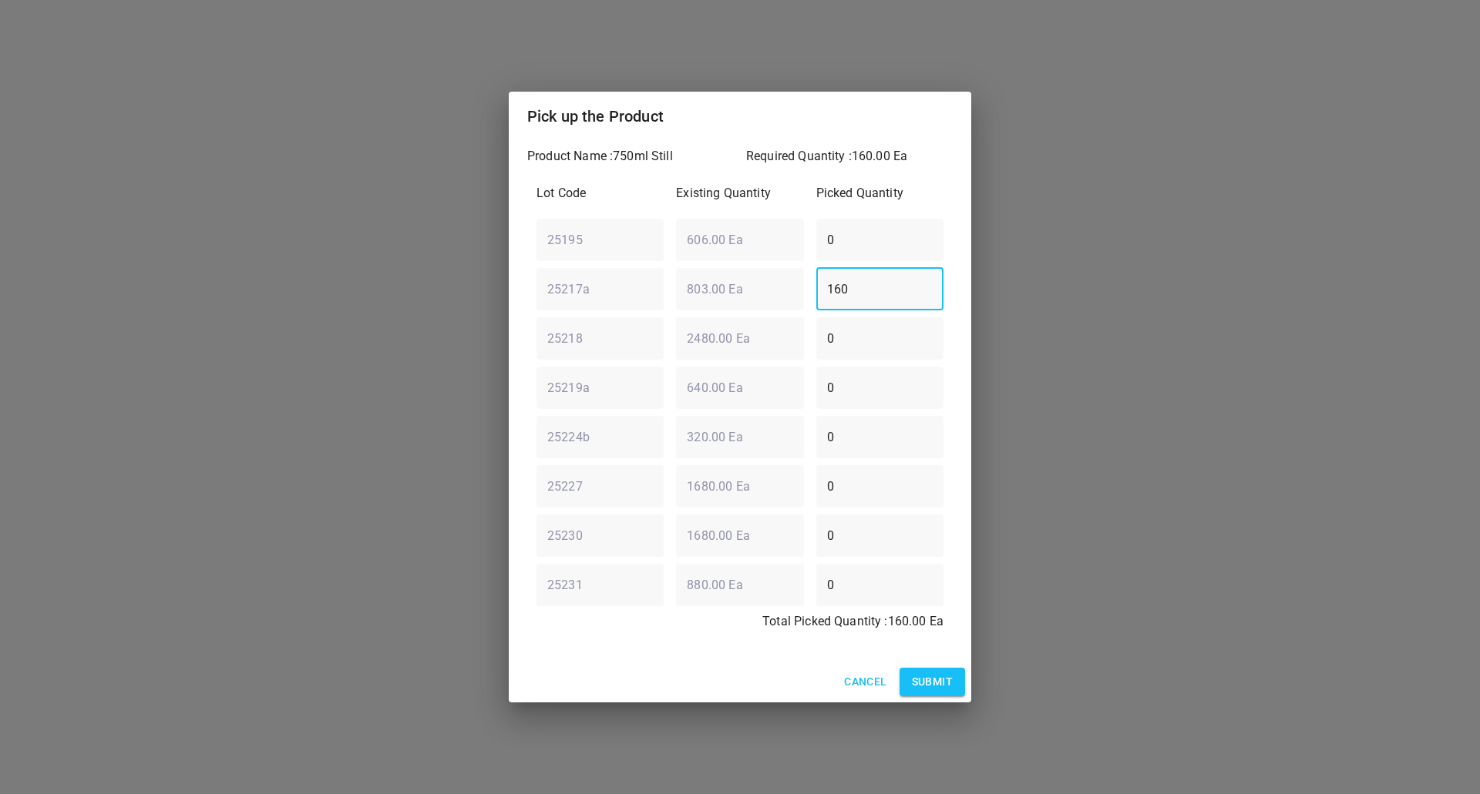
type input "160"
drag, startPoint x: 935, startPoint y: 678, endPoint x: 941, endPoint y: 623, distance: 55.7
click at [937, 678] on span "Submit" at bounding box center [932, 682] width 41 height 19
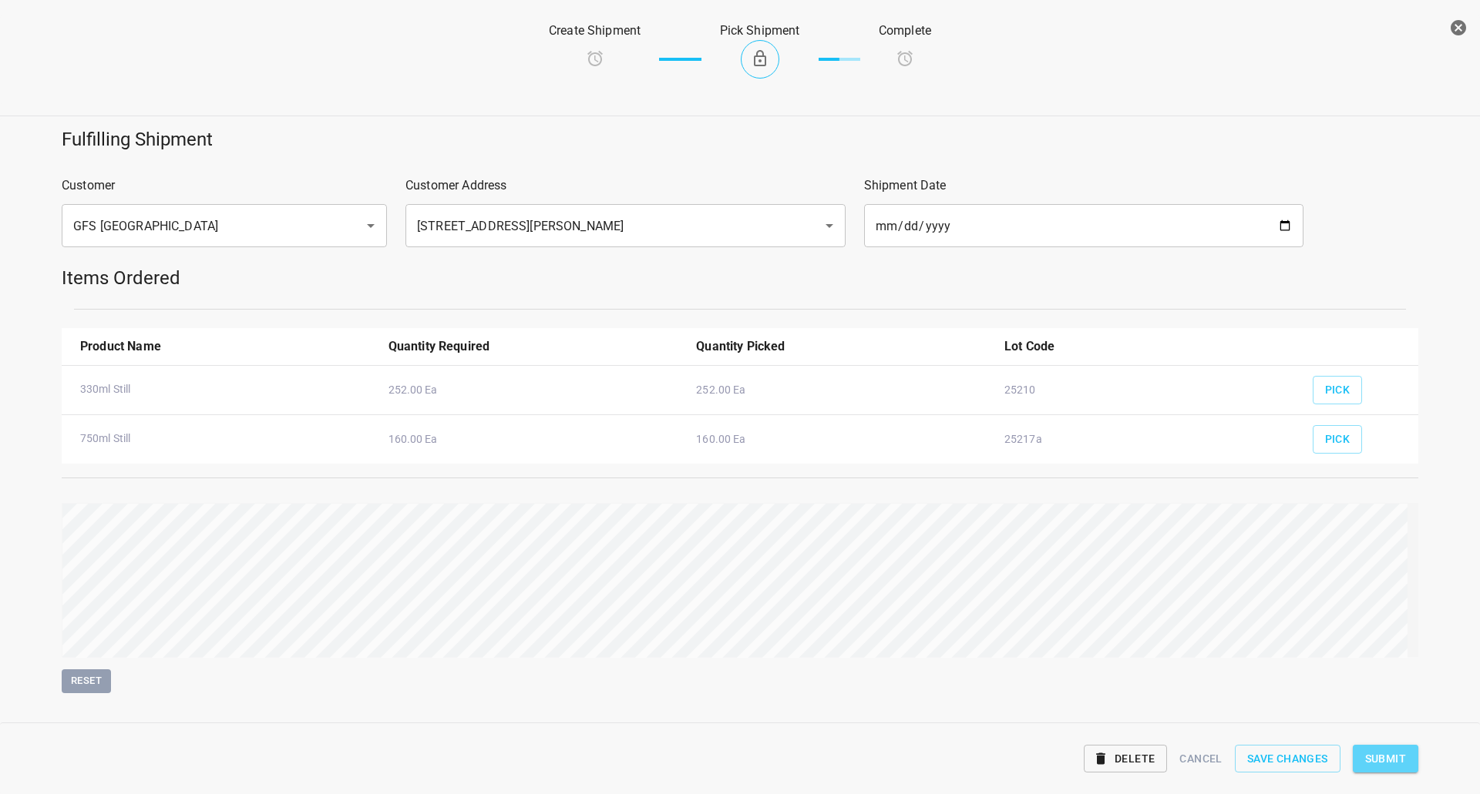
click at [1370, 756] on span "Submit" at bounding box center [1385, 759] width 41 height 19
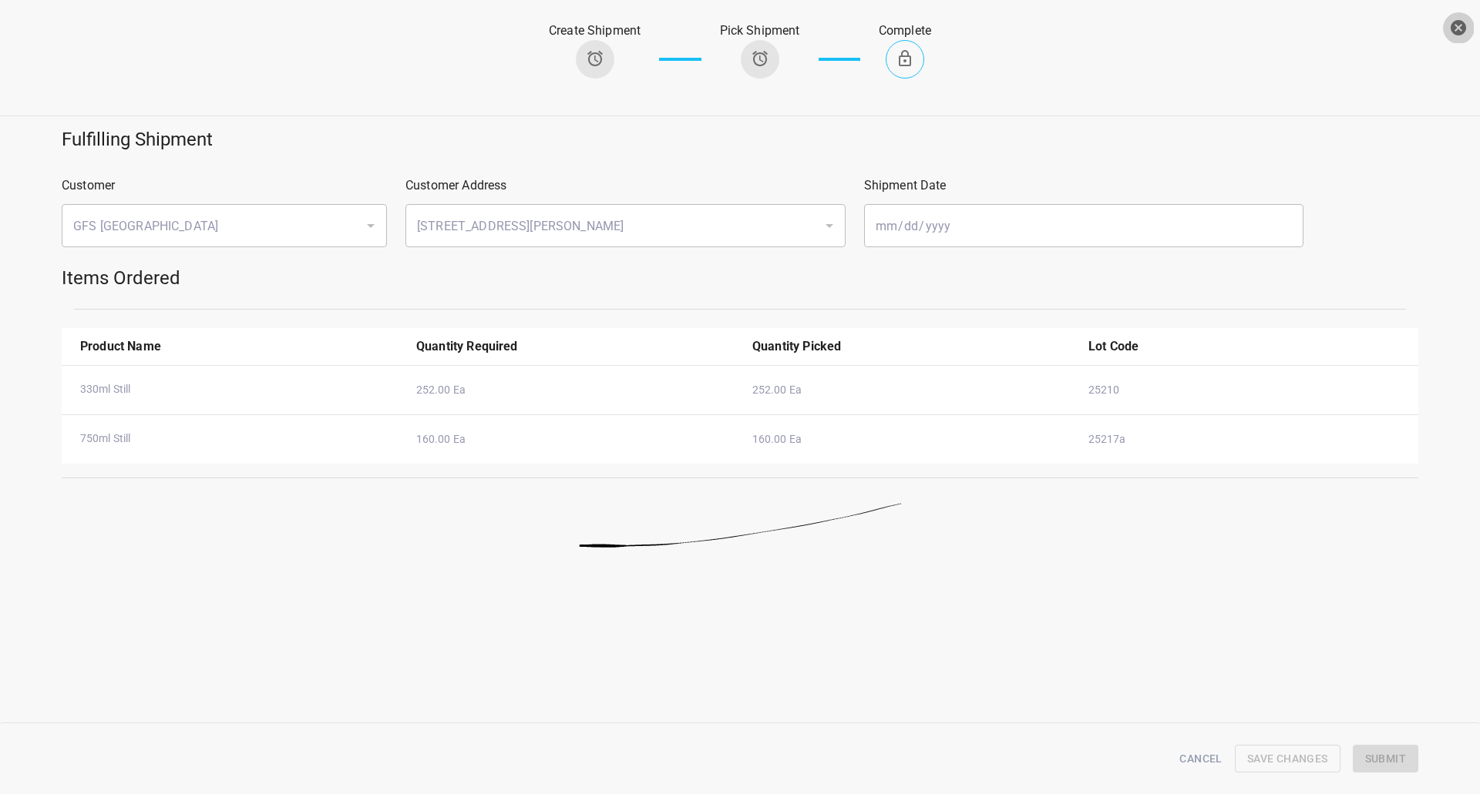
click at [1459, 18] on icon "button" at bounding box center [1458, 27] width 18 height 18
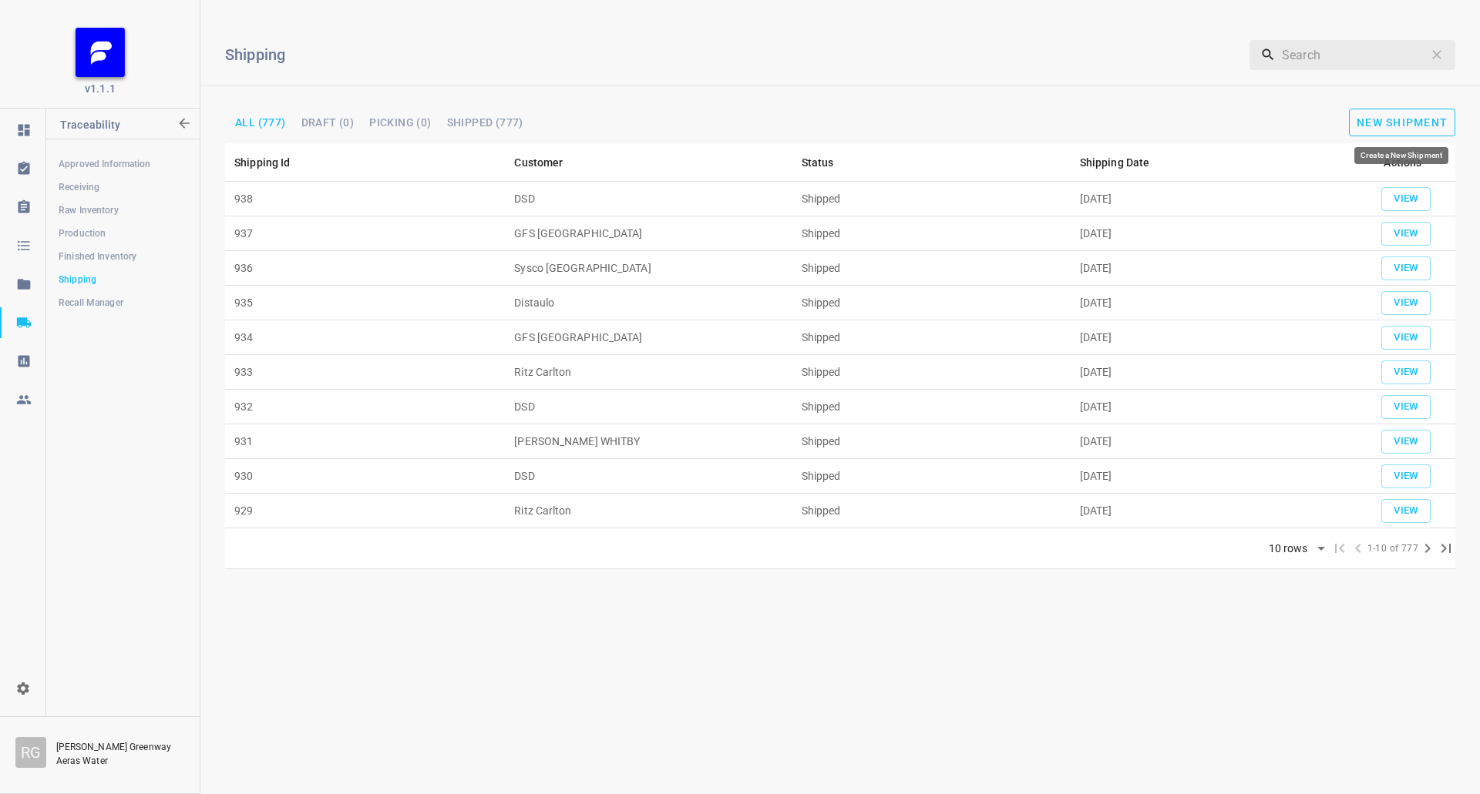
click at [1412, 116] on span "New Shipment" at bounding box center [1401, 122] width 91 height 12
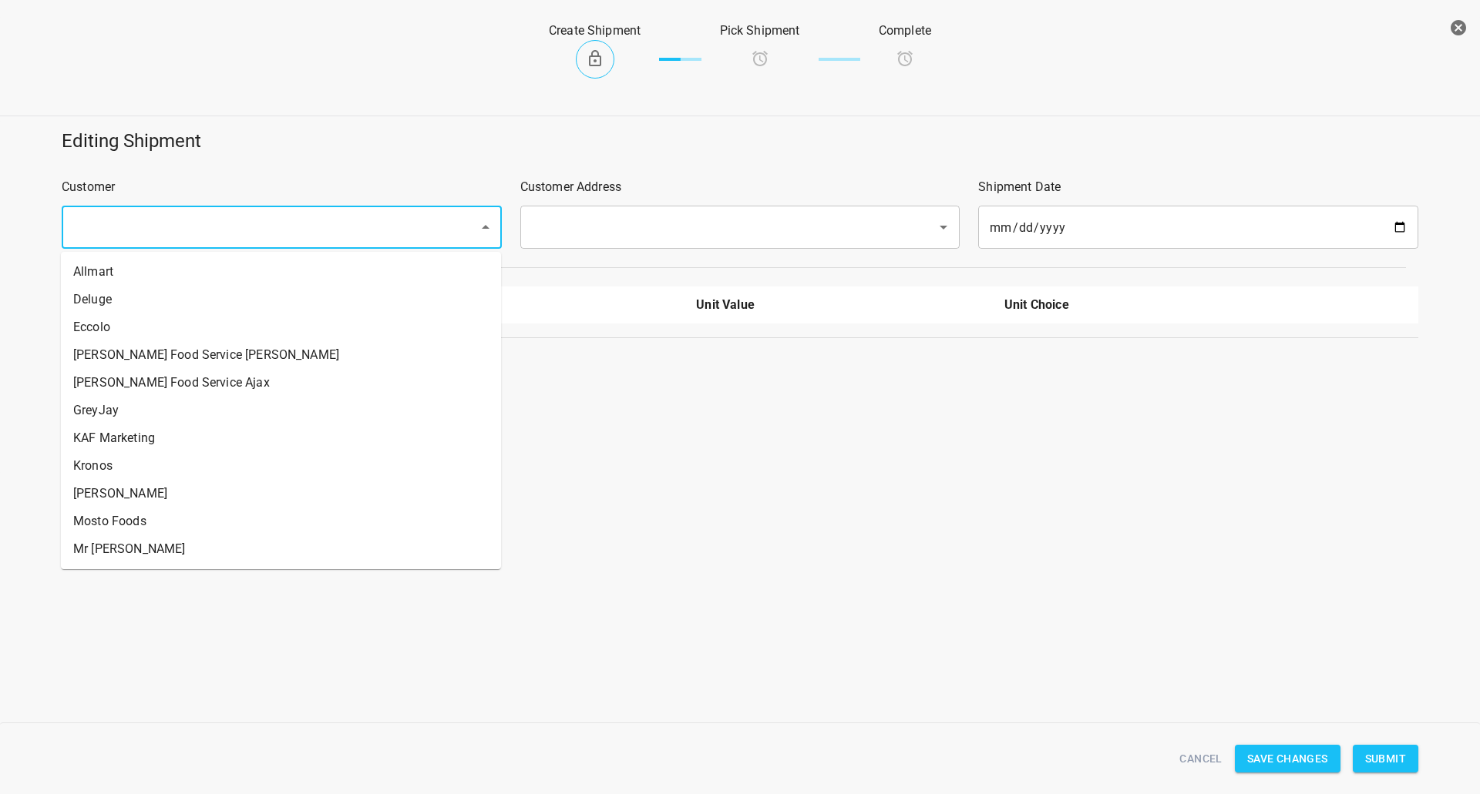
click at [368, 217] on input "text" at bounding box center [260, 227] width 383 height 29
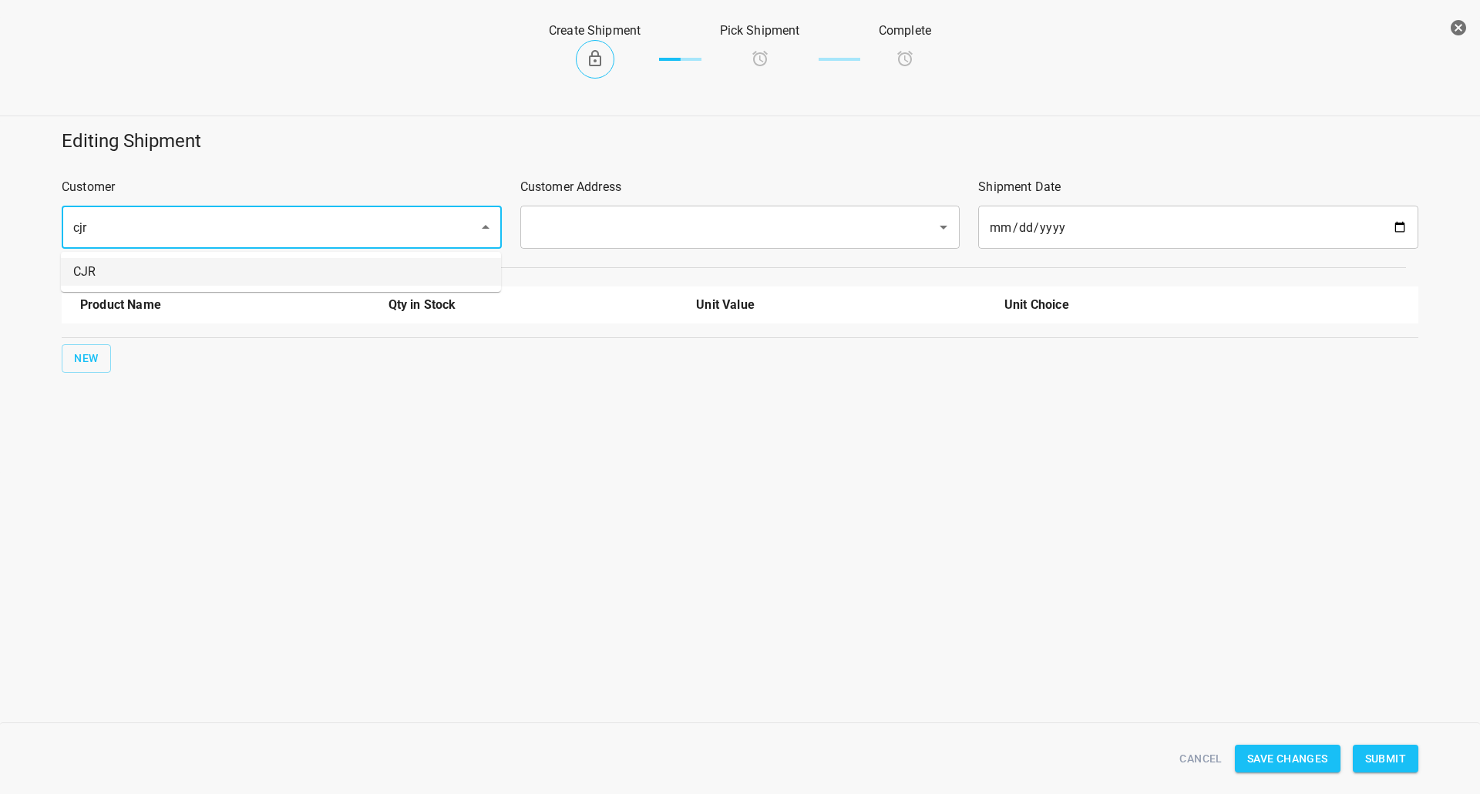
click at [382, 274] on li "CJR" at bounding box center [281, 272] width 440 height 28
type input "CJR"
click at [641, 225] on input "text" at bounding box center [718, 227] width 383 height 29
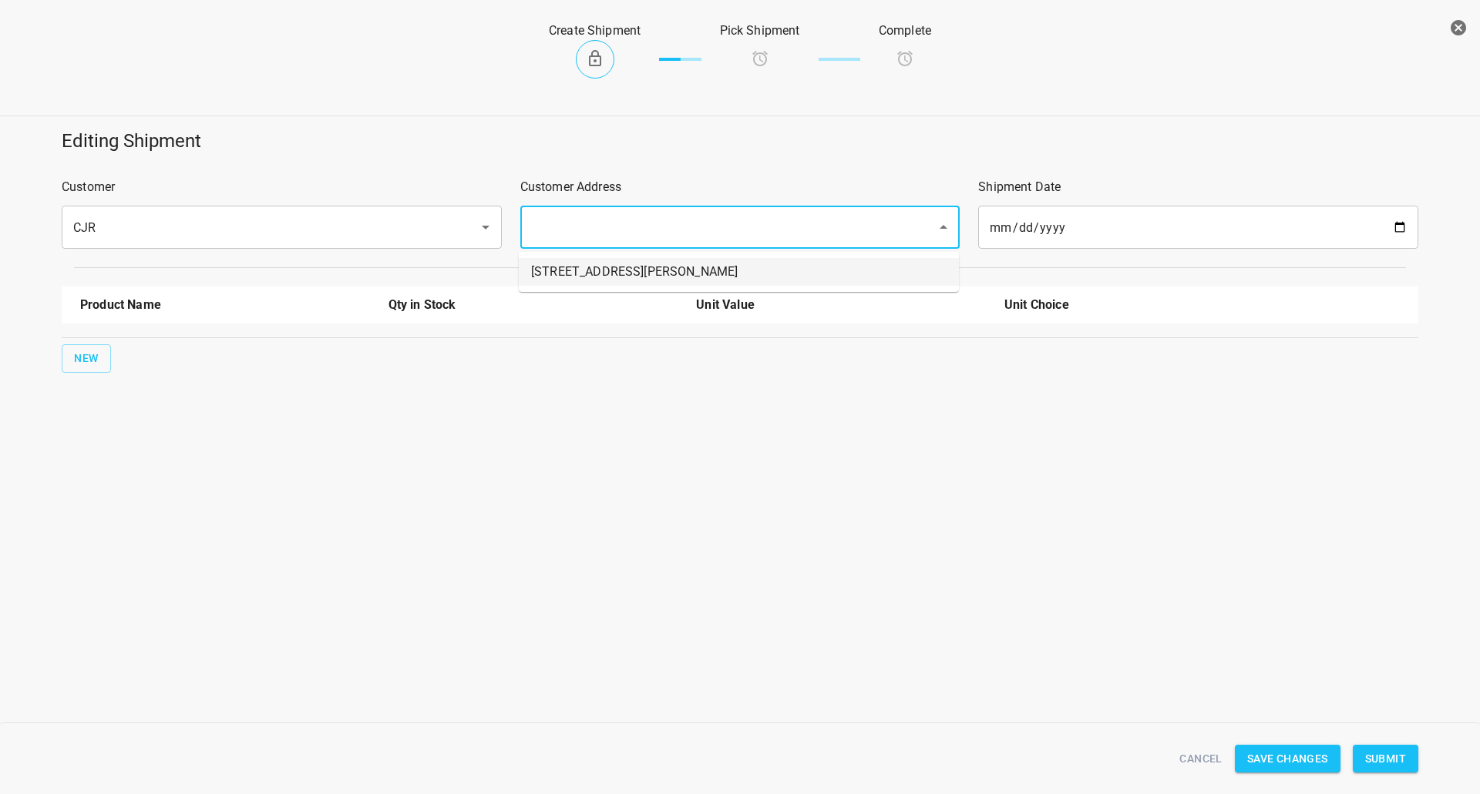
click at [582, 276] on li "[STREET_ADDRESS][PERSON_NAME]" at bounding box center [739, 272] width 440 height 28
type input "[STREET_ADDRESS][PERSON_NAME]"
click at [85, 366] on span "New" at bounding box center [86, 358] width 25 height 19
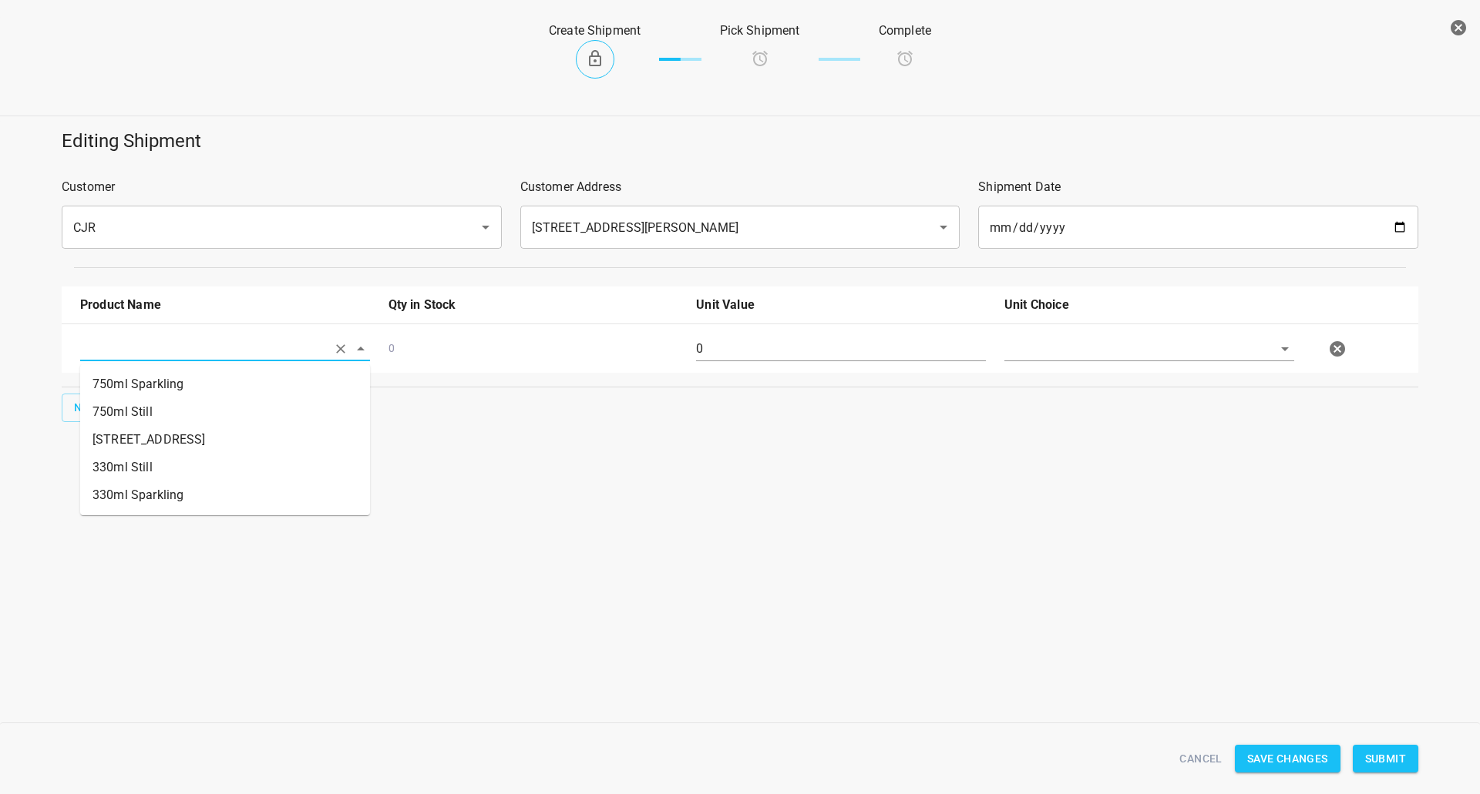
click at [128, 345] on input "text" at bounding box center [203, 349] width 247 height 24
drag, startPoint x: 119, startPoint y: 453, endPoint x: 121, endPoint y: 478, distance: 24.7
click at [121, 478] on ul "750ml Sparkling 750ml Still 330 ST CRATE 330ml Still 330ml Sparkling" at bounding box center [225, 439] width 290 height 151
click at [121, 477] on li "330ml Still" at bounding box center [225, 468] width 290 height 28
type input "330ml Still"
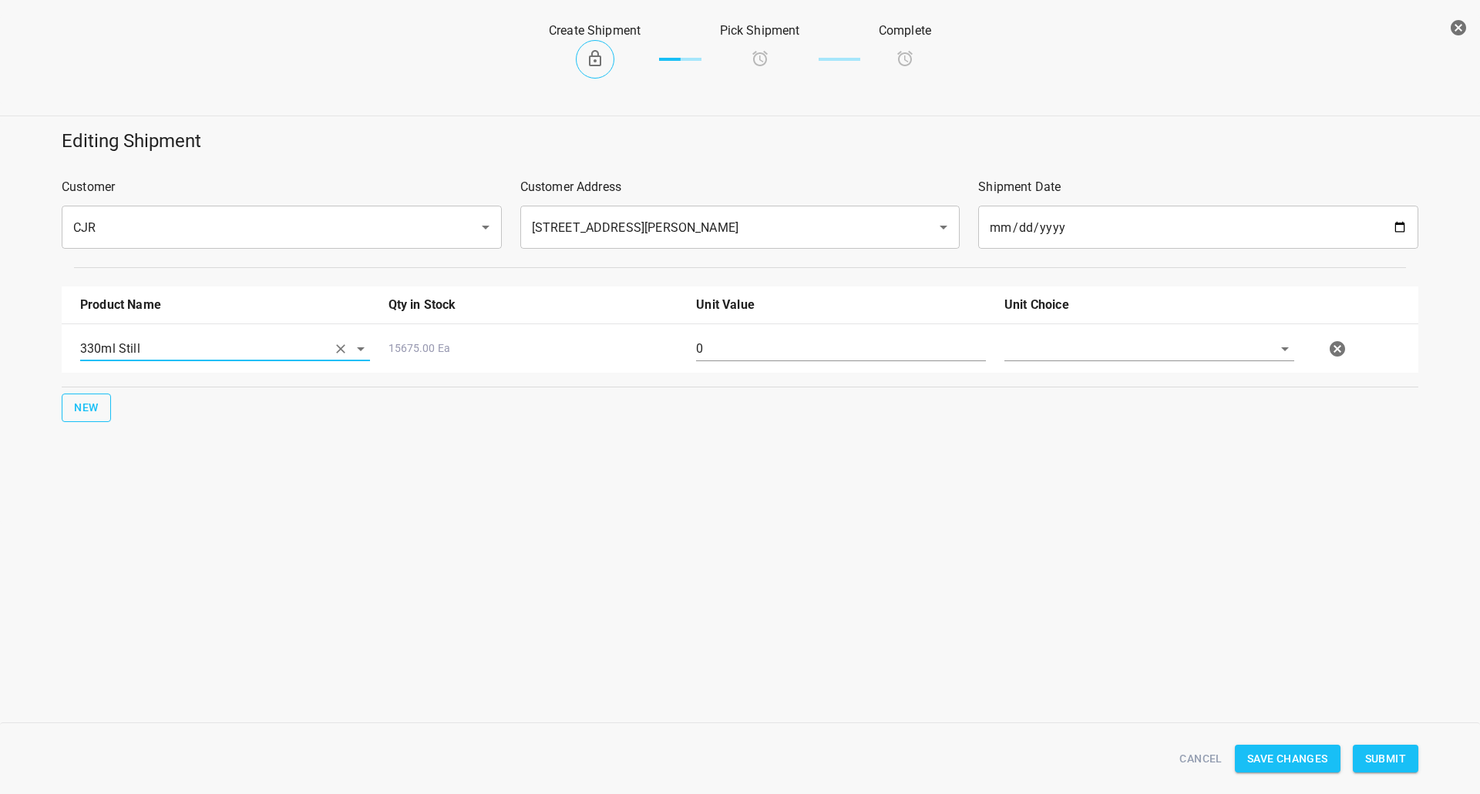
click at [94, 415] on span "New" at bounding box center [86, 407] width 25 height 19
click at [129, 361] on input "text" at bounding box center [203, 349] width 247 height 24
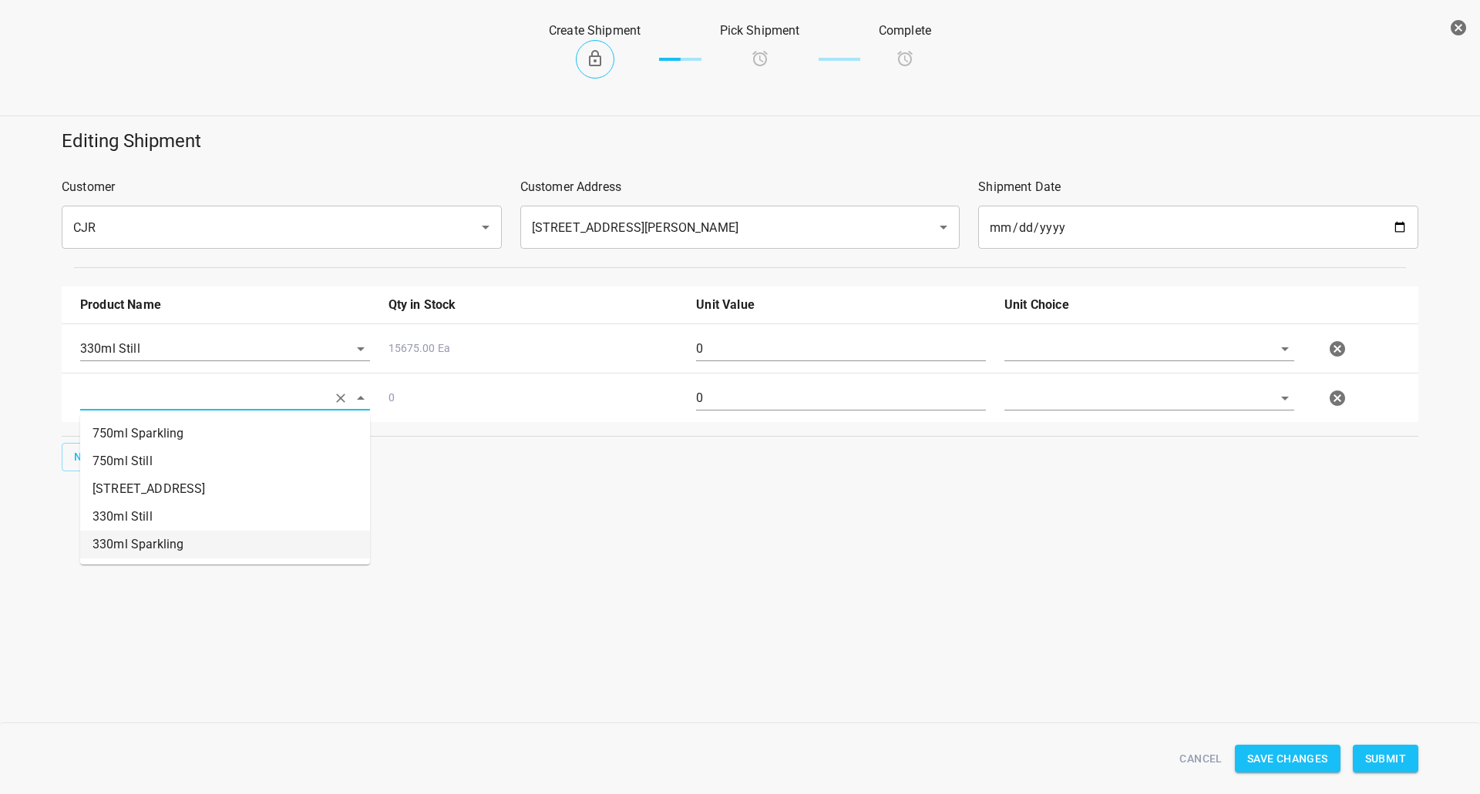
click at [128, 533] on li "330ml Sparkling" at bounding box center [225, 545] width 290 height 28
type input "330ml Sparkling"
click at [98, 453] on span "New" at bounding box center [86, 457] width 25 height 19
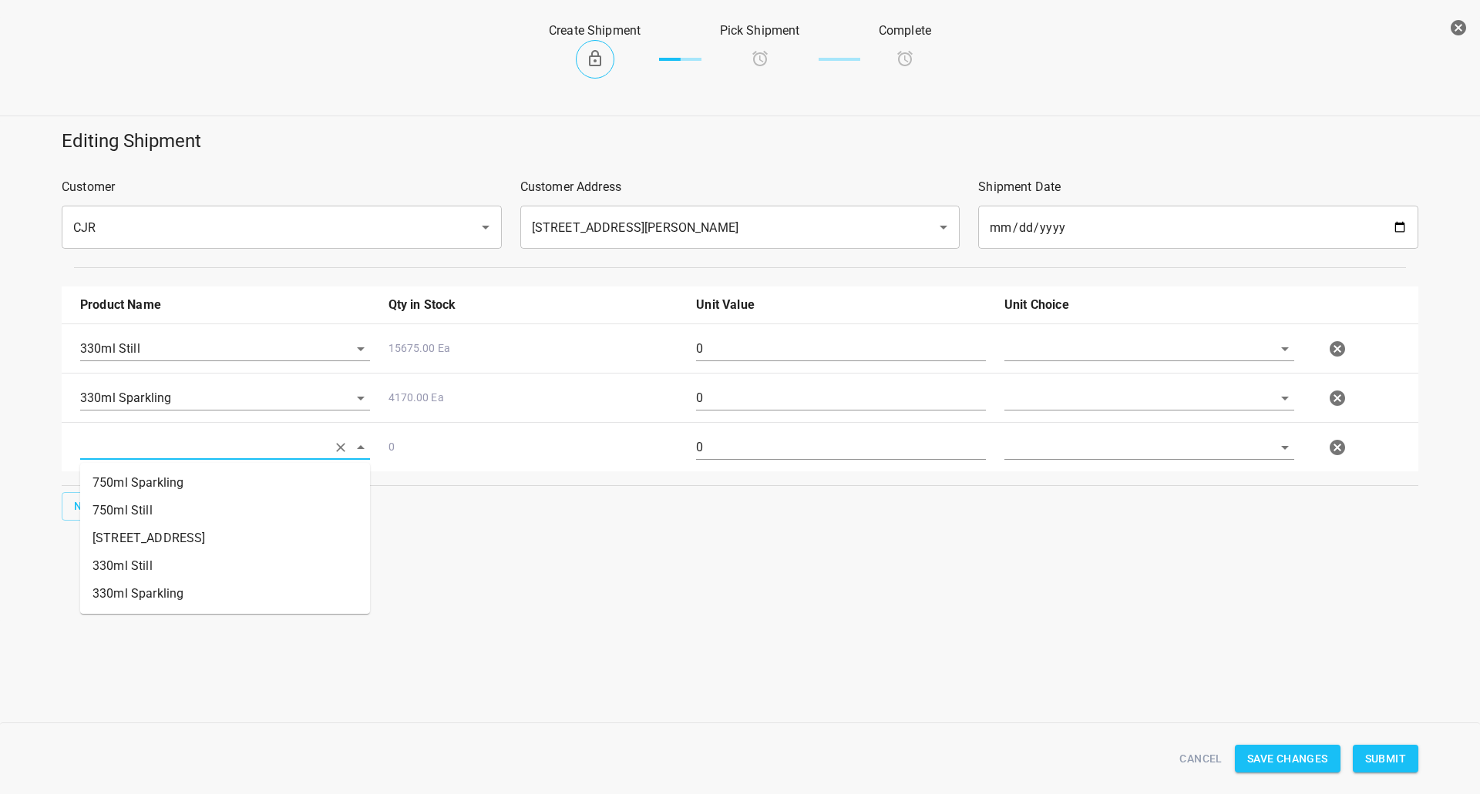
click at [147, 445] on input "text" at bounding box center [203, 447] width 247 height 24
click at [134, 519] on li "750ml Still" at bounding box center [225, 511] width 290 height 28
type input "750ml Still"
click at [107, 499] on button "New" at bounding box center [86, 506] width 49 height 29
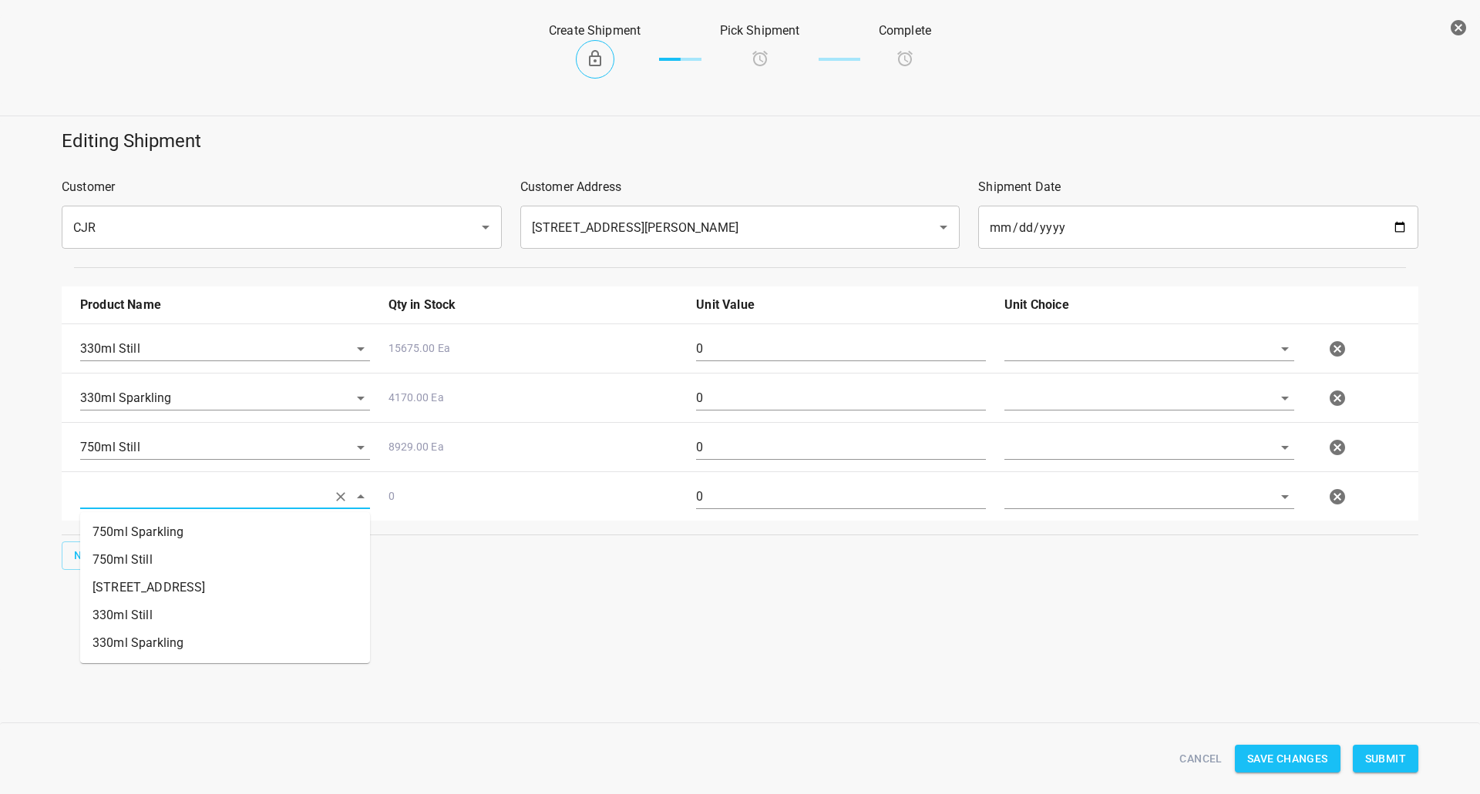
click at [119, 500] on input "text" at bounding box center [203, 497] width 247 height 24
click at [134, 529] on li "750ml Sparkling" at bounding box center [225, 533] width 290 height 28
type input "750ml Sparkling"
drag, startPoint x: 1130, startPoint y: 350, endPoint x: 1126, endPoint y: 358, distance: 9.7
click at [1128, 350] on input "text" at bounding box center [1127, 349] width 247 height 24
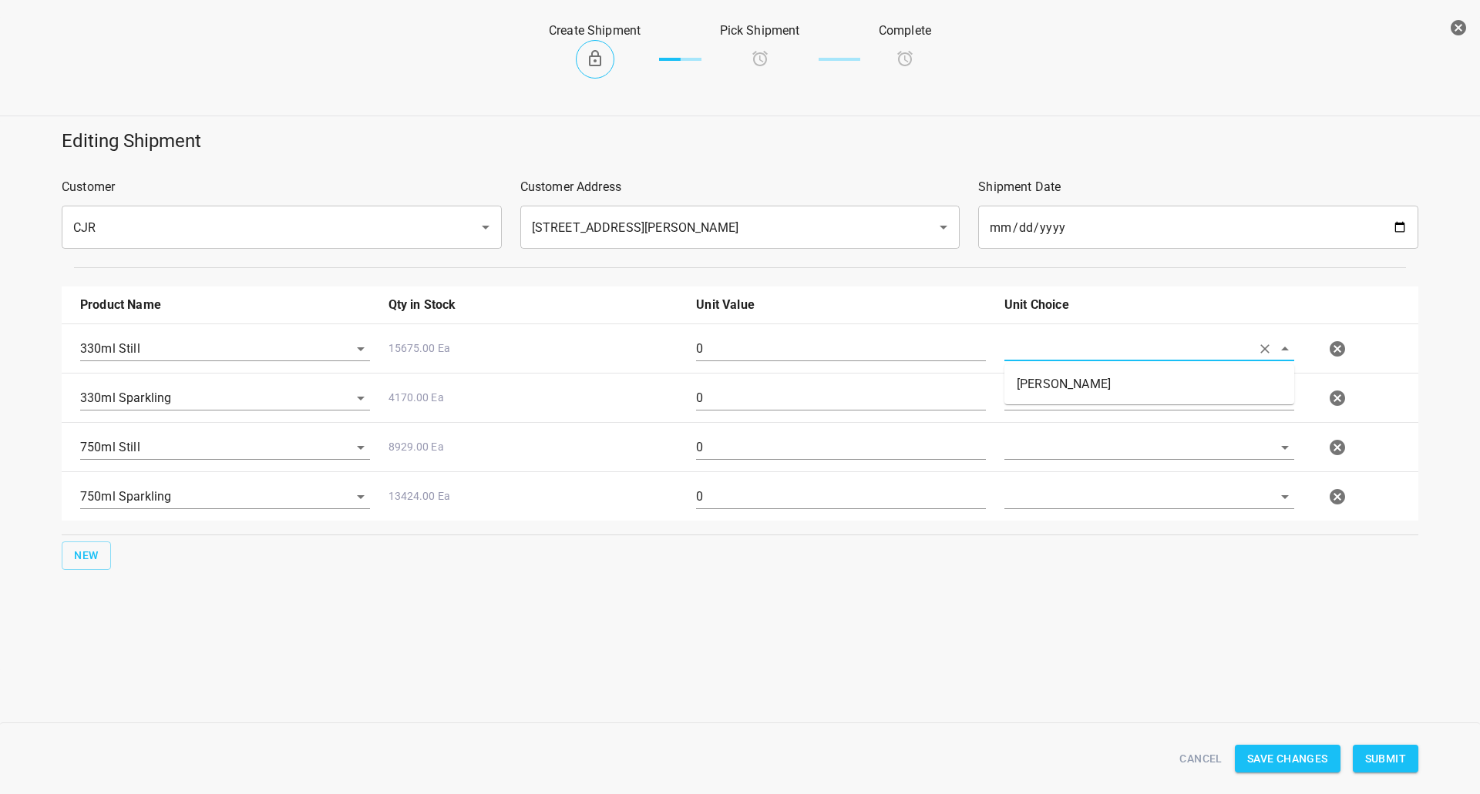
click at [1107, 375] on li "[PERSON_NAME]" at bounding box center [1149, 385] width 290 height 28
type input "[PERSON_NAME]"
click at [1062, 385] on div at bounding box center [1149, 404] width 308 height 55
click at [1062, 417] on div "750ml Still 8929.00 Ea 0" at bounding box center [743, 448] width 1344 height 68
click at [1061, 401] on input "text" at bounding box center [1127, 398] width 247 height 24
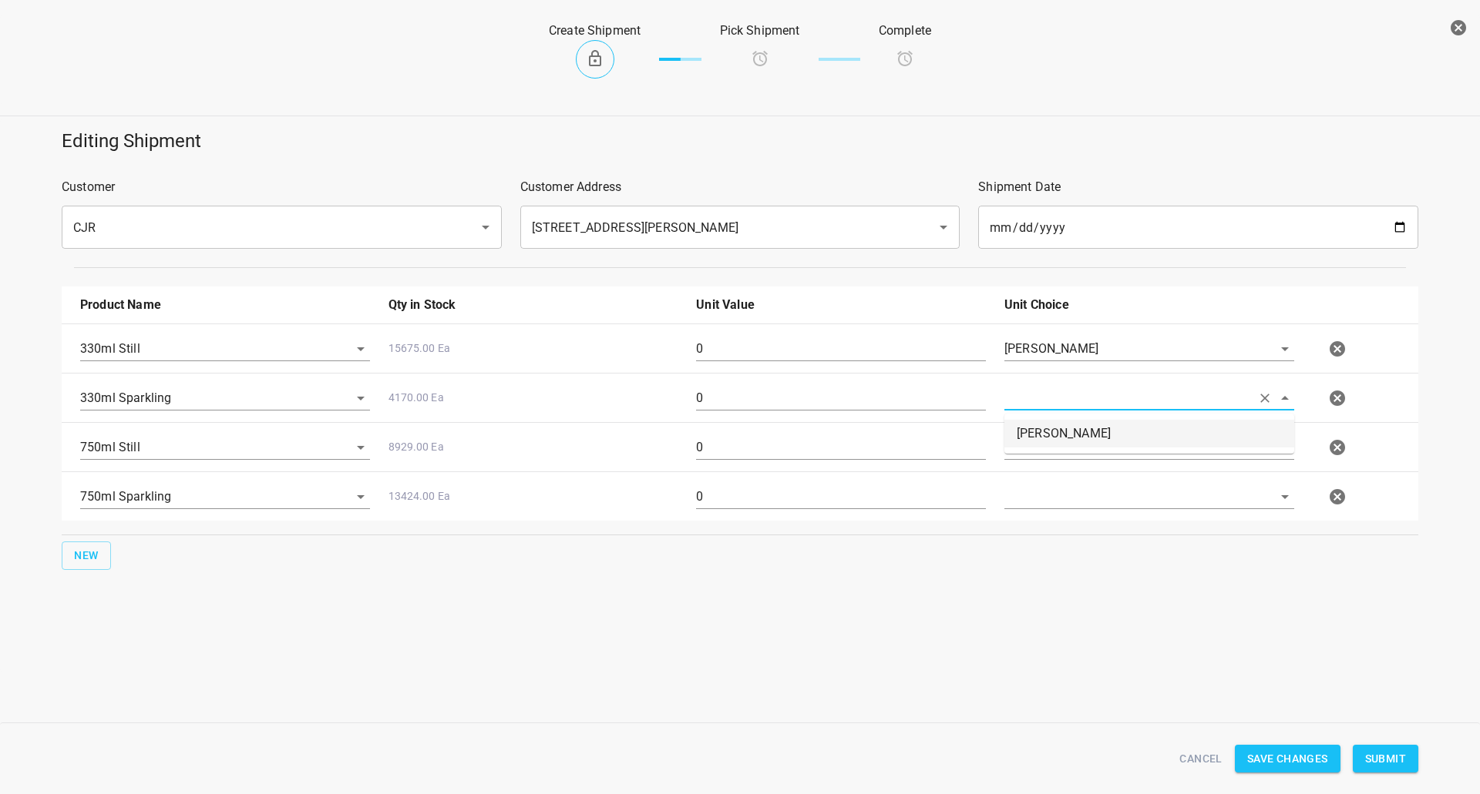
click at [1058, 437] on li "[PERSON_NAME]" at bounding box center [1149, 434] width 290 height 28
type input "[PERSON_NAME]"
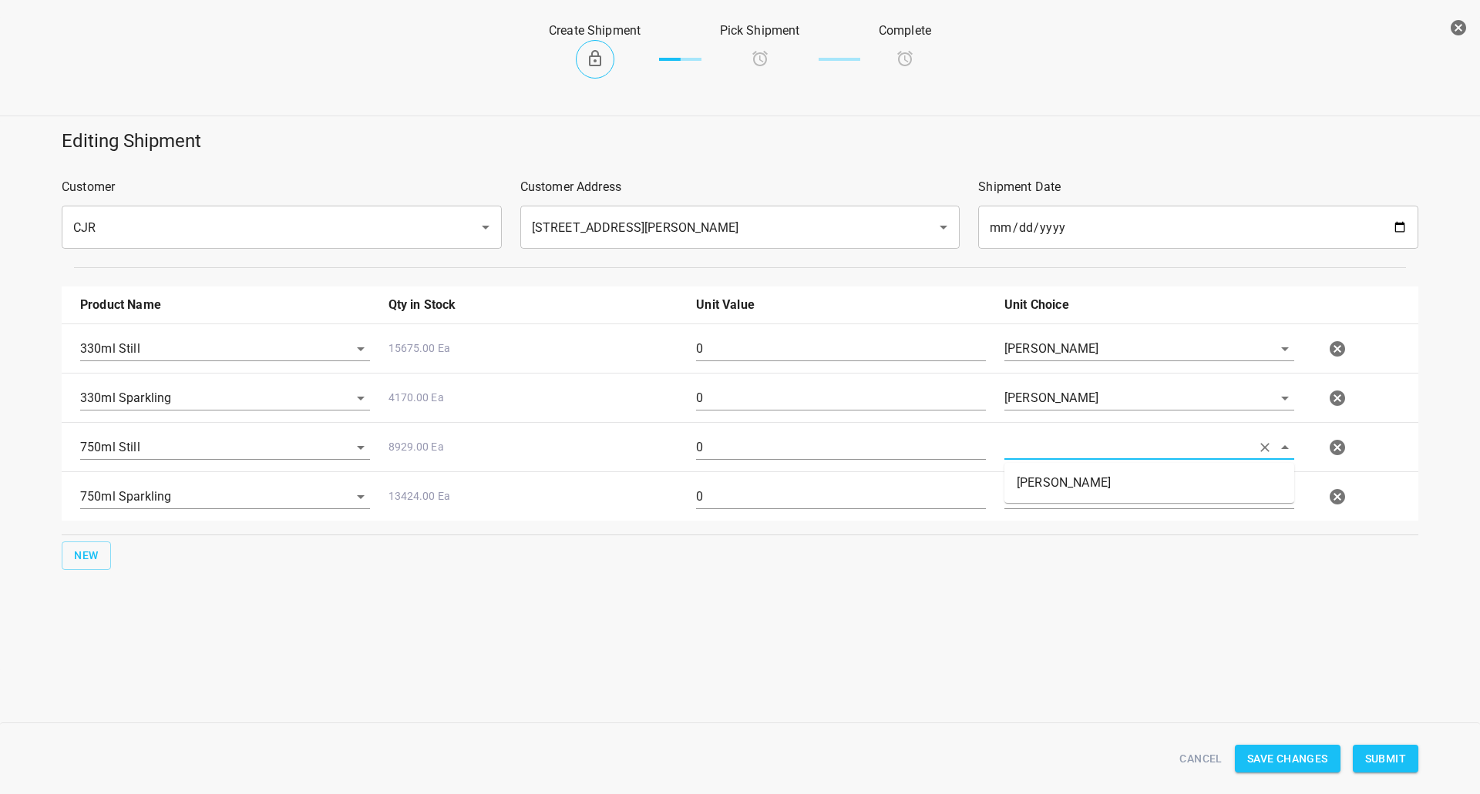
drag, startPoint x: 1056, startPoint y: 448, endPoint x: 1053, endPoint y: 476, distance: 28.6
click at [1056, 448] on input "text" at bounding box center [1127, 447] width 247 height 24
click at [1053, 481] on li "[PERSON_NAME]" at bounding box center [1149, 483] width 290 height 28
type input "[PERSON_NAME]"
click at [1051, 361] on input "text" at bounding box center [1127, 349] width 247 height 24
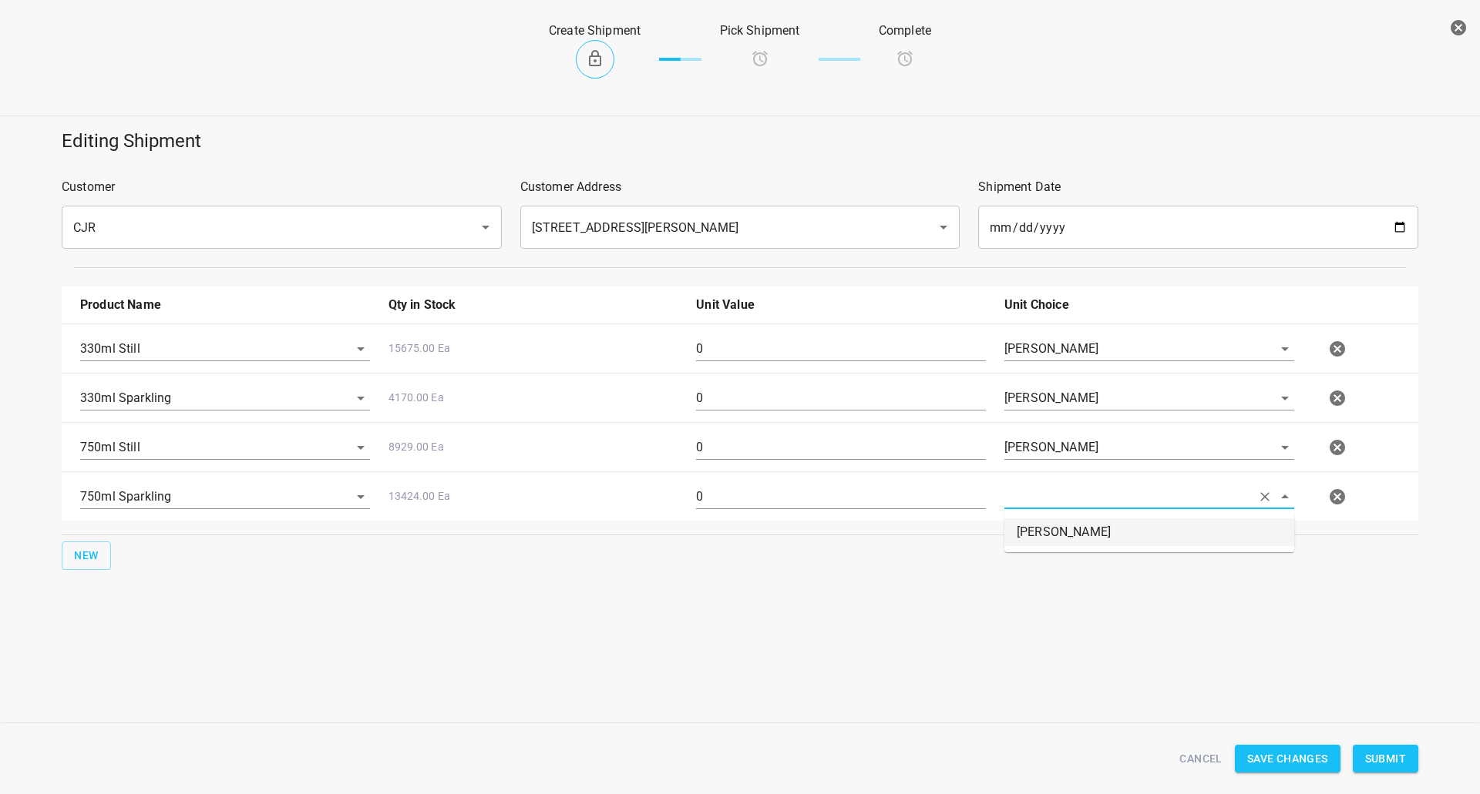
click at [1048, 536] on li "[PERSON_NAME]" at bounding box center [1149, 533] width 290 height 28
type input "[PERSON_NAME]"
click at [761, 365] on div "330ml Sparkling 4170.00 Ea 0 [PERSON_NAME]" at bounding box center [743, 398] width 1344 height 68
click at [771, 351] on input "0" at bounding box center [841, 349] width 290 height 25
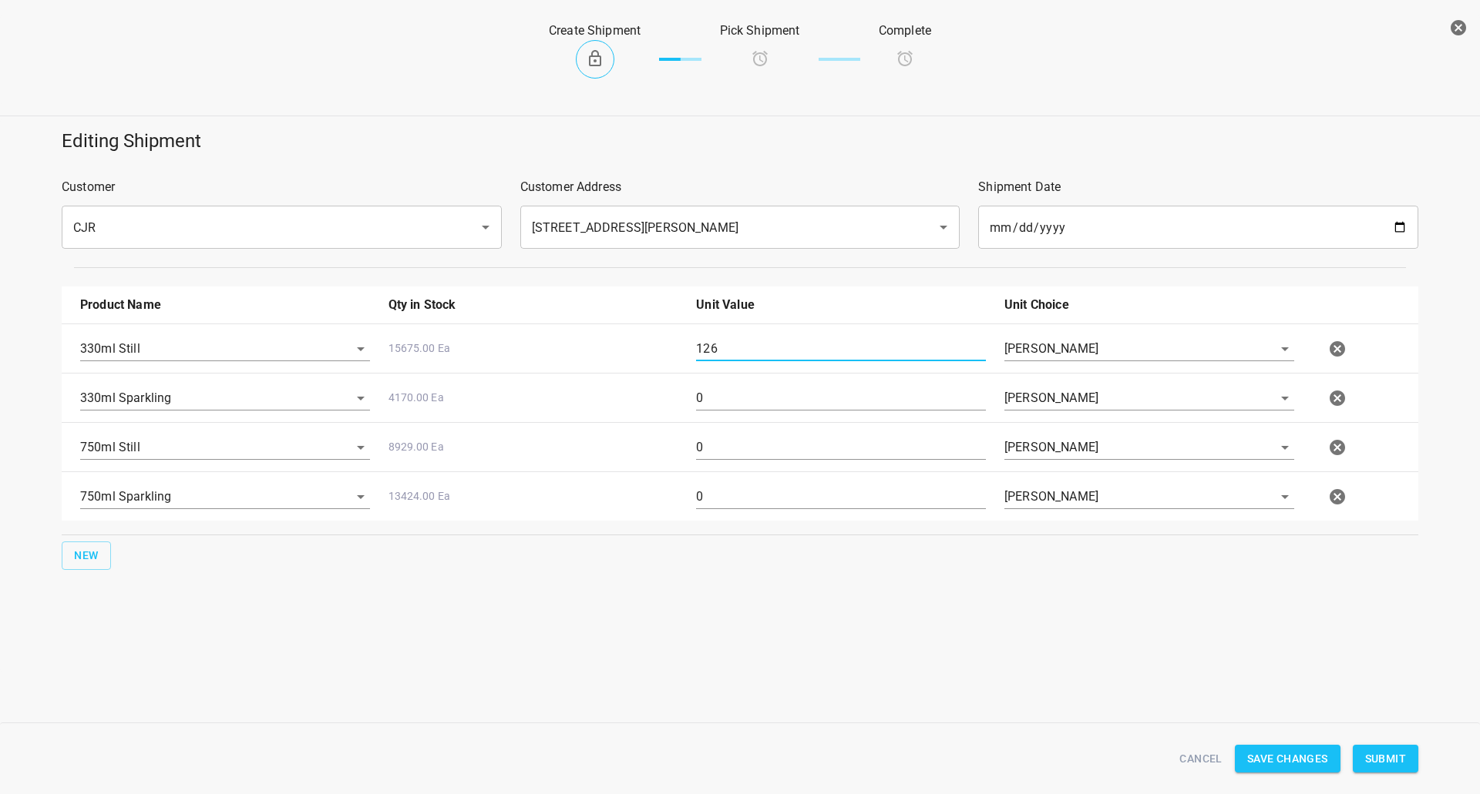
type input "126"
click at [731, 386] on input "0" at bounding box center [841, 398] width 290 height 25
click at [731, 391] on input "0" at bounding box center [841, 398] width 290 height 25
type input "126"
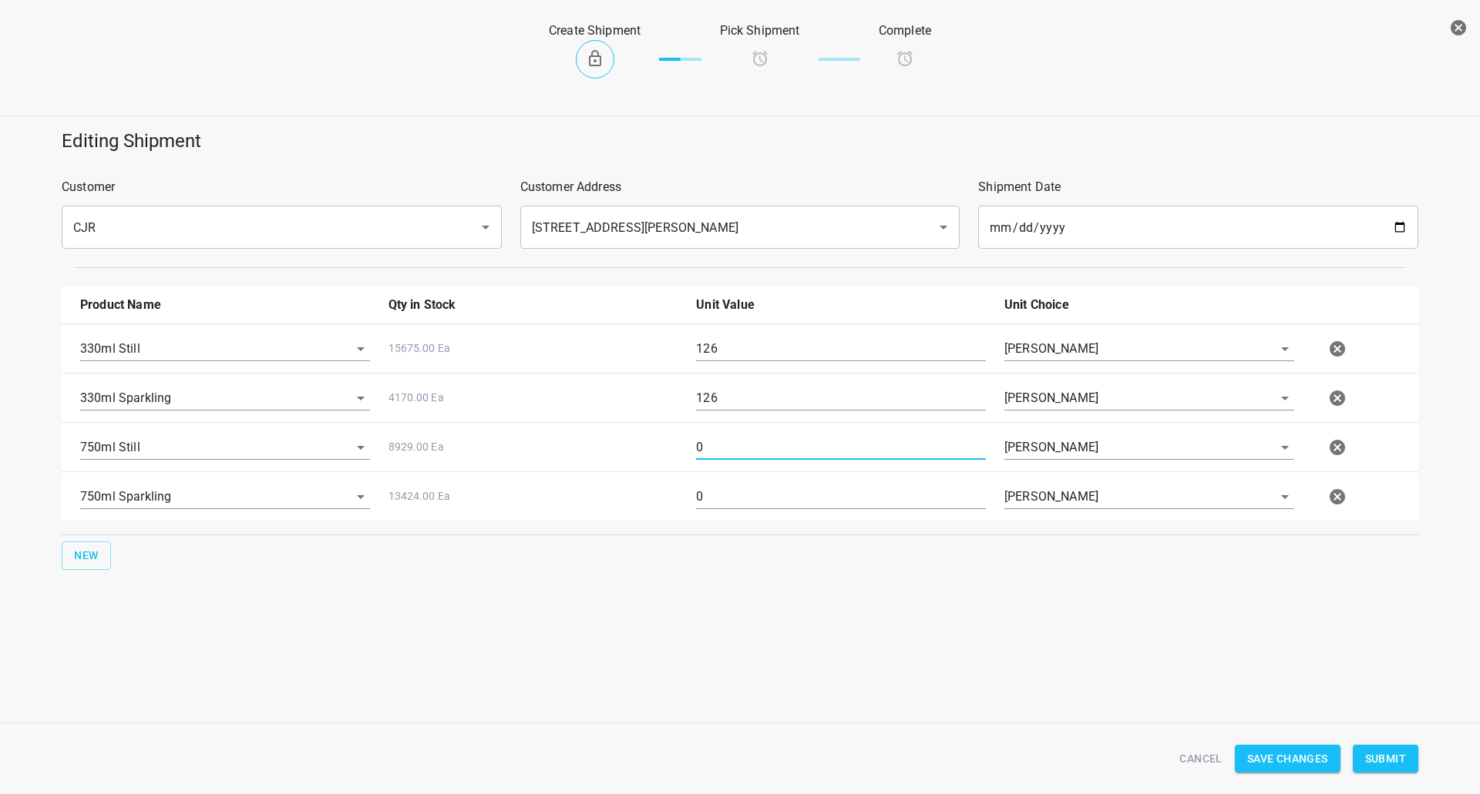
click at [731, 446] on input "0" at bounding box center [841, 447] width 290 height 25
type input "320"
click at [791, 510] on div "0" at bounding box center [841, 502] width 308 height 55
click at [788, 496] on input "0" at bounding box center [841, 497] width 290 height 25
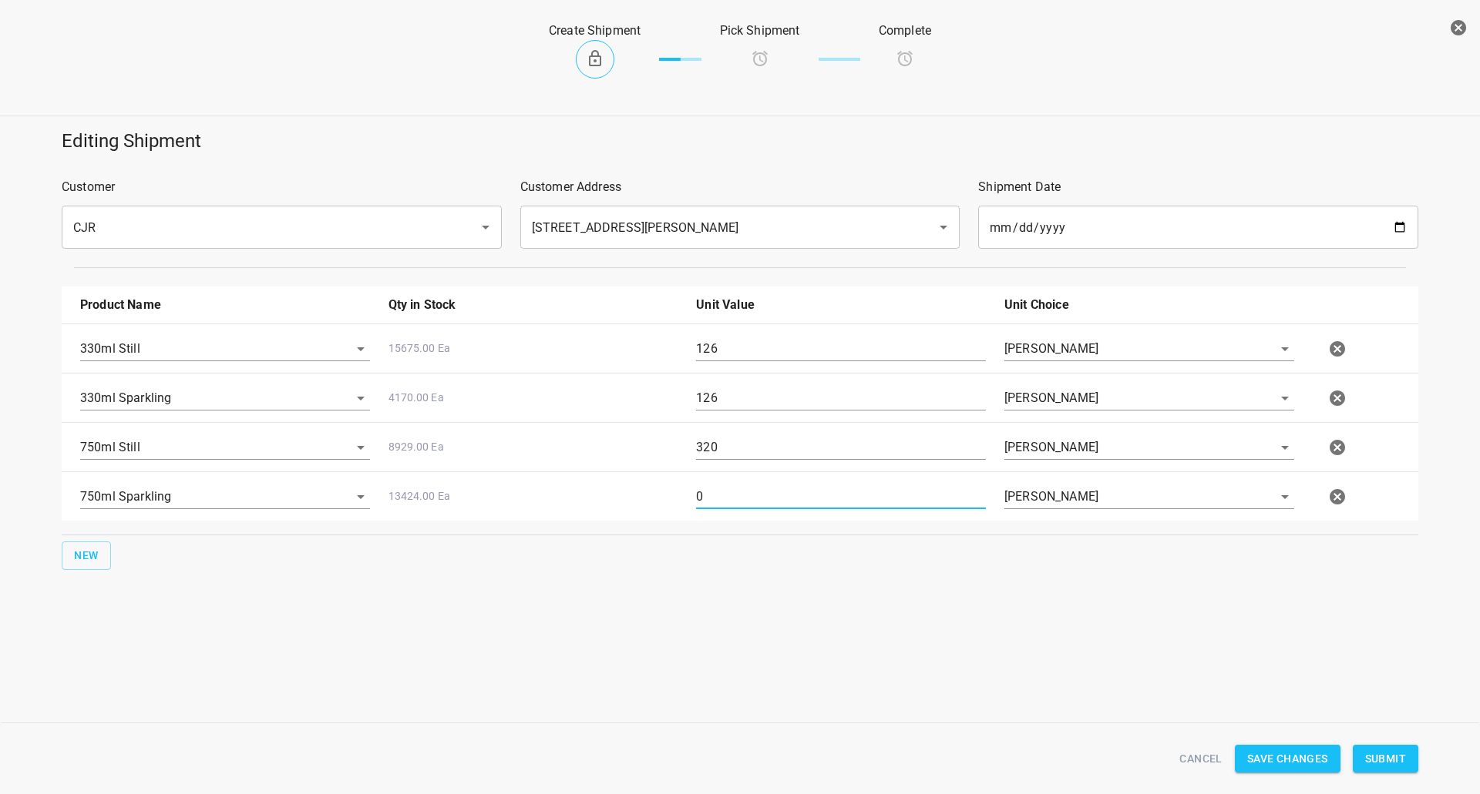
click at [786, 494] on input "0" at bounding box center [841, 497] width 290 height 25
type input "320"
drag, startPoint x: 1396, startPoint y: 756, endPoint x: 1394, endPoint y: 720, distance: 36.3
click at [1398, 756] on span "Submit" at bounding box center [1385, 759] width 41 height 19
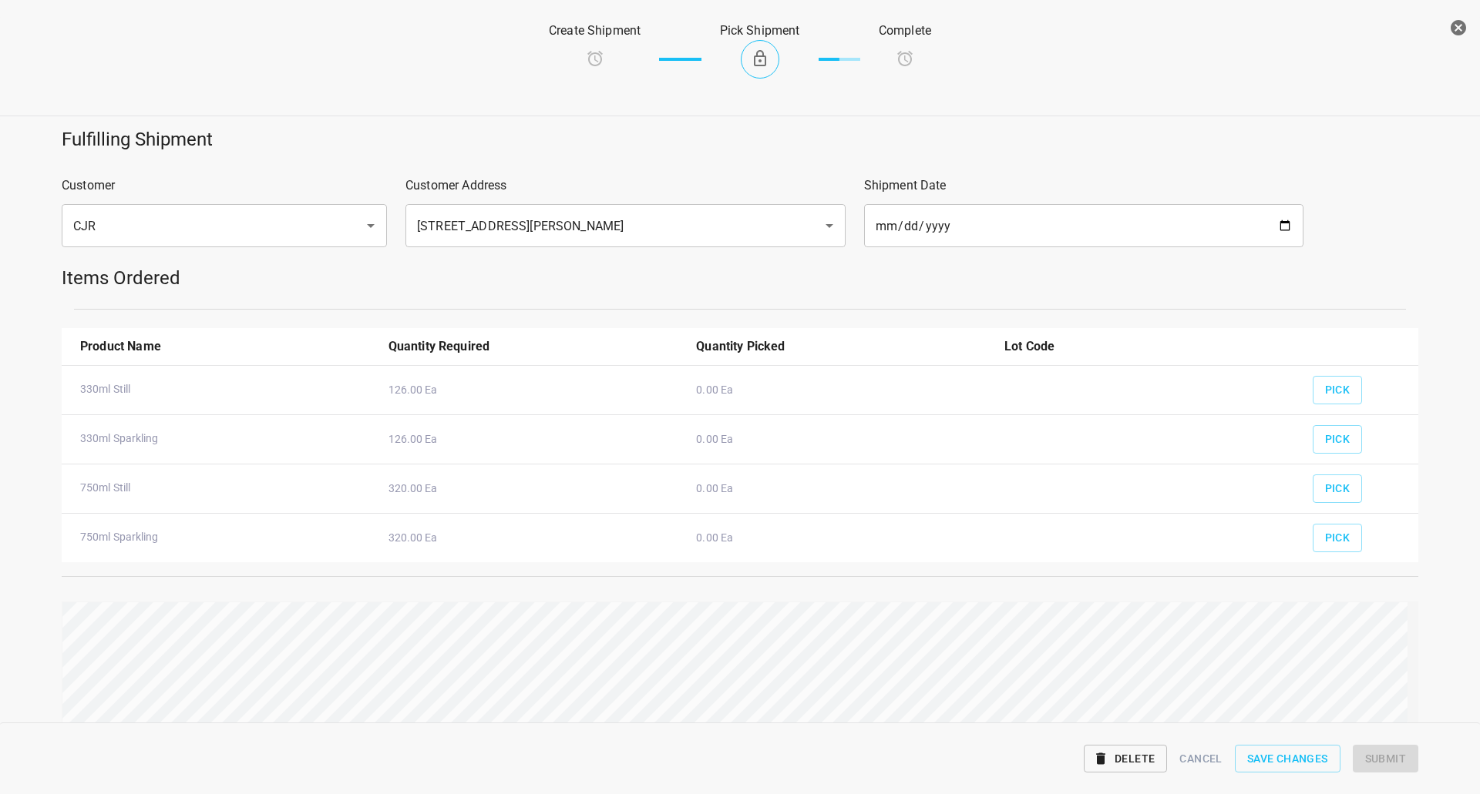
click at [1320, 406] on div "Pick" at bounding box center [1359, 434] width 112 height 57
click at [1327, 389] on span "Pick" at bounding box center [1337, 390] width 25 height 19
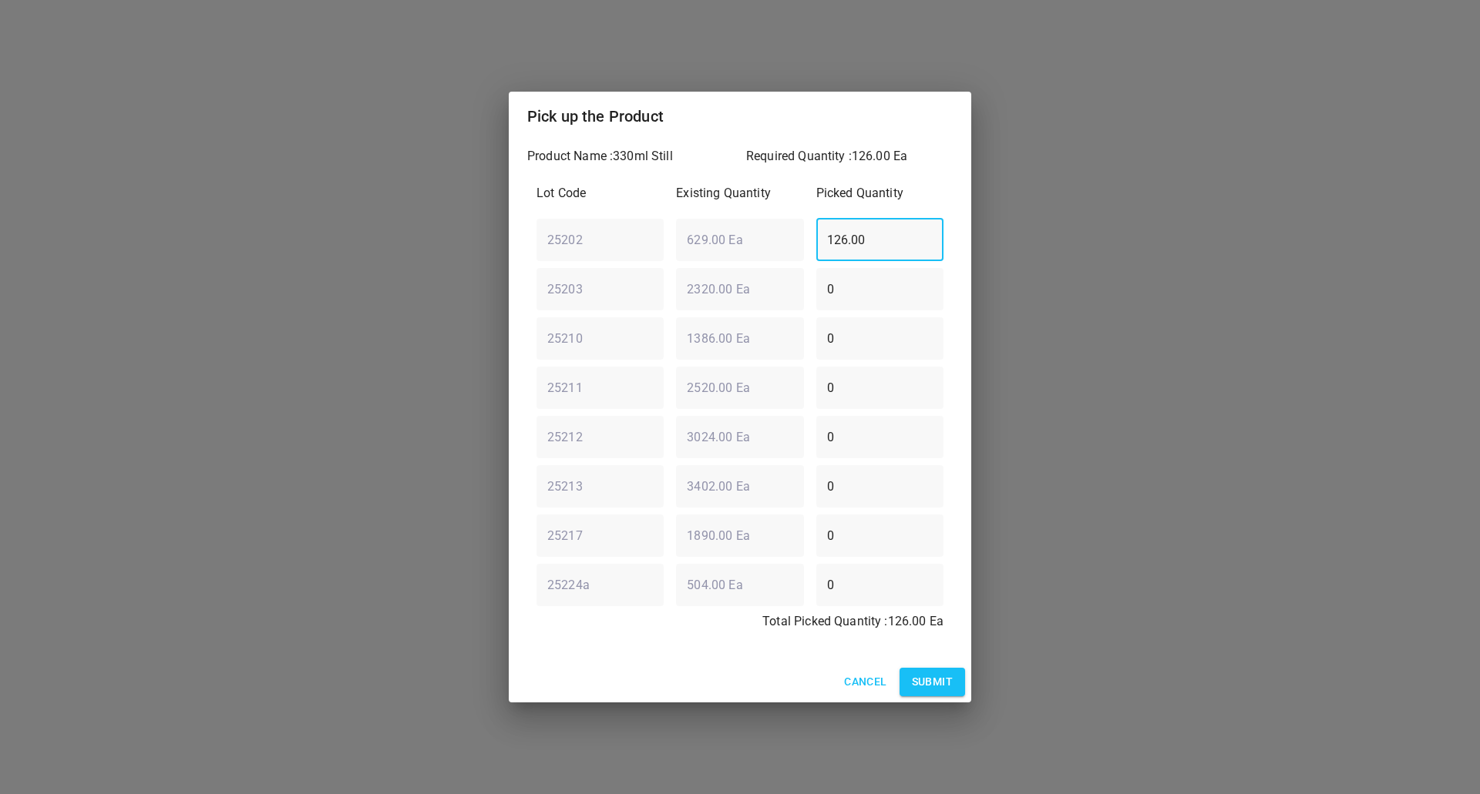
click at [684, 257] on div "25202 ​ 629.00 Ea ​ 126.00 ​" at bounding box center [739, 239] width 419 height 55
type input "0"
click at [787, 310] on div "25203 ​ 2320.00 Ea ​ 0 ​" at bounding box center [739, 288] width 419 height 55
type input "126"
click at [936, 679] on span "Submit" at bounding box center [932, 682] width 41 height 19
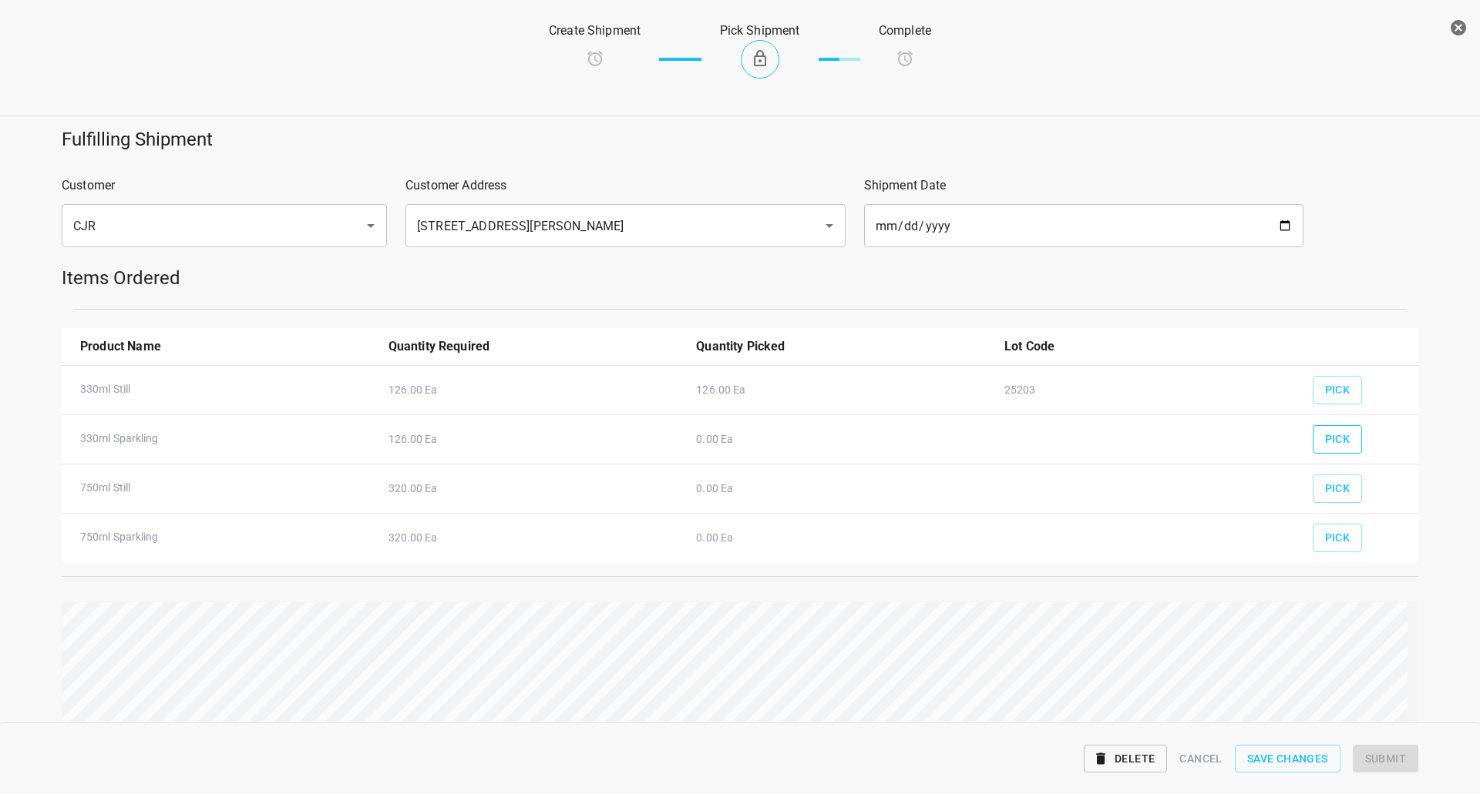
click at [1339, 452] on button "Pick" at bounding box center [1337, 439] width 50 height 29
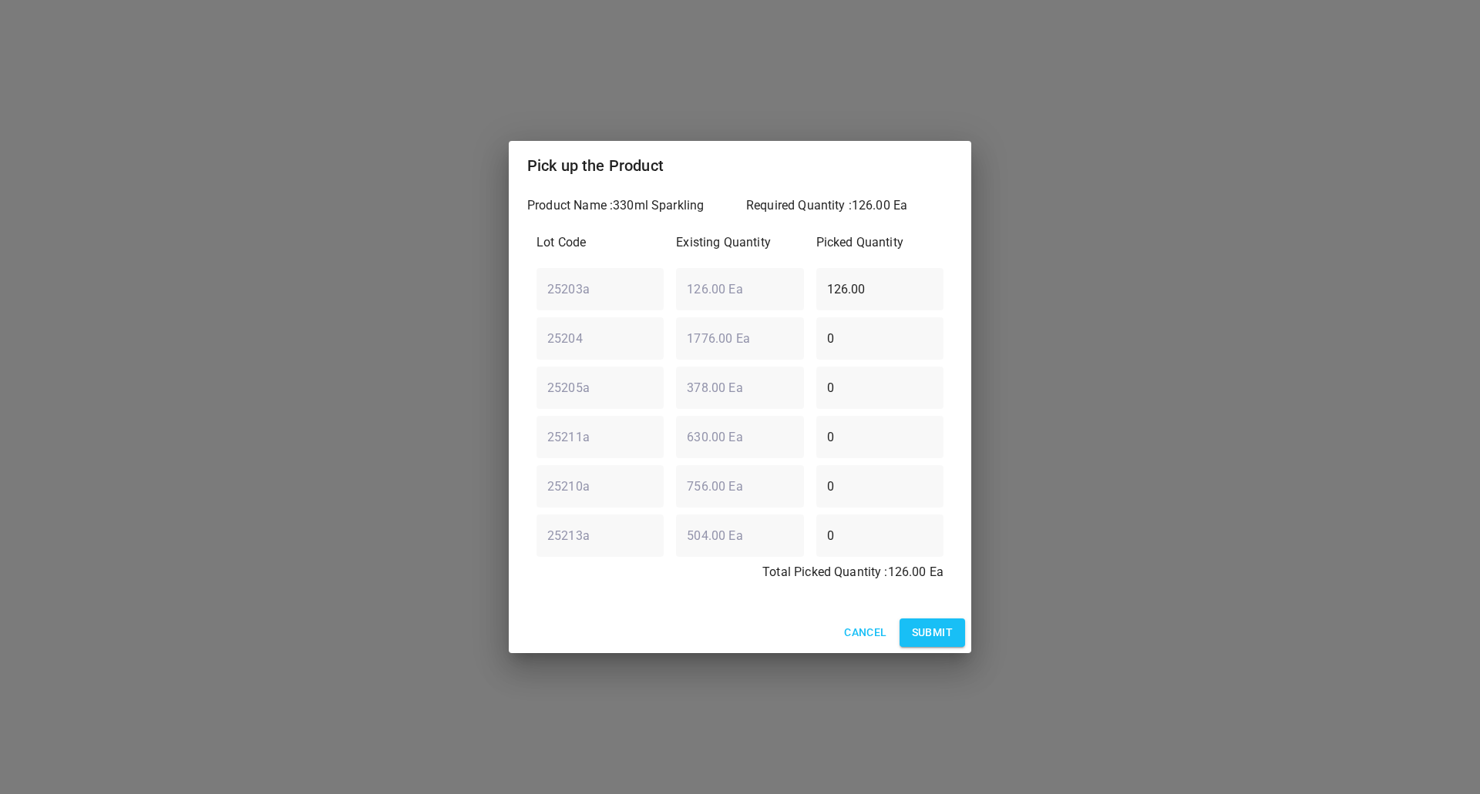
click at [700, 284] on div "25203a ​ 126.00 Ea ​ 126.00 ​" at bounding box center [739, 288] width 419 height 55
type input "0"
click at [585, 349] on div "25204 ​ 1776.00 Ea ​ 0 ​" at bounding box center [739, 338] width 419 height 55
type input "126"
click at [961, 643] on button "Submit" at bounding box center [931, 633] width 65 height 29
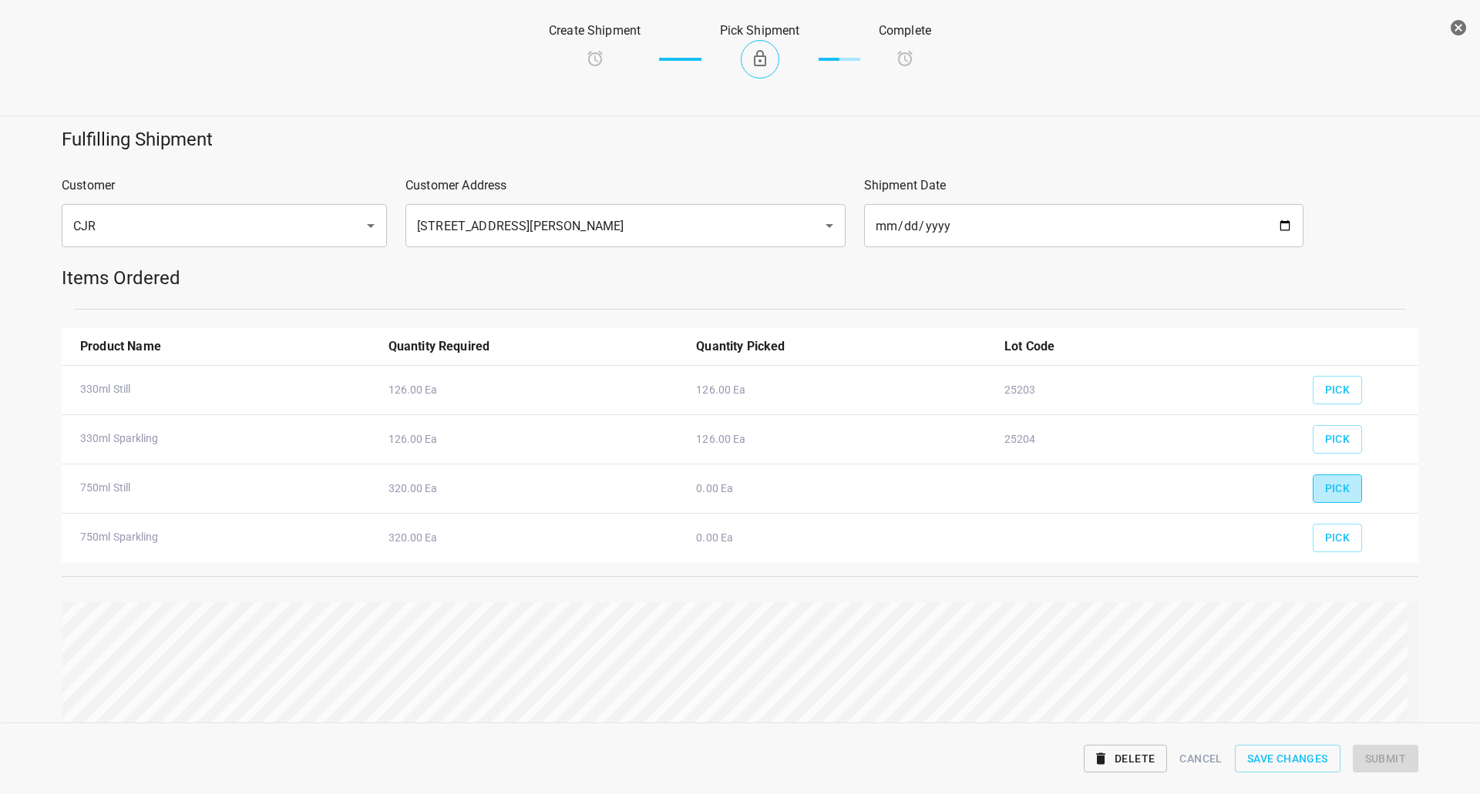
click at [1326, 495] on span "Pick" at bounding box center [1337, 488] width 25 height 19
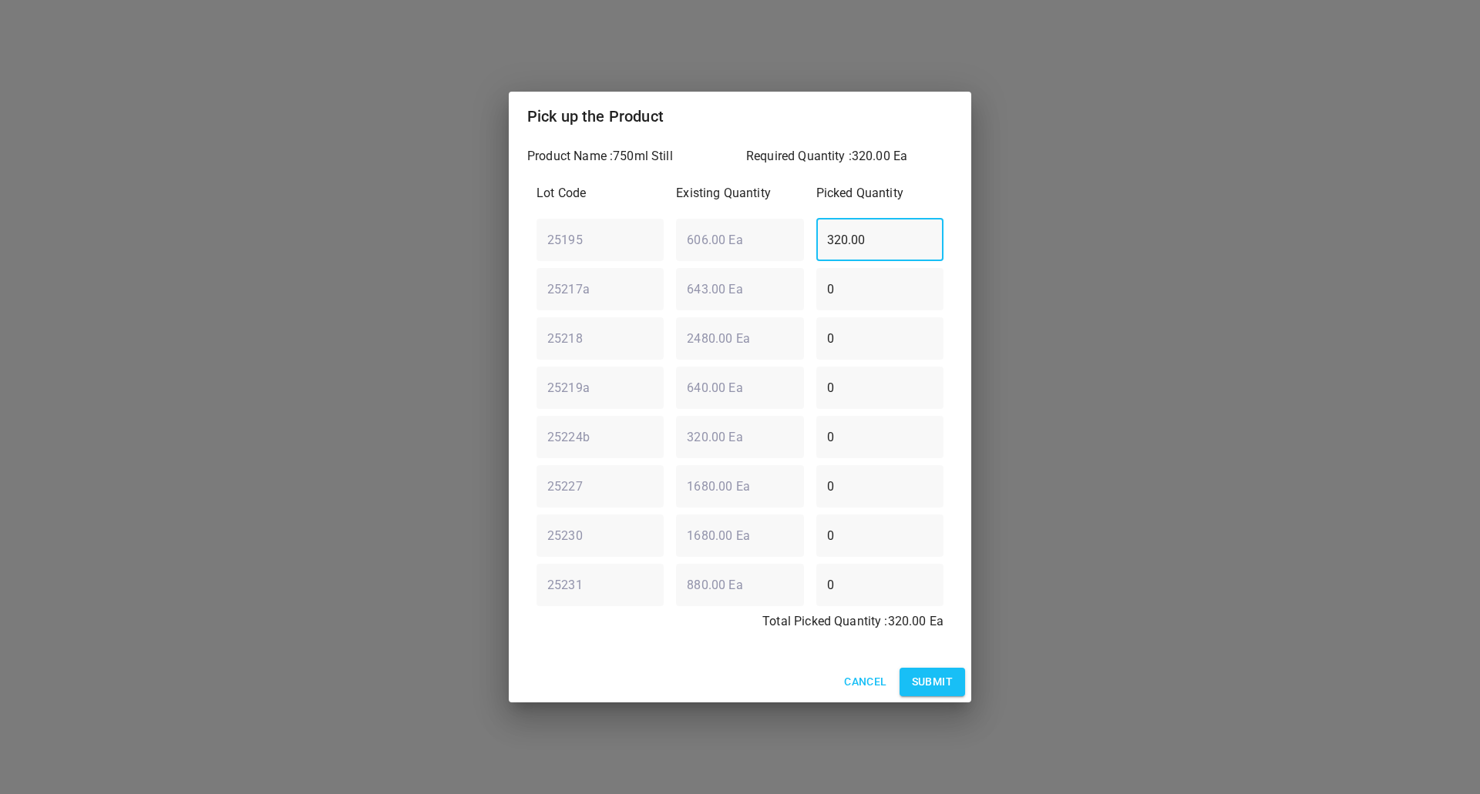
click at [728, 243] on div "25195 ​ 606.00 Ea ​ 320.00 ​" at bounding box center [739, 239] width 419 height 55
click at [931, 681] on span "Submit" at bounding box center [932, 682] width 41 height 19
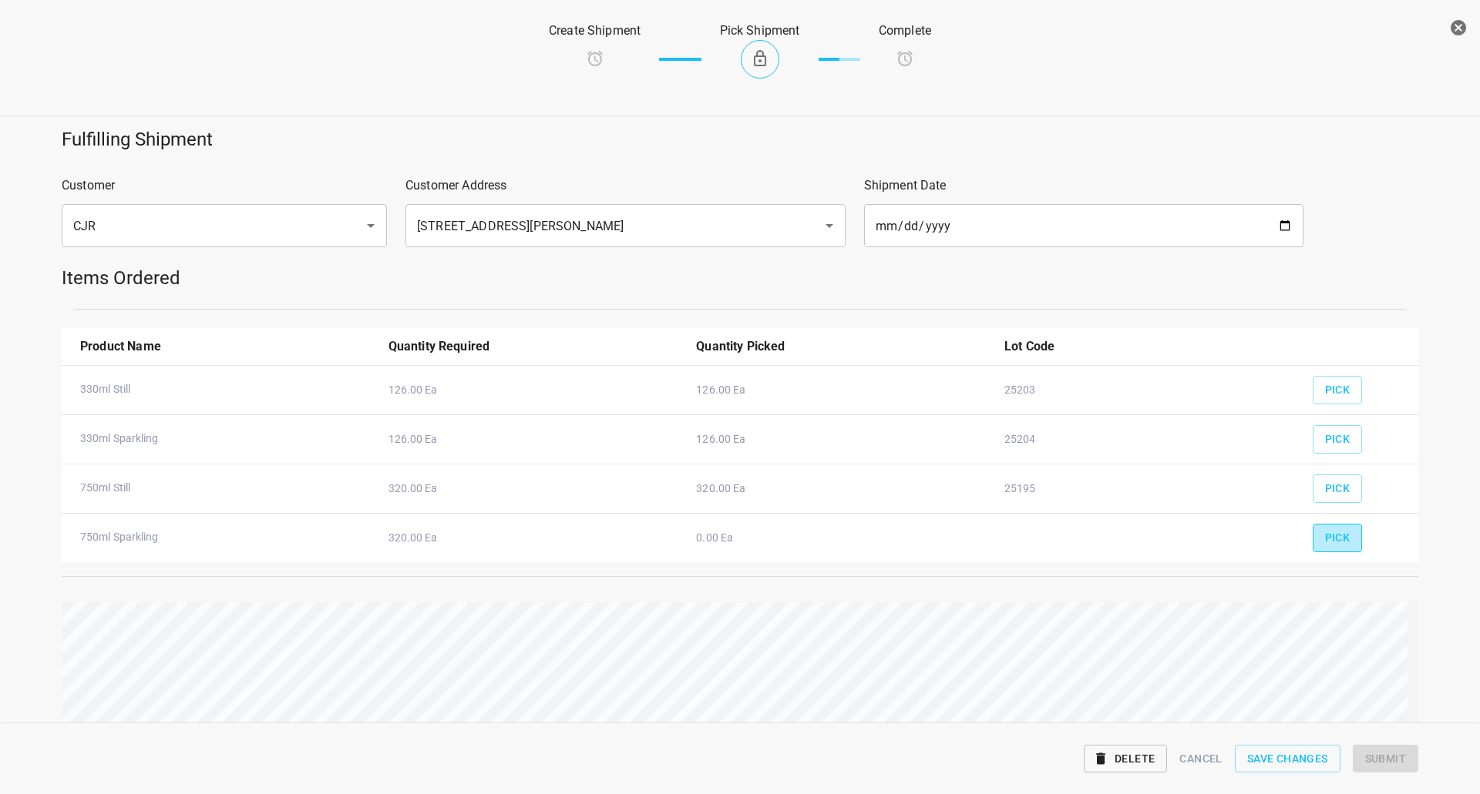
click at [1321, 526] on button "Pick" at bounding box center [1337, 538] width 50 height 29
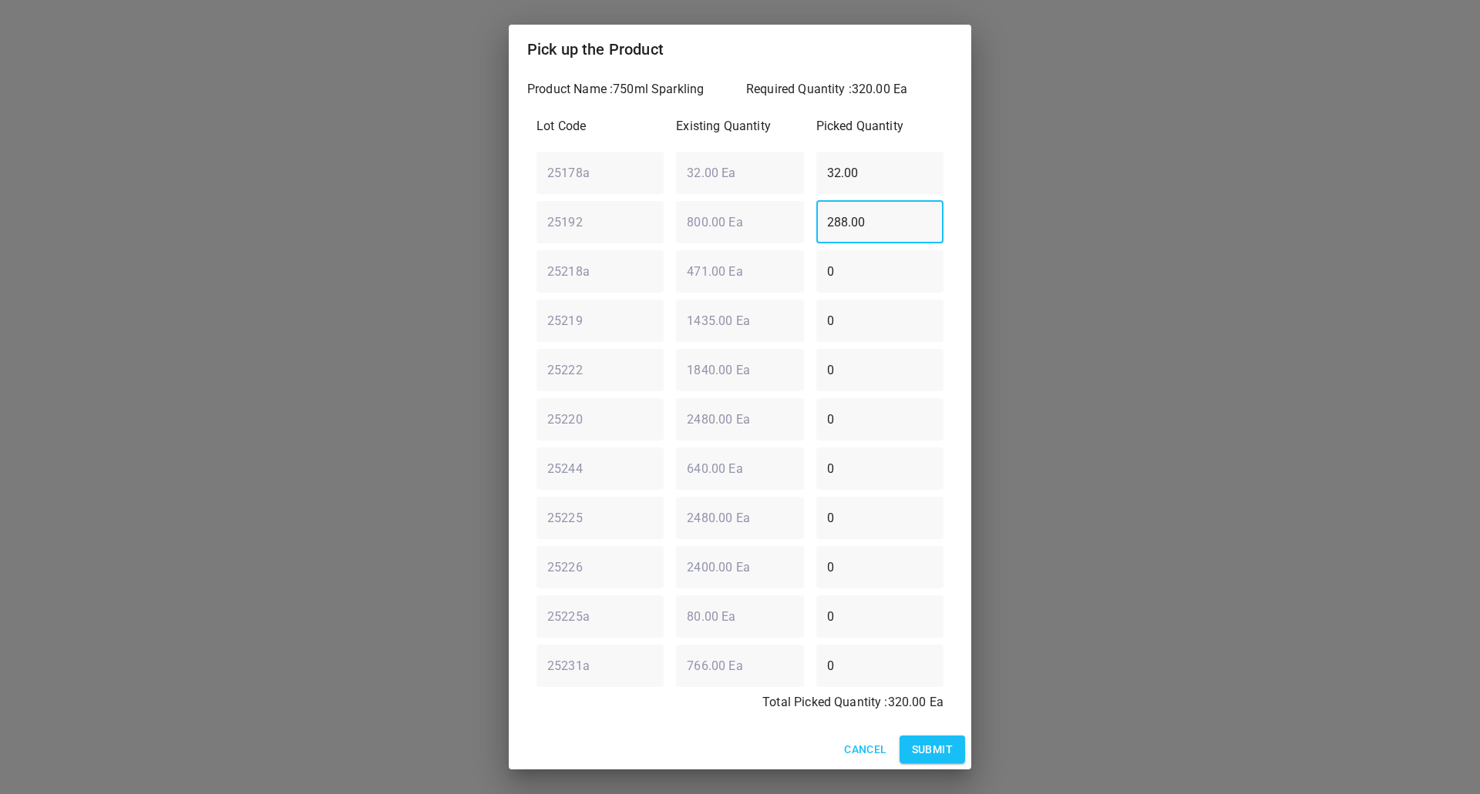
click at [569, 223] on div "25192 ​ 800.00 Ea ​ 288.00 ​" at bounding box center [739, 221] width 419 height 55
type input "320"
click at [764, 175] on div "25178a ​ 32.00 Ea ​ 32.00 ​" at bounding box center [739, 172] width 419 height 55
type input "0"
click at [935, 730] on div "Cancel Submit" at bounding box center [740, 750] width 462 height 41
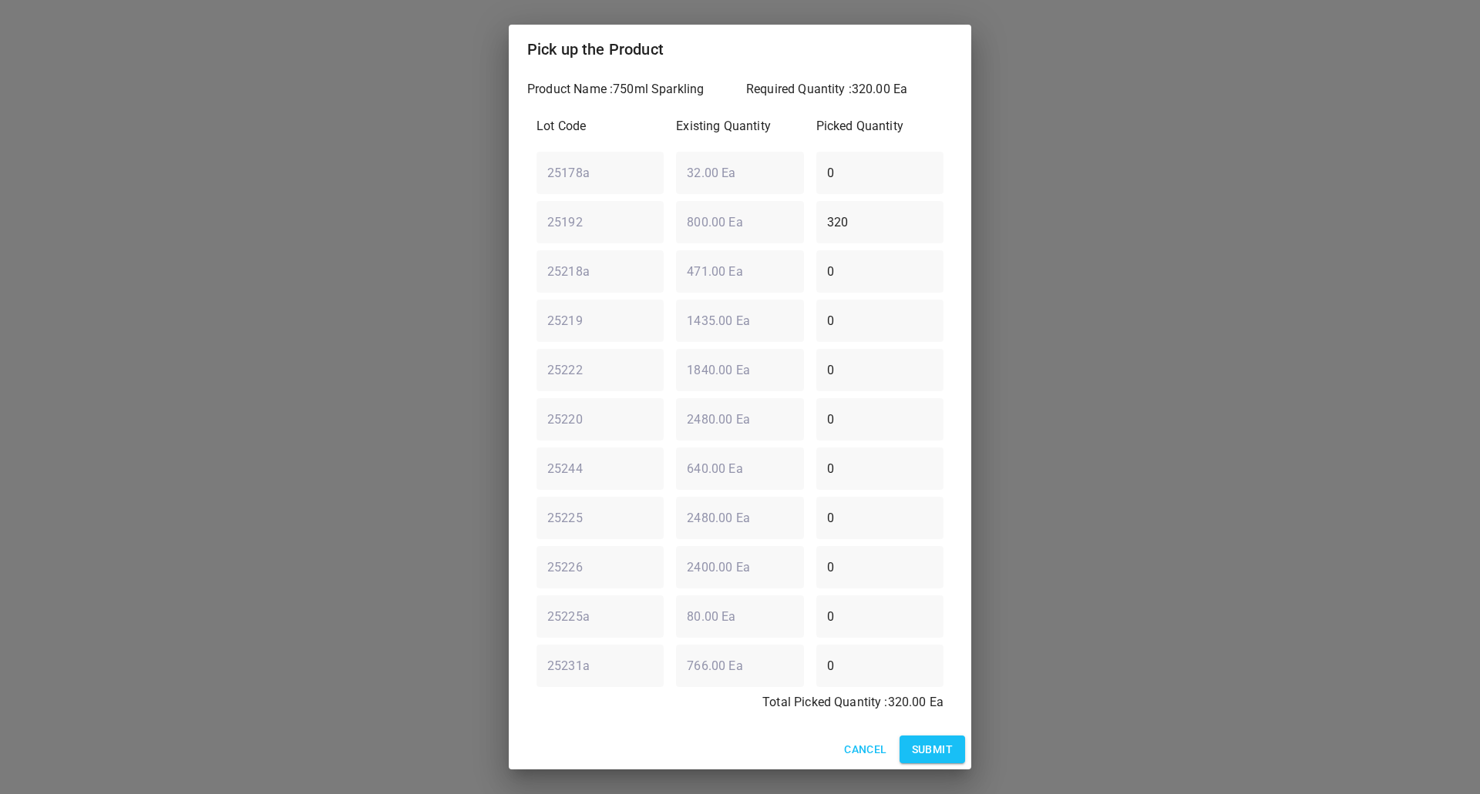
click at [942, 736] on button "Submit" at bounding box center [931, 750] width 65 height 29
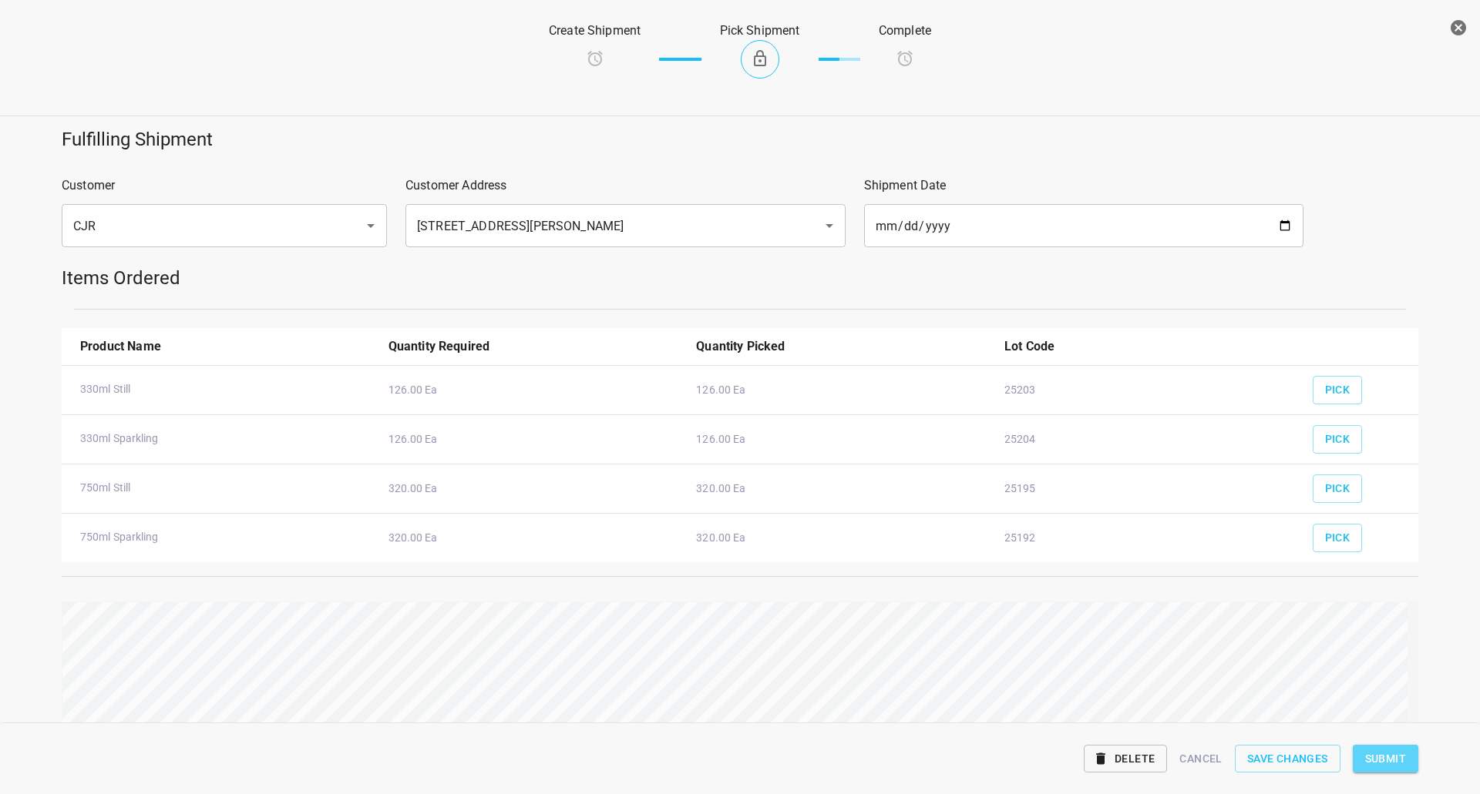
click at [1395, 763] on span "Submit" at bounding box center [1385, 759] width 41 height 19
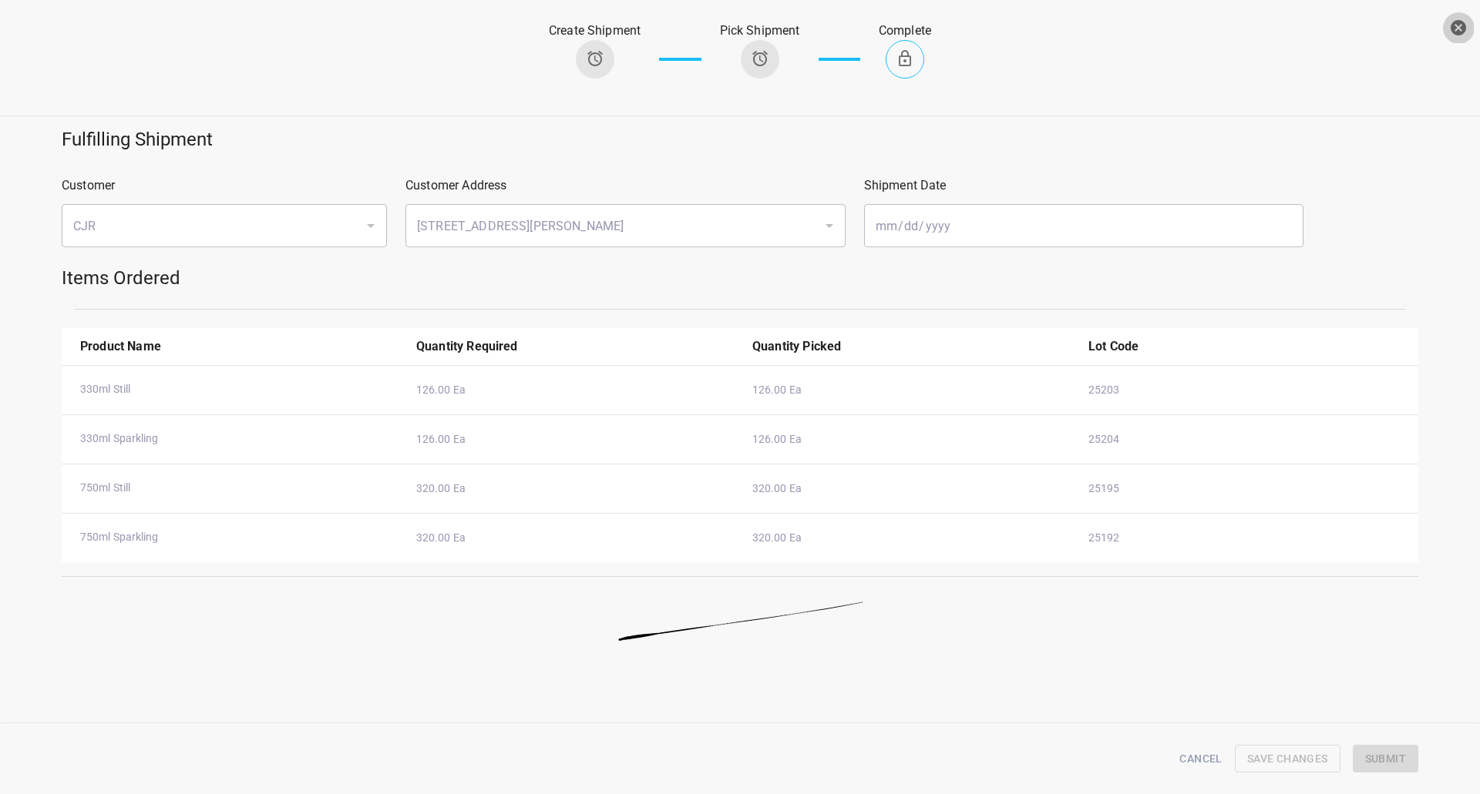
click at [1466, 33] on icon "button" at bounding box center [1458, 27] width 18 height 18
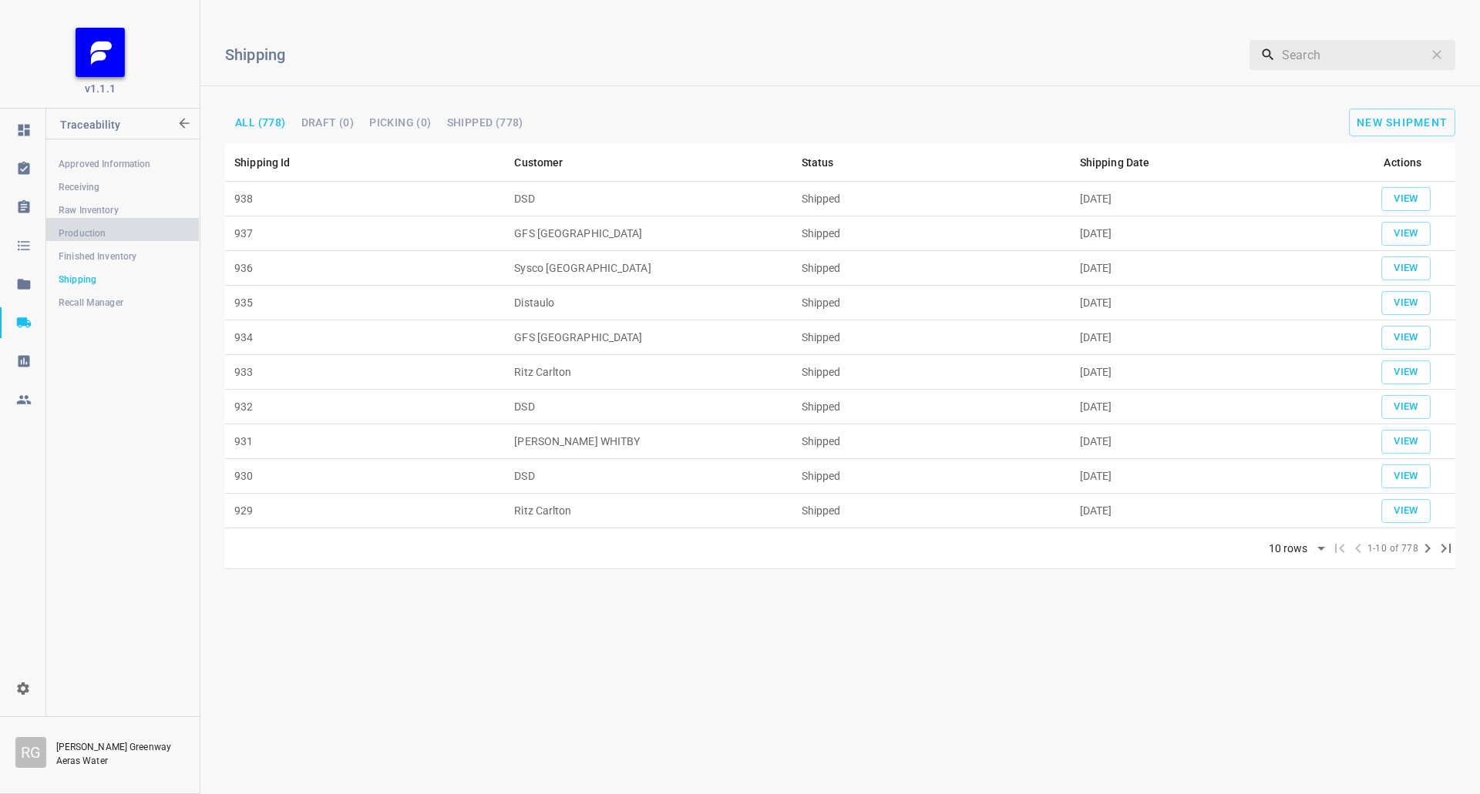
click at [106, 232] on span "Production" at bounding box center [123, 233] width 128 height 15
